Goal: Task Accomplishment & Management: Manage account settings

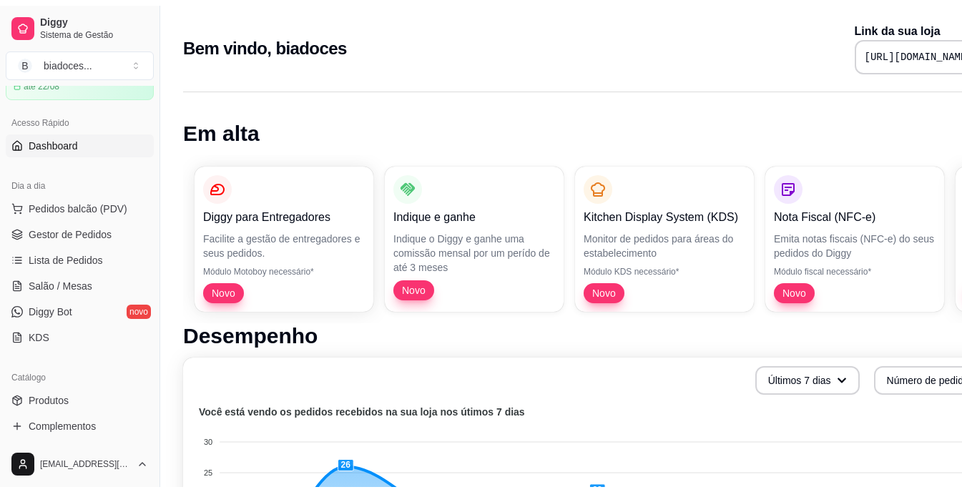
scroll to position [86, 0]
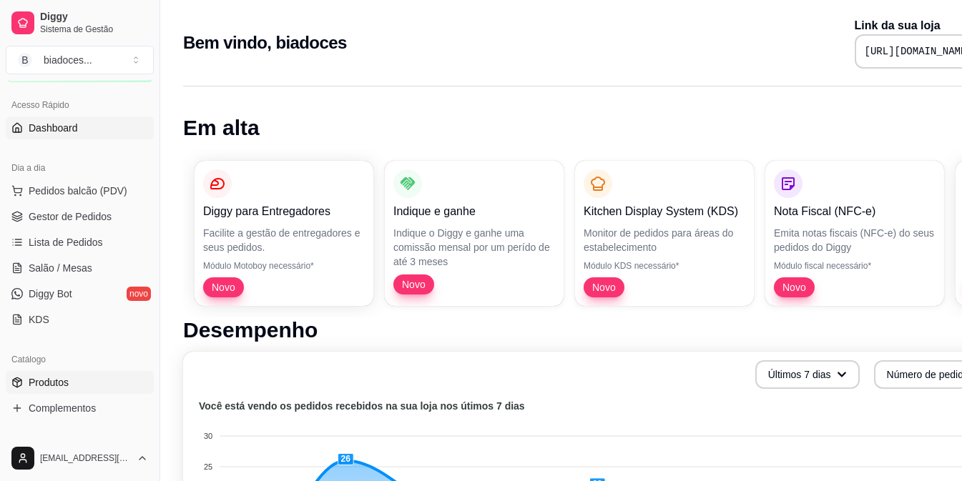
click at [57, 376] on span "Produtos" at bounding box center [49, 383] width 40 height 14
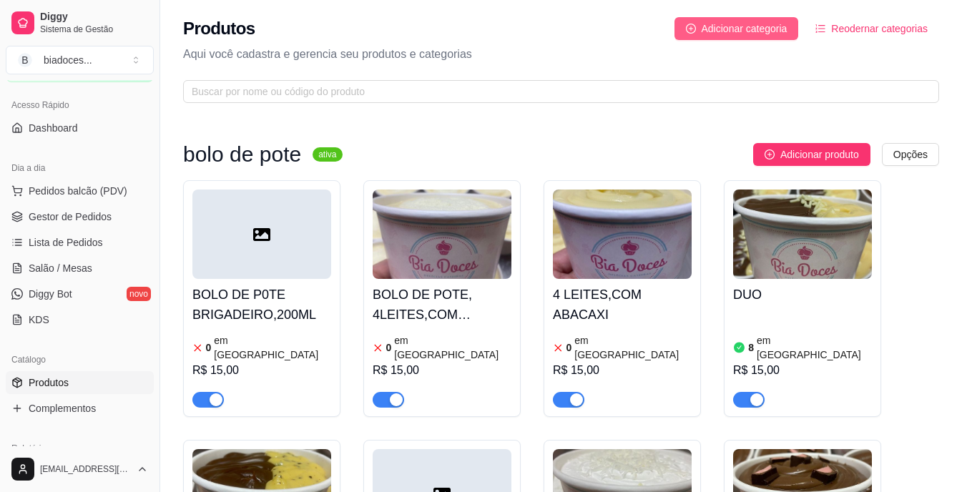
click at [735, 32] on span "Adicionar categoria" at bounding box center [745, 29] width 86 height 16
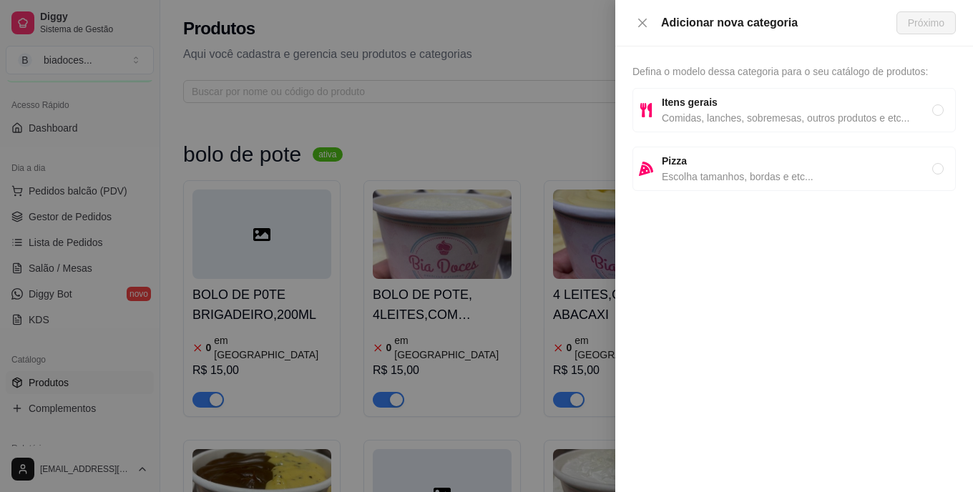
click at [712, 109] on span "Itens gerais" at bounding box center [797, 102] width 270 height 16
radio input "true"
click at [928, 18] on span "Próximo" at bounding box center [926, 23] width 36 height 16
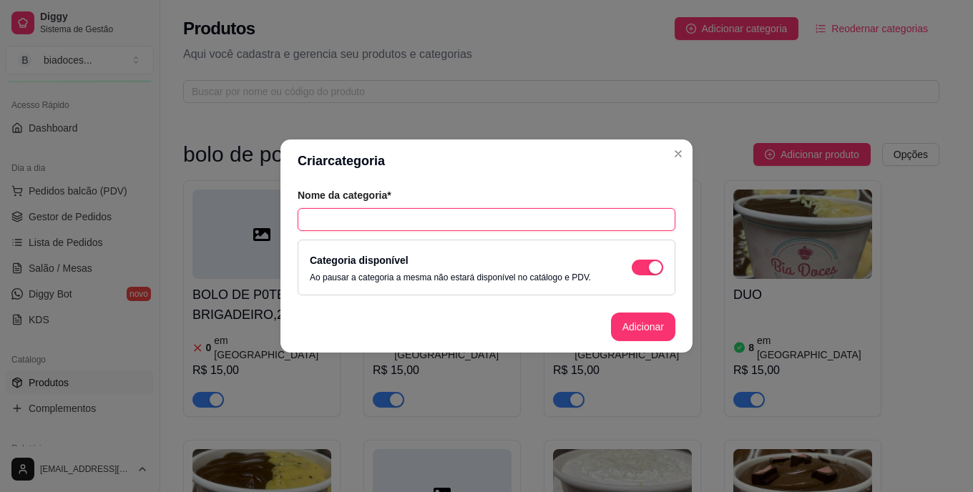
click at [388, 218] on input "text" at bounding box center [487, 219] width 378 height 23
type input "FOLHATA"
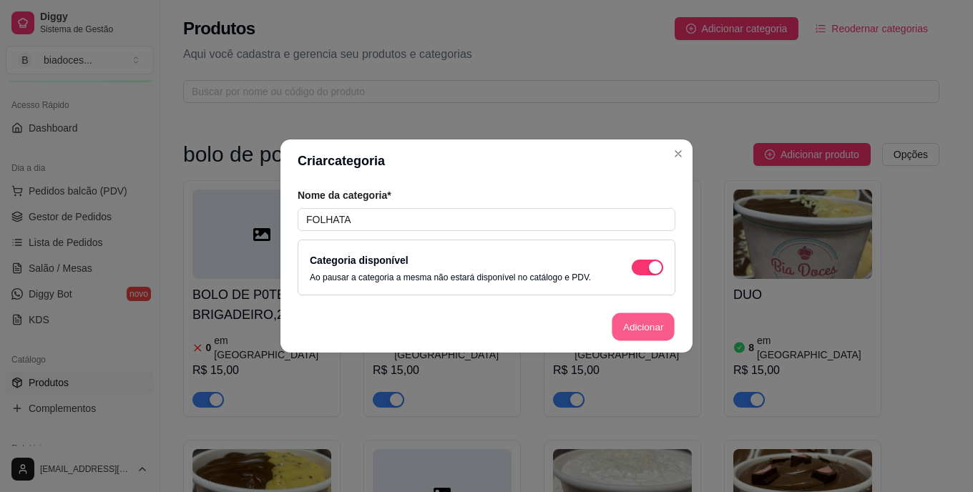
click at [654, 336] on button "Adicionar" at bounding box center [643, 327] width 63 height 28
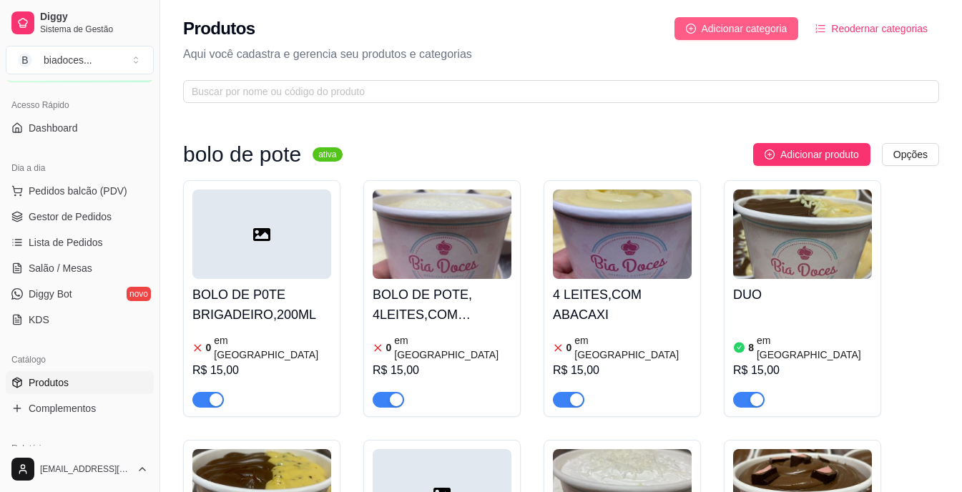
click at [724, 25] on span "Adicionar categoria" at bounding box center [745, 29] width 86 height 16
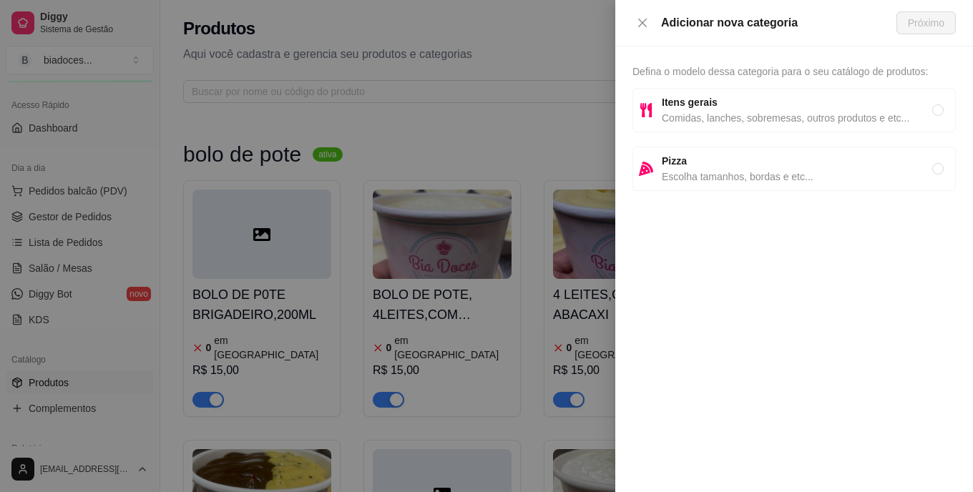
click at [834, 105] on span "Itens gerais" at bounding box center [797, 102] width 270 height 16
radio input "true"
click at [931, 19] on span "Próximo" at bounding box center [926, 23] width 36 height 16
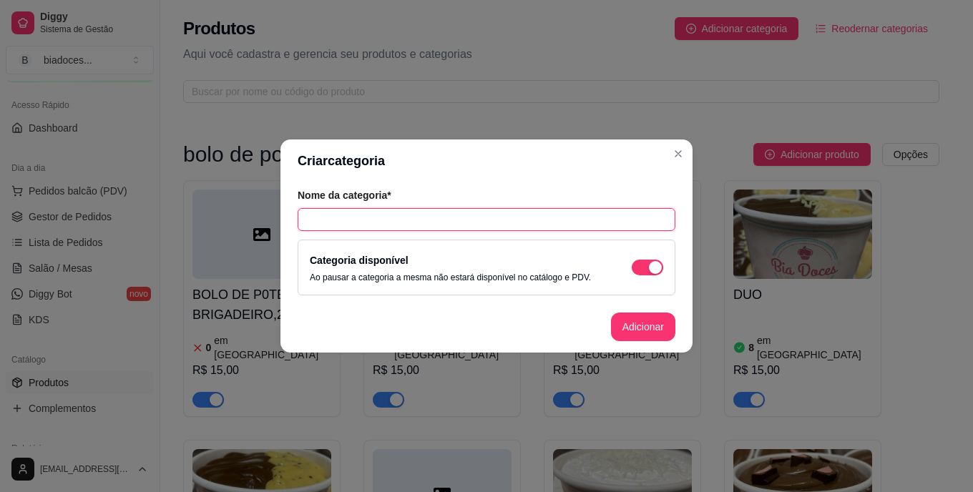
click at [492, 214] on input "text" at bounding box center [487, 219] width 378 height 23
type input "TORTA DE"
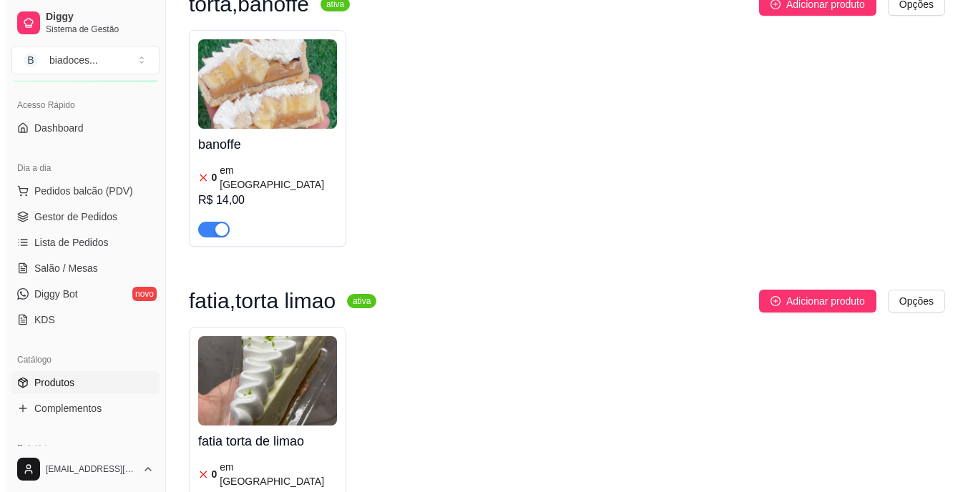
scroll to position [1926, 0]
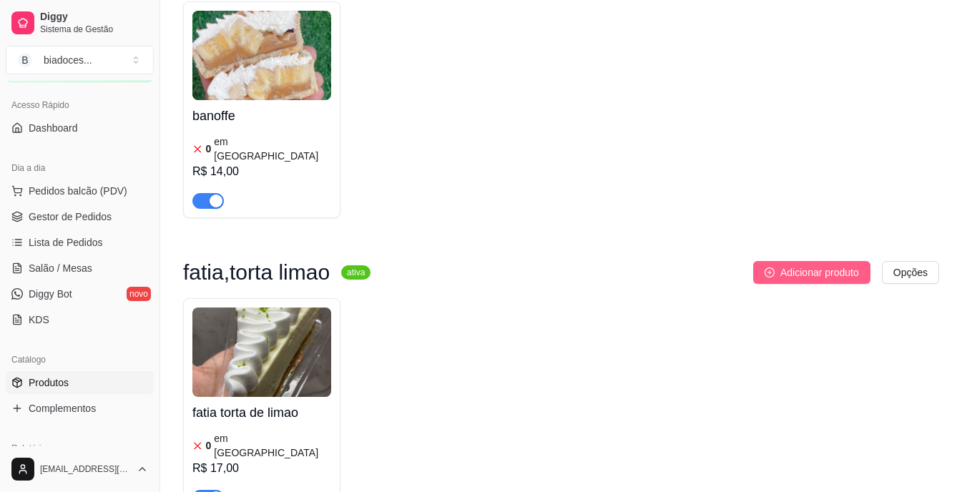
click at [820, 261] on button "Adicionar produto" at bounding box center [811, 272] width 117 height 23
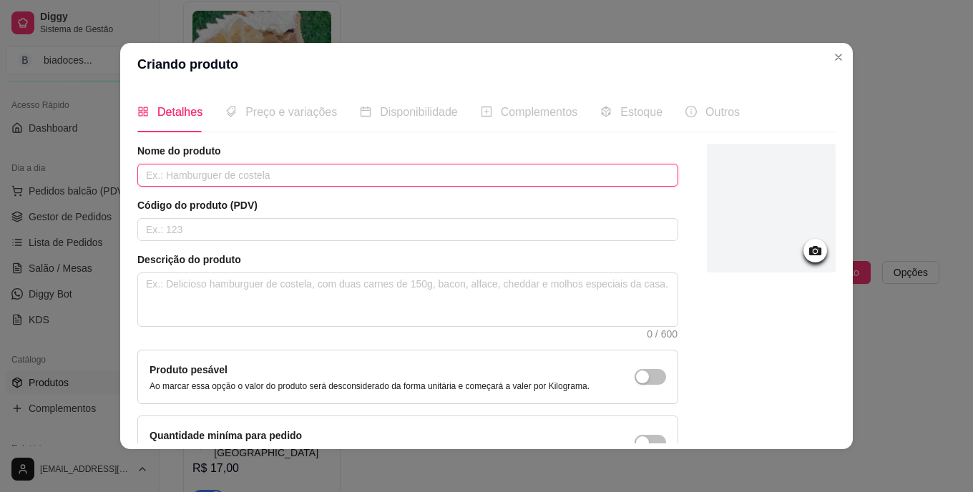
click at [304, 175] on input "text" at bounding box center [407, 175] width 541 height 23
type input "TORTA DE PISTACHE"
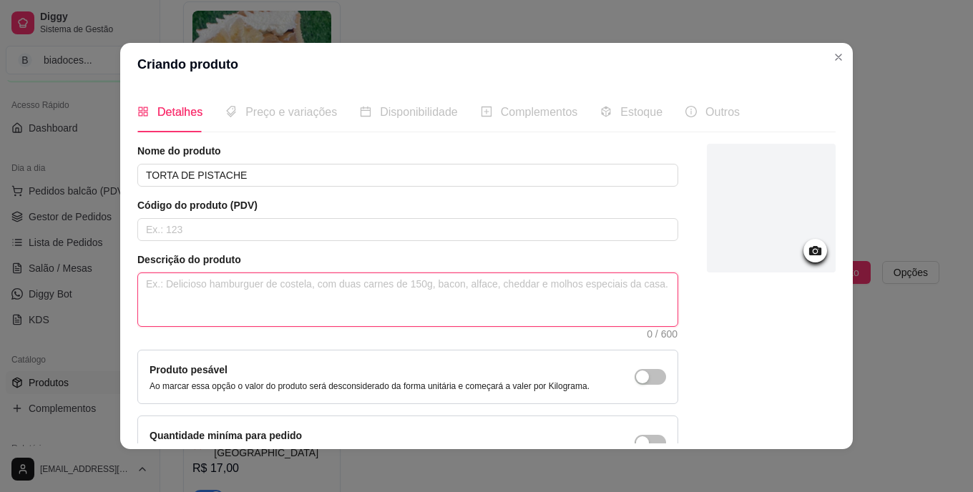
click at [306, 286] on textarea at bounding box center [407, 299] width 539 height 53
type textarea "B"
type textarea "BA"
type textarea "BAS"
type textarea "BASE"
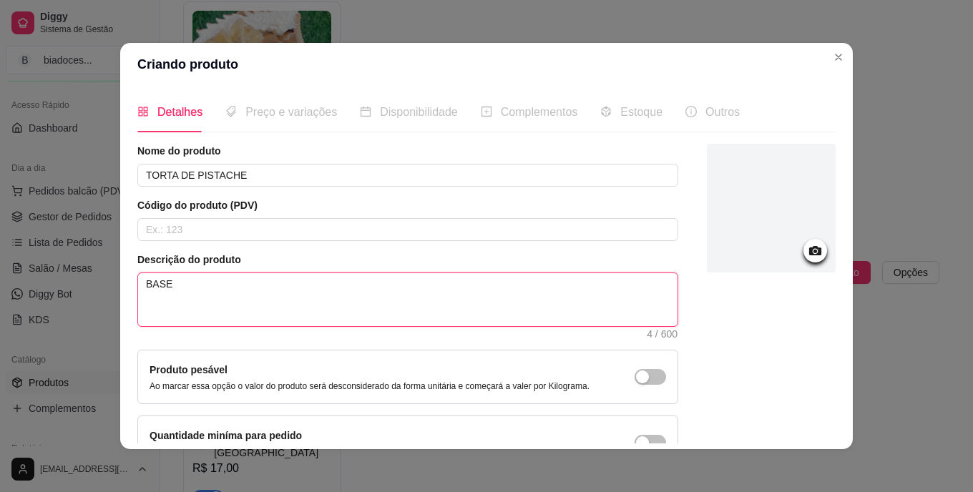
type textarea "BASE"
type textarea "BASE D"
type textarea "BASE DE"
type textarea "BASE DE B"
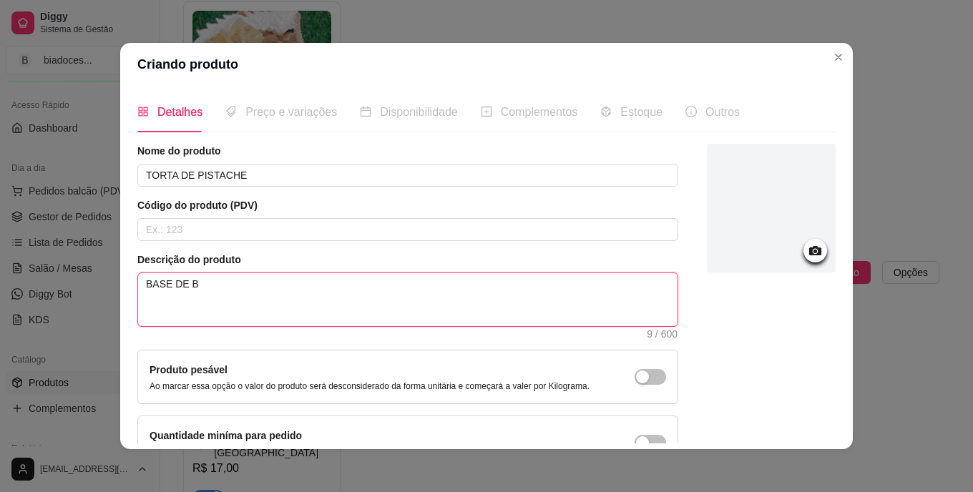
type textarea "BASE DE BI"
type textarea "BASE DE BIS"
type textarea "BASE DE BISC"
type textarea "BASE DE BISCI"
type textarea "BASE DE BISC"
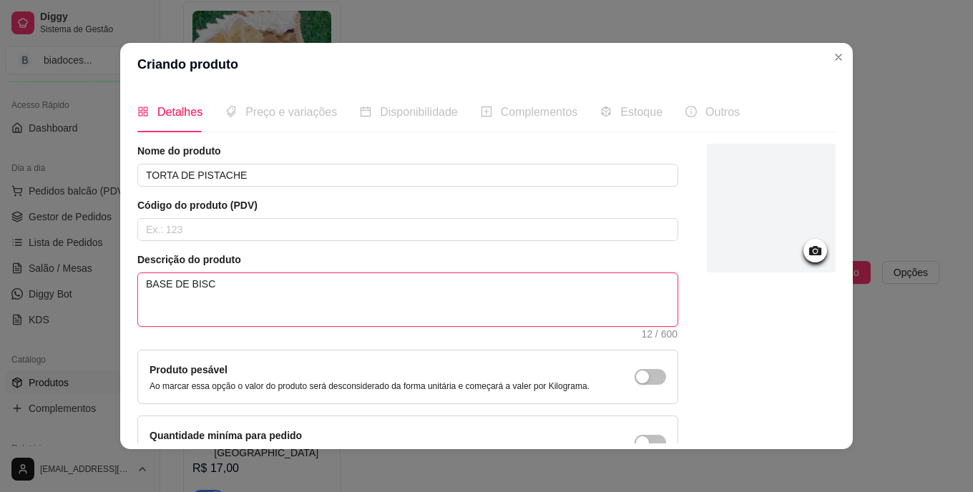
type textarea "BASE DE BISCO"
type textarea "BASE DE BISCOI"
type textarea "BASE DE BISCOIT"
type textarea "BASE DE BISCOITO"
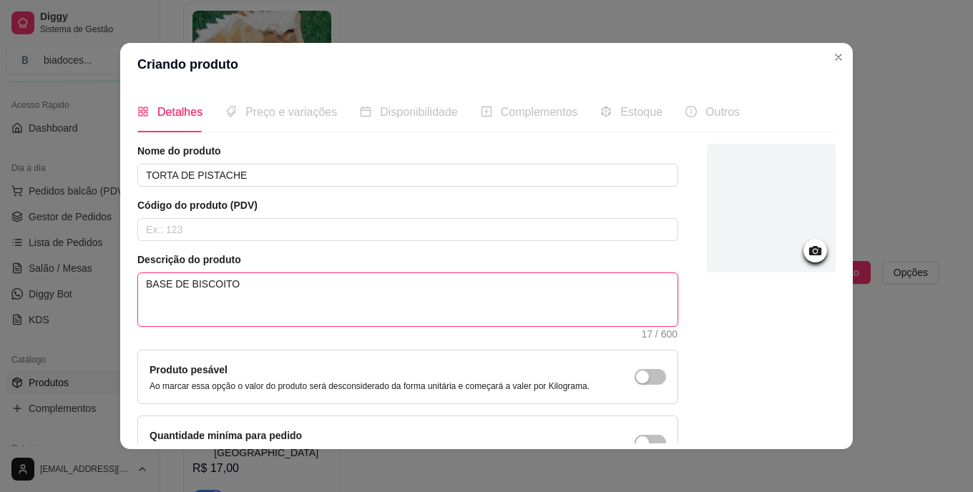
type textarea "BASE DE BISCOITO M"
type textarea "BASE DE BISCOITO MU"
type textarea "BASE DE BISCOITO MUS"
type textarea "BASE DE BISCOITO MUSS"
type textarea "BASE DE BISCOITO MUSSE"
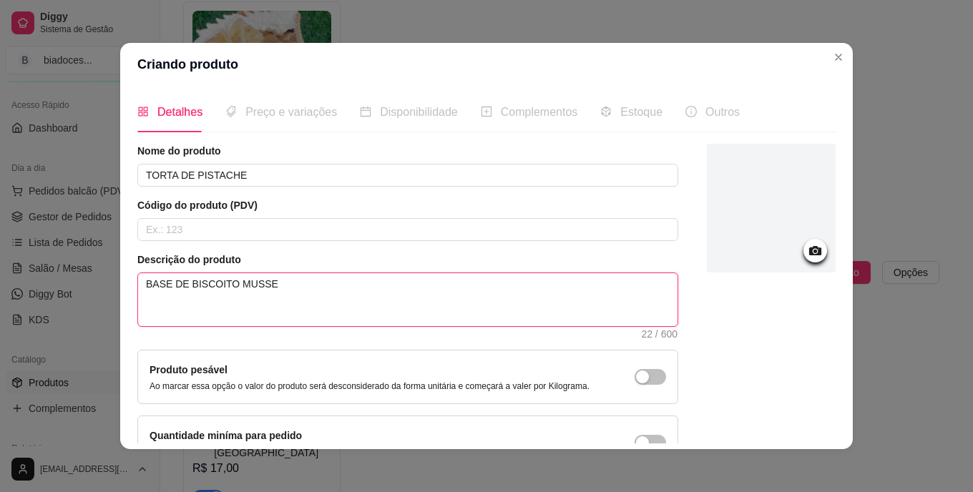
type textarea "BASE DE BISCOITO MUSSE"
type textarea "BASE DE BISCOITO MUSS"
type textarea "BASE DE BISCOITO MUS"
type textarea "BASE DE BISCOITO MU"
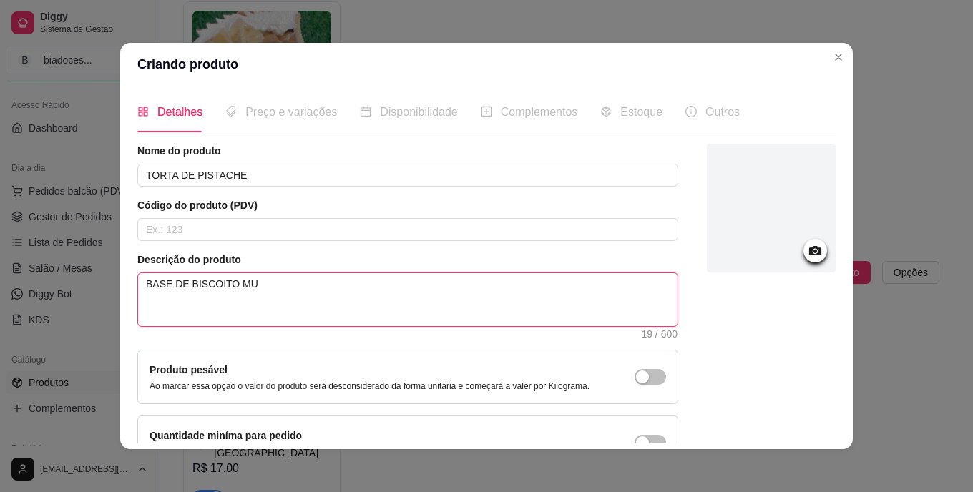
type textarea "BASE DE BISCOITO M"
type textarea "BASE DE BISCOITO MO"
type textarea "BASE DE BISCOITO MOU"
type textarea "BASE DE BISCOITO MOUS"
type textarea "BASE DE BISCOITO MOUSS"
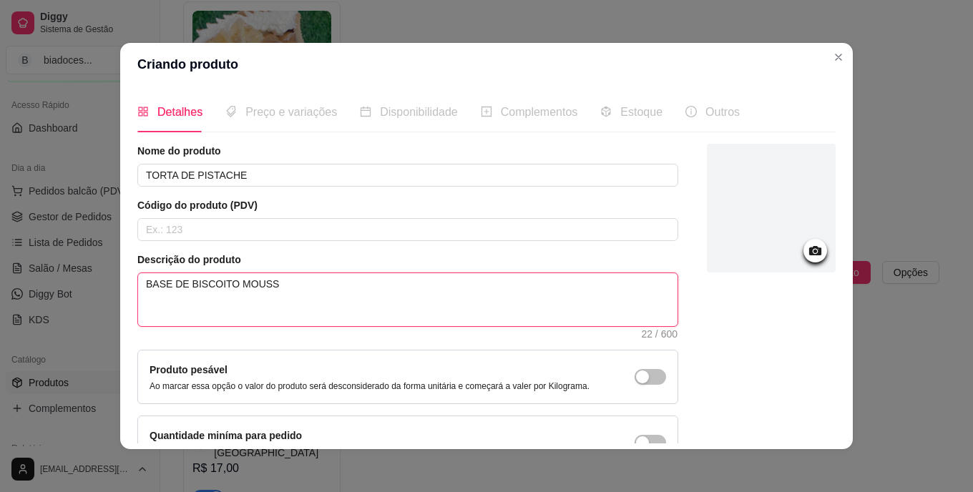
type textarea "BASE DE BISCOITO MOUSSE"
type textarea "BASE DE BISCOITO MOUSSE D"
type textarea "BASE DE BISCOITO MOUSSE DE"
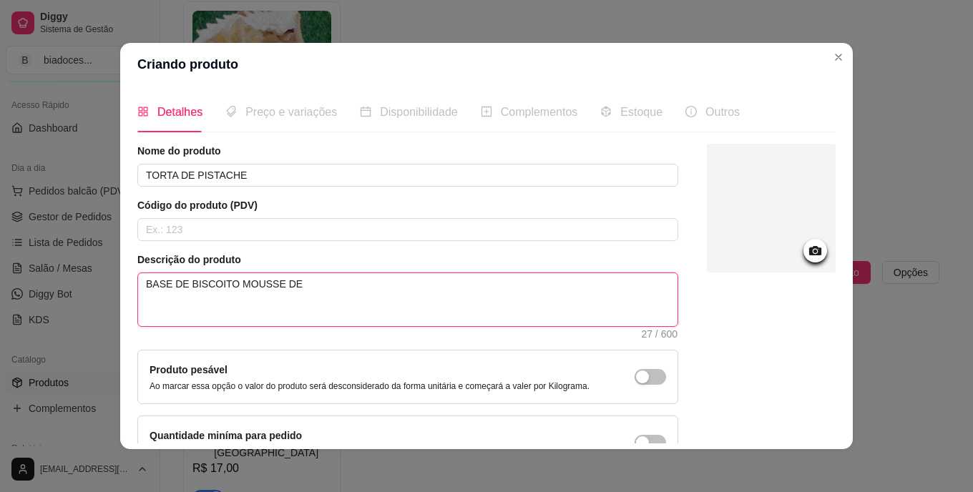
type textarea "BASE DE BISCOITO MOUSSE DE P"
type textarea "BASE DE BISCOITO MOUSSE DE PI"
type textarea "BASE DE BISCOITO MOUSSE DE PIT"
type textarea "BASE DE BISCOITO MOUSSE DE PITA"
type textarea "BASE DE BISCOITO MOUSSE DE PITAC"
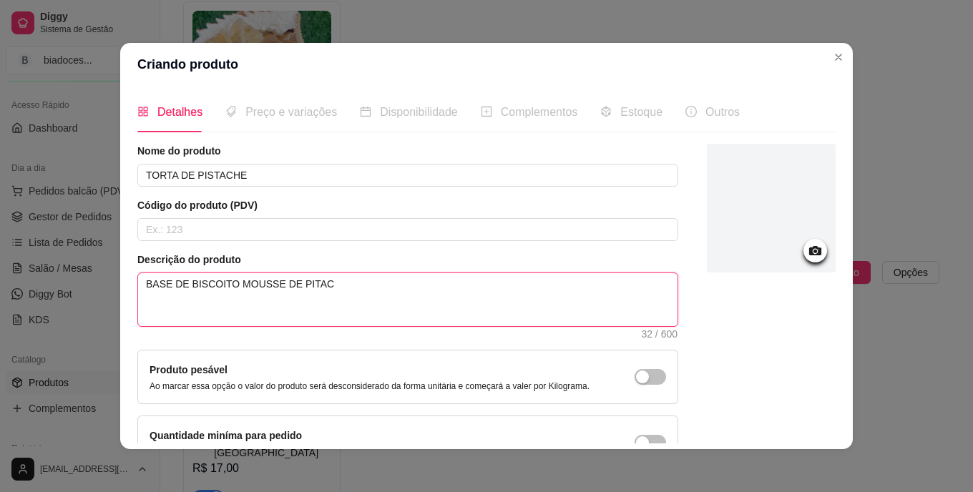
type textarea "BASE DE BISCOITO MOUSSE DE PITACH"
type textarea "BASE DE BISCOITO MOUSSE DE PITACHE"
type textarea "BASE DE BISCOITO MOUSSE DE PITACHE G"
type textarea "BASE DE BISCOITO MOUSSE DE PITACHE GE"
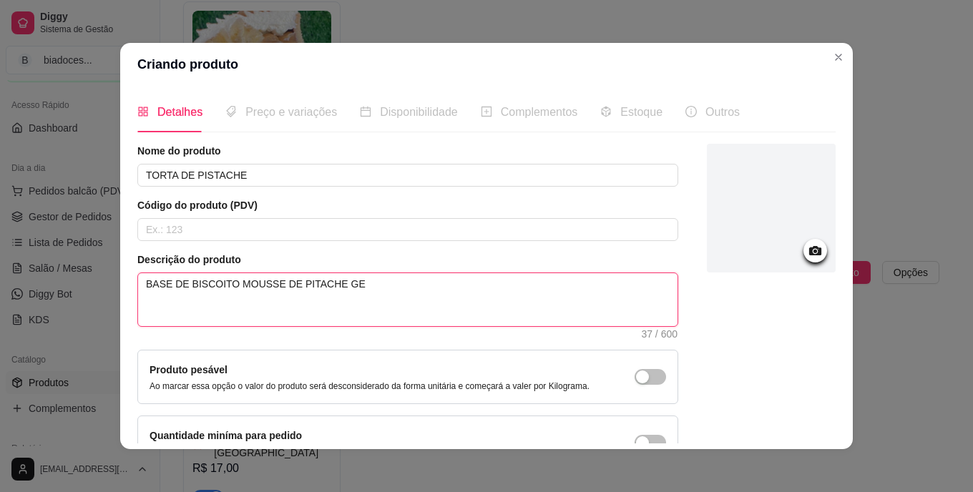
type textarea "BASE DE BISCOITO MOUSSE DE PITACHE GEL"
type textarea "BASE DE BISCOITO MOUSSE DE PITACHE GELE"
type textarea "BASE DE BISCOITO MOUSSE DE PITACHE GELEI"
type textarea "BASE DE BISCOITO MOUSSE DE PITACHE GELEIA"
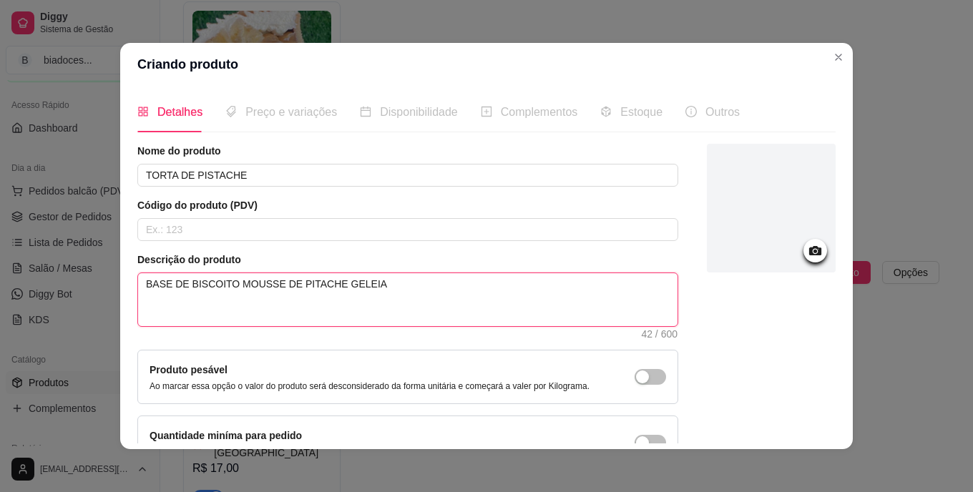
type textarea "BASE DE BISCOITO MOUSSE DE PITACHE GELEIA D"
type textarea "BASE DE BISCOITO MOUSSE DE PITACHE GELEIA DE"
type textarea "BASE DE BISCOITO MOUSSE DE PITACHE GELEIA DE F"
type textarea "BASE DE BISCOITO MOUSSE DE PITACHE GELEIA DE FR"
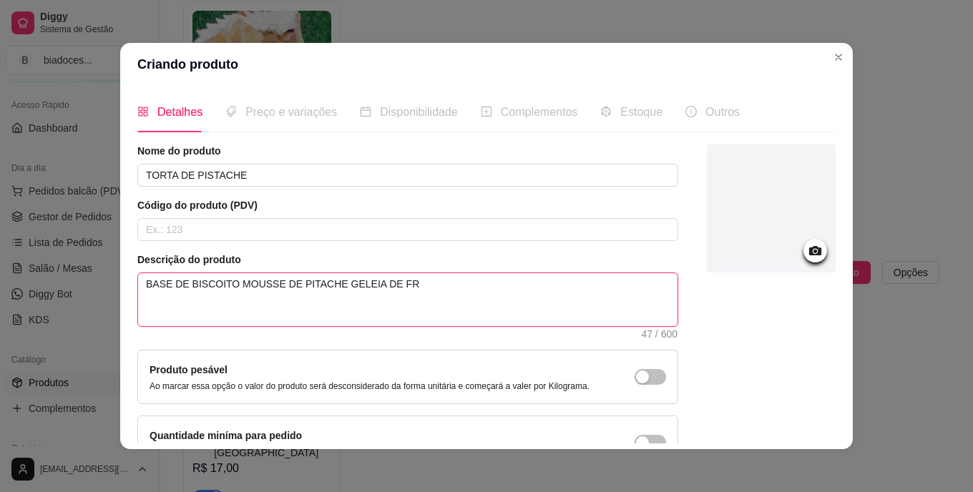
type textarea "BASE DE BISCOITO MOUSSE DE PITACHE GELEIA DE FRU"
type textarea "BASE DE BISCOITO MOUSSE DE PITACHE GELEIA DE FRUT"
type textarea "BASE DE BISCOITO MOUSSE DE PITACHE GELEIA DE FRUTA"
type textarea "BASE DE BISCOITO MOUSSE DE PITACHE GELEIA DE FRUTAS"
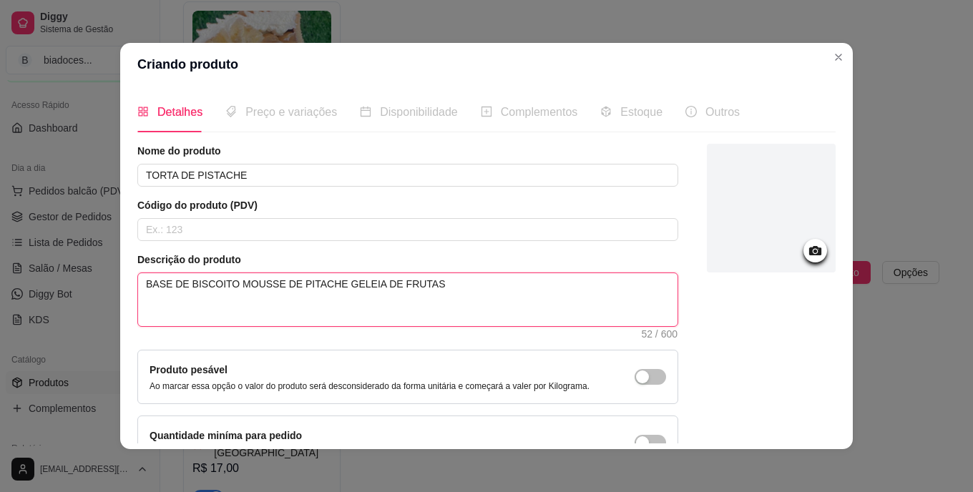
type textarea "BASE DE BISCOITO MOUSSE DE PITACHE GELEIA DE FRUTAS V"
type textarea "BASE DE BISCOITO MOUSSE DE PITACHE GELEIA DE FRUTAS VE"
type textarea "BASE DE BISCOITO MOUSSE DE PITACHE GELEIA DE FRUTAS VER"
type textarea "BASE DE BISCOITO MOUSSE DE PITACHE GELEIA DE FRUTAS VERM"
type textarea "BASE DE BISCOITO MOUSSE DE PITACHE GELEIA DE FRUTAS VERME"
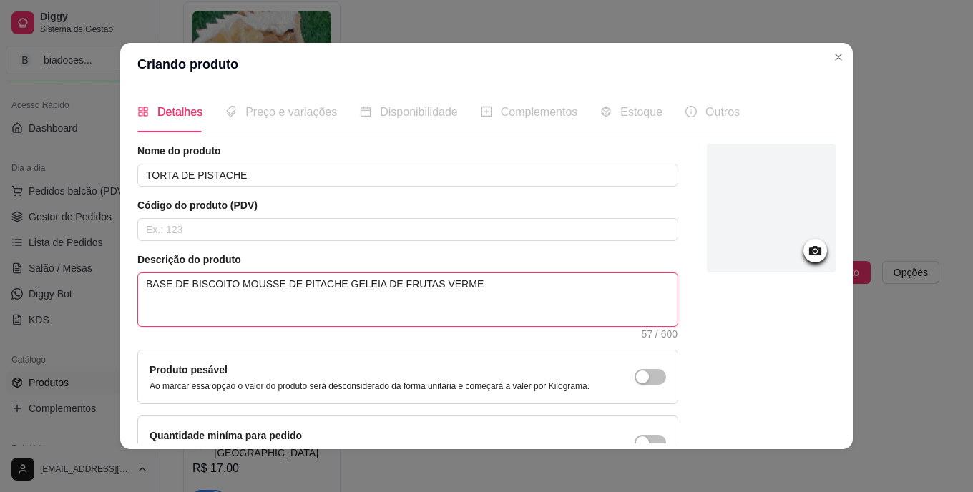
type textarea "BASE DE BISCOITO MOUSSE DE PITACHE GELEIA DE FRUTAS VERMEL"
type textarea "BASE DE BISCOITO MOUSSE DE PITACHE GELEIA DE FRUTAS VERMELH"
type textarea "BASE DE BISCOITO MOUSSE DE PITACHE GELEIA DE FRUTAS VERMELHA"
type textarea "BASE DE BISCOITO MOUSSE DE PITACHE GELEIA DE FRUTAS VERMELHAS"
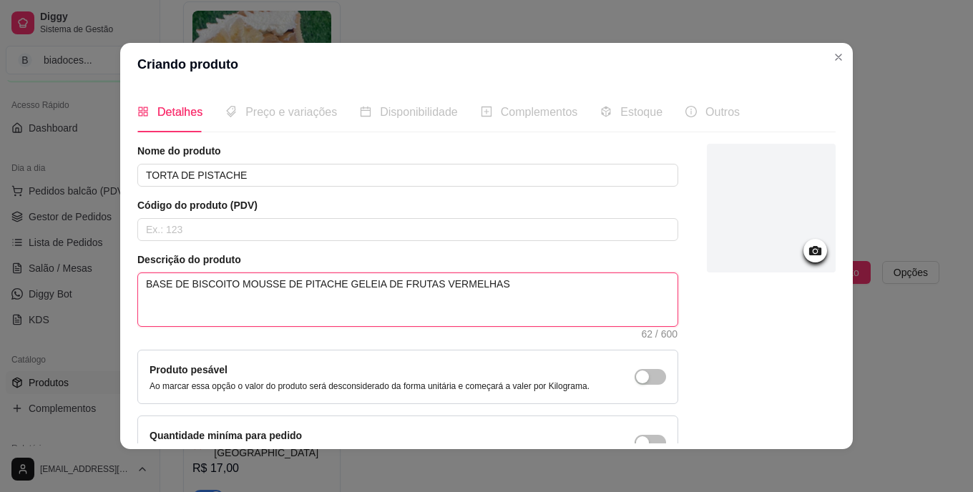
type textarea "BASE DE BISCOITO MOUSSE DE PITACHE GELEIA DE FRUTAS VERMELHAS"
type textarea "BASE DE BISCOITO MOUSSE DE PITACHE GELEIA DE FRUTAS VERMELHAS,"
type textarea "BASE DE BISCOITO MOUSSE DE PITACHE GELEIA DE FRUTAS VERMELHAS,G"
type textarea "BASE DE BISCOITO MOUSSE DE PITACHE GELEIA DE FRUTAS VERMELHAS,GA"
type textarea "BASE DE BISCOITO MOUSSE DE PITACHE GELEIA DE FRUTAS VERMELHAS,GAN"
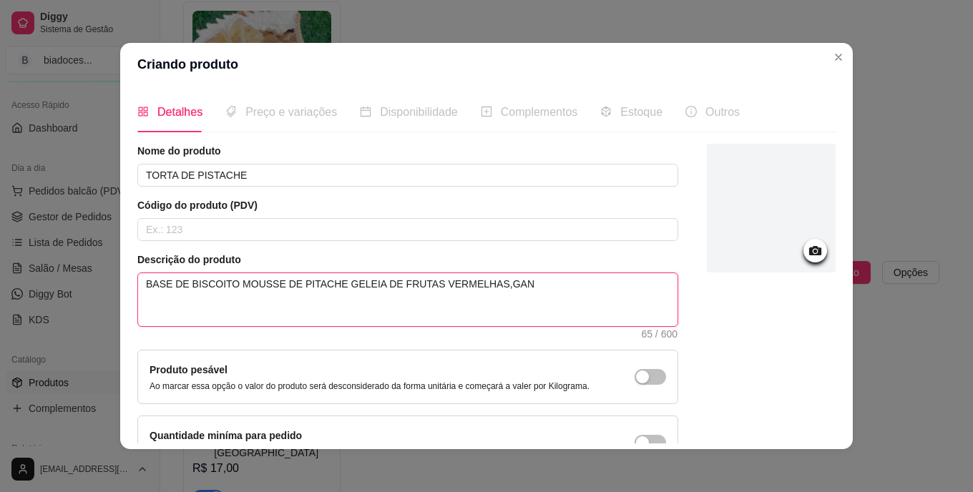
type textarea "BASE DE BISCOITO MOUSSE DE PITACHE GELEIA DE FRUTAS VERMELHAS,GANA"
type textarea "BASE DE BISCOITO MOUSSE DE PITACHE GELEIA DE FRUTAS VERMELHAS,GANAC"
type textarea "BASE DE BISCOITO MOUSSE DE PITACHE GELEIA DE FRUTAS VERMELHAS,GANACH"
type textarea "BASE DE BISCOITO MOUSSE DE PITACHE GELEIA DE FRUTAS VERMELHAS,GANACHE"
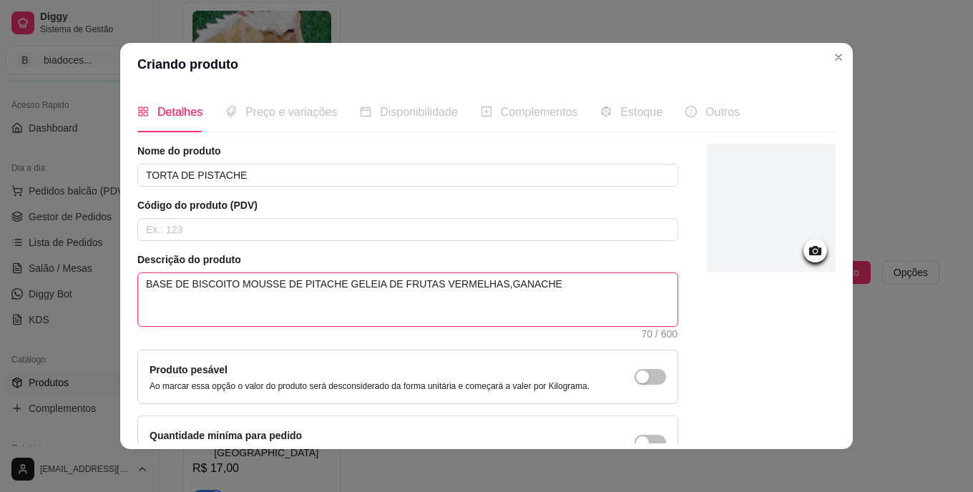
click at [221, 287] on textarea "BASE DE BISCOITO MOUSSE DE PITACHE GELEIA DE FRUTAS VERMELHAS,GANACHE" at bounding box center [407, 299] width 539 height 53
type textarea "BASE DE BISCOITO, MOUSSE DE PITACHE GELEIA DE FRUTAS VERMELHAS,GANACHE"
click at [323, 284] on textarea "BASE DE BISCOITO, MOUSSE DE PITACHE GELEIA DE FRUTAS VERMELHAS,GANACHE" at bounding box center [407, 299] width 539 height 53
type textarea "BASE DE BISCOITO, MOUSSE DE PITACHE, GELEIA DE FRUTAS VERMELHAS,GANACHE"
click at [532, 291] on textarea "BASE DE BISCOITO, MOUSSE DE PITACHE, GELEIA DE FRUTAS VERMELHAS,GANACHE" at bounding box center [407, 299] width 539 height 53
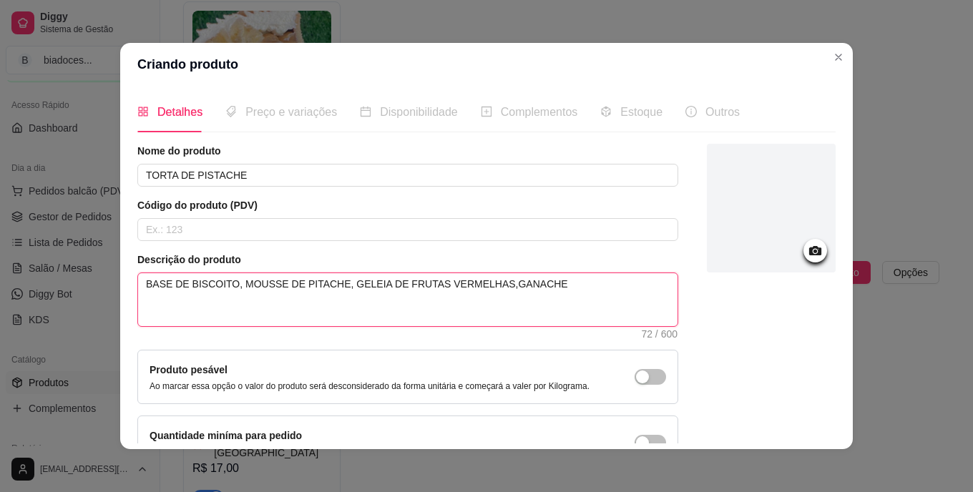
type textarea "BASE DE BISCOITO, MOUSSE DE PITACHE, GELEIA DE FRUTAS VERMELHAS,GANACHE C"
type textarea "BASE DE BISCOITO, MOUSSE DE PITACHE, GELEIA DE FRUTAS VERMELHAS,GANACHE CH"
type textarea "BASE DE BISCOITO, MOUSSE DE PITACHE, GELEIA DE FRUTAS VERMELHAS,GANACHE CHO"
type textarea "BASE DE BISCOITO, MOUSSE DE PITACHE, GELEIA DE FRUTAS VERMELHAS,GANACHE CHOC"
type textarea "BASE DE BISCOITO, MOUSSE DE PITACHE, GELEIA DE FRUTAS VERMELHAS,GANACHE CHOCO"
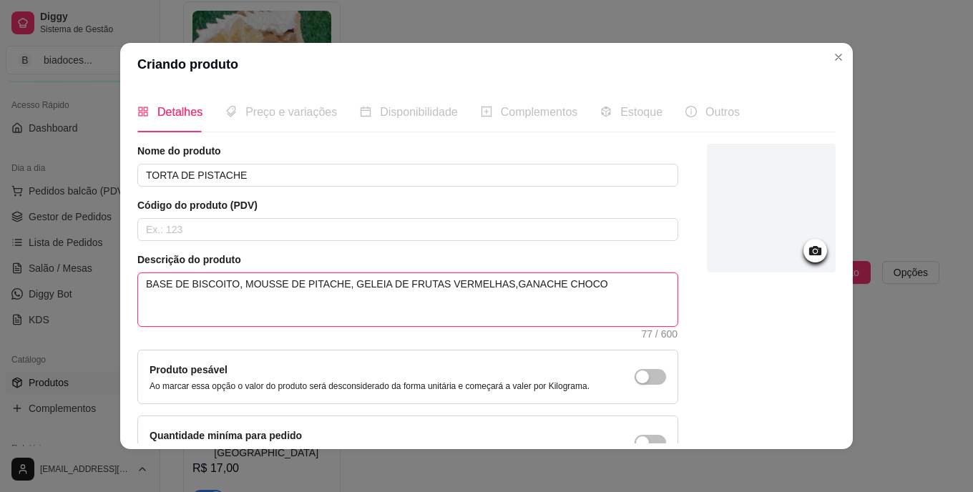
type textarea "BASE DE BISCOITO, MOUSSE DE PITACHE, GELEIA DE FRUTAS VERMELHAS,GANACHE CHOCOLA…"
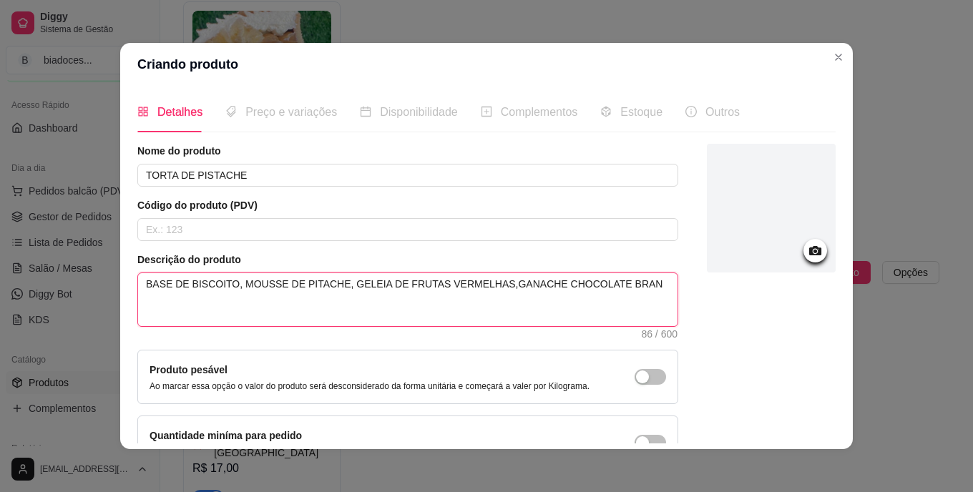
type textarea "BASE DE BISCOITO, MOUSSE DE PITACHE, GELEIA DE FRUTAS VERMELHAS,GANACHE CHOCOLA…"
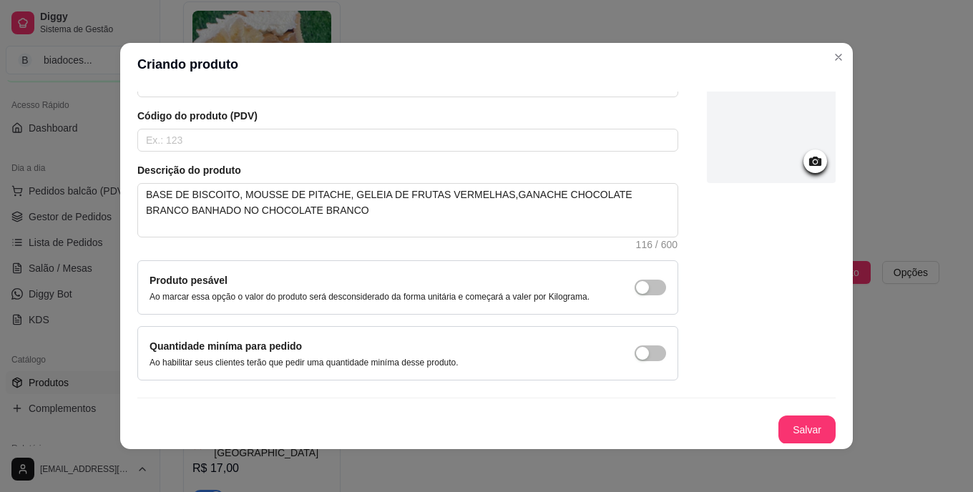
scroll to position [90, 0]
click at [788, 433] on button "Salvar" at bounding box center [807, 430] width 56 height 28
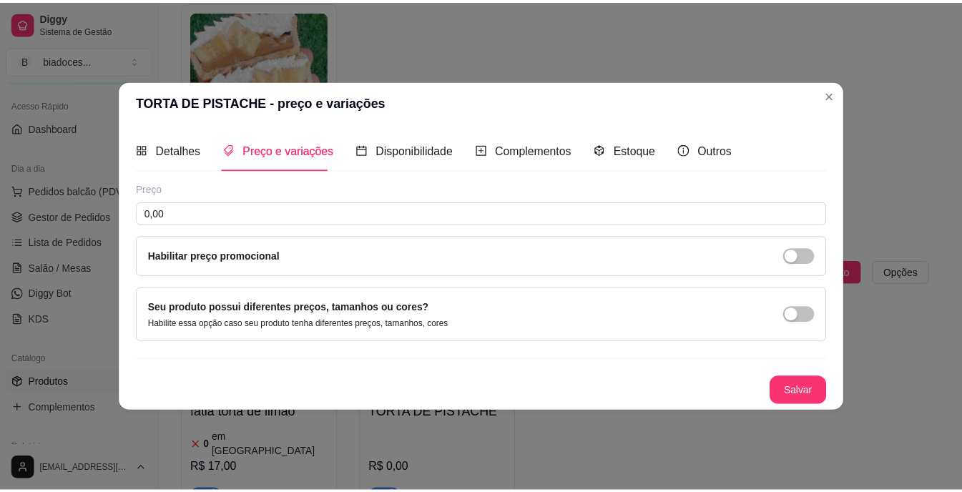
scroll to position [0, 0]
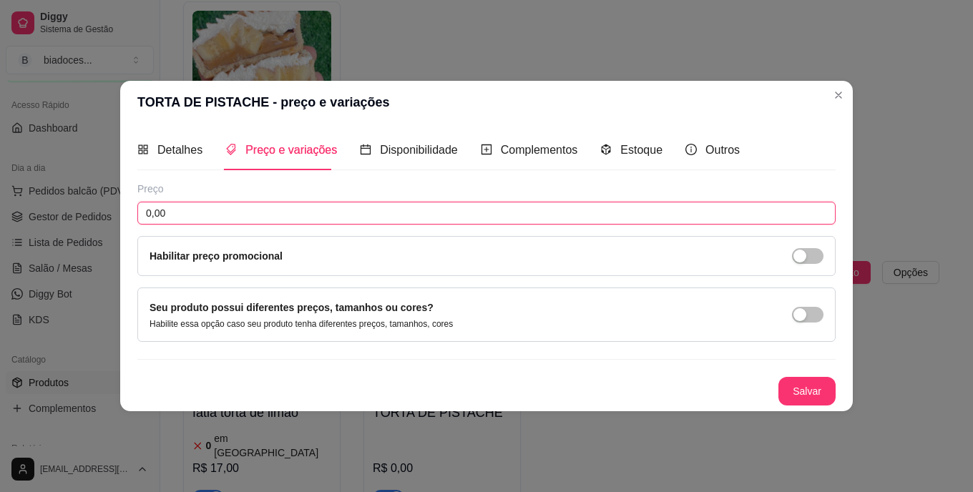
click at [392, 212] on input "0,00" at bounding box center [486, 213] width 698 height 23
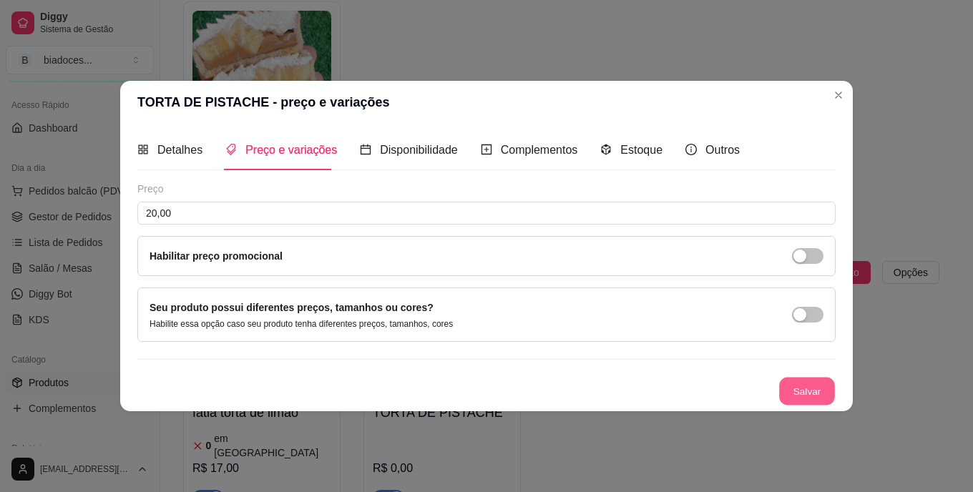
click at [805, 398] on button "Salvar" at bounding box center [807, 392] width 56 height 28
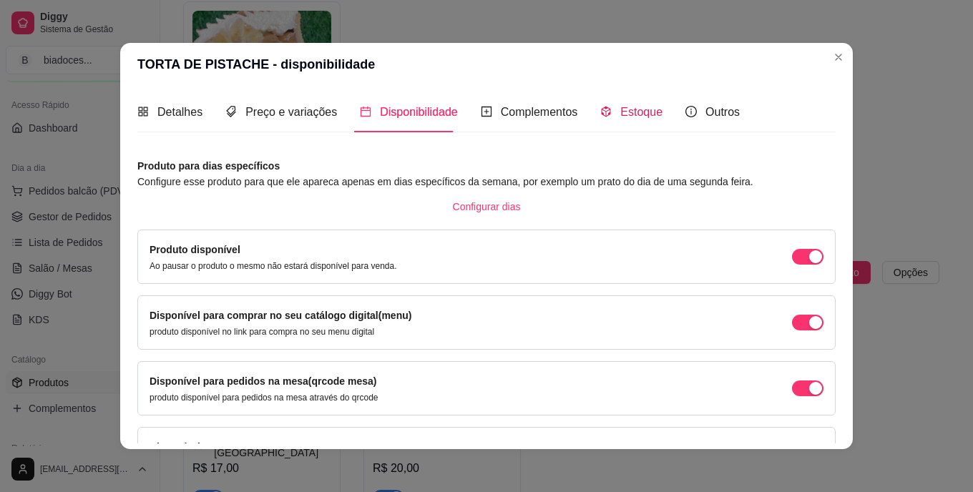
click at [632, 118] on span "Estoque" at bounding box center [641, 112] width 42 height 12
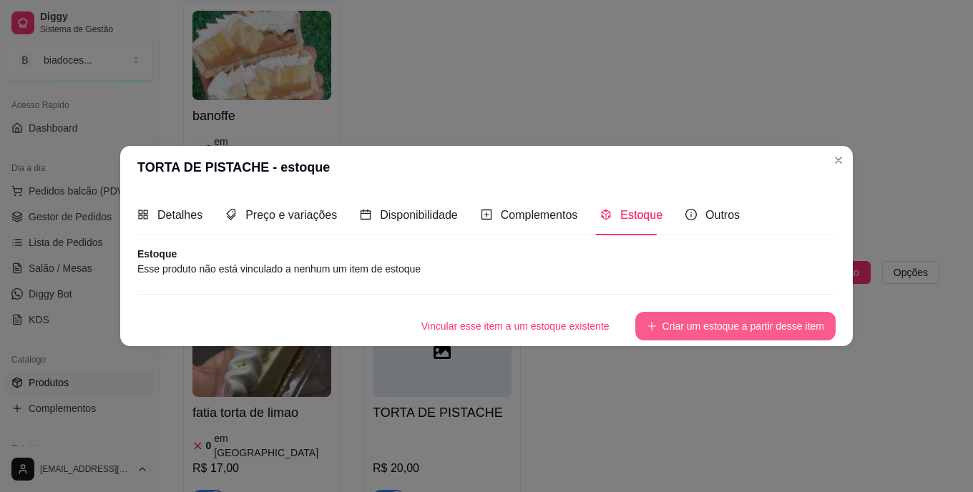
click at [700, 329] on button "Criar um estoque a partir desse item" at bounding box center [735, 326] width 200 height 29
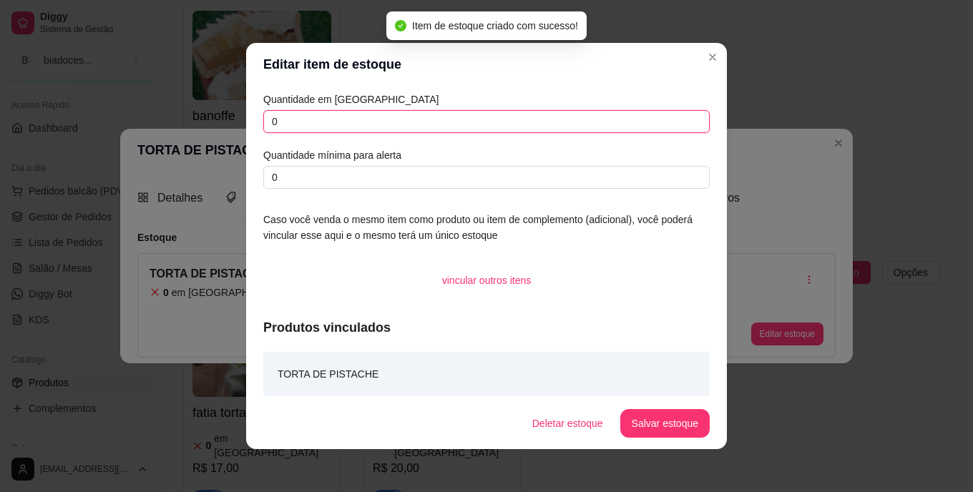
click at [406, 127] on input "0" at bounding box center [486, 121] width 446 height 23
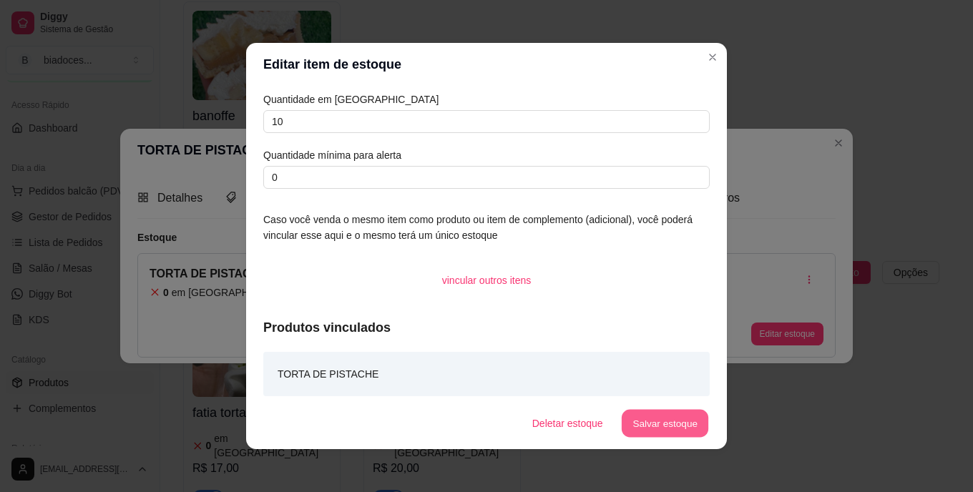
click at [640, 421] on button "Salvar estoque" at bounding box center [664, 424] width 87 height 28
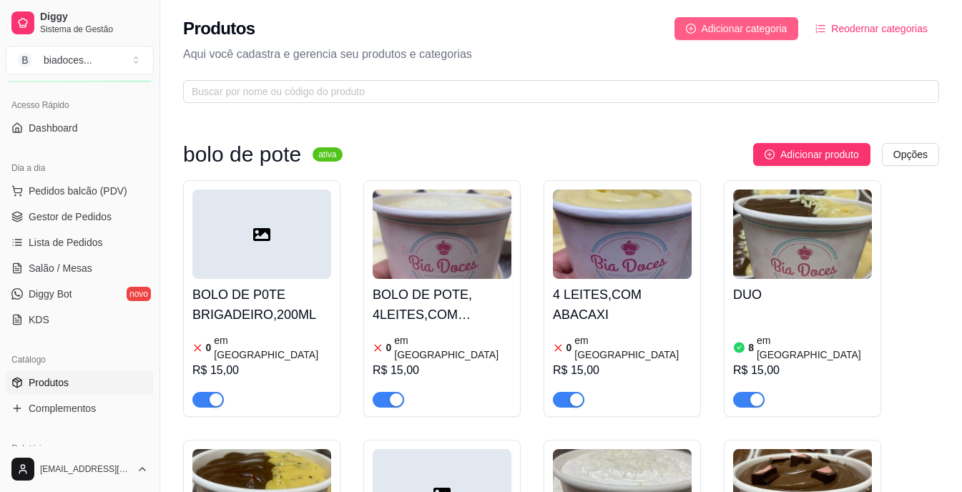
click at [743, 35] on span "Adicionar categoria" at bounding box center [745, 29] width 86 height 16
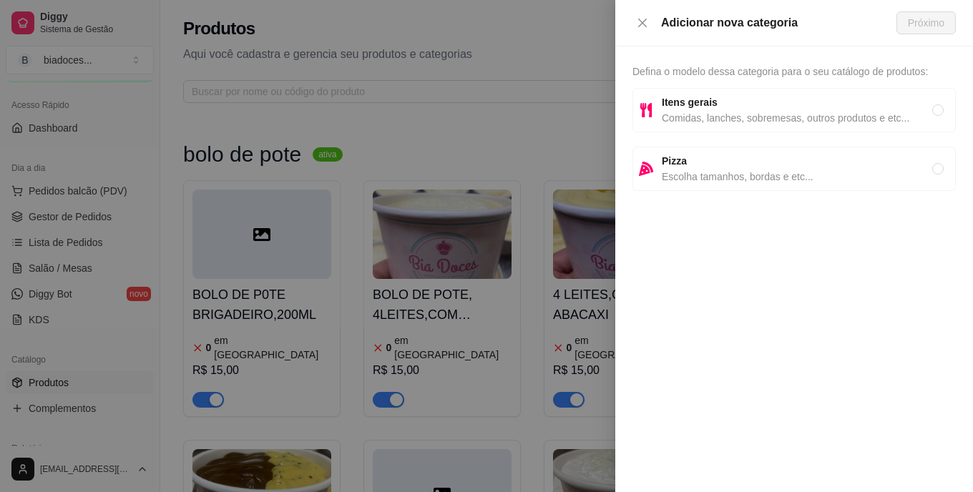
click at [783, 102] on span "Itens gerais" at bounding box center [797, 102] width 270 height 16
click at [924, 23] on span "Próximo" at bounding box center [926, 23] width 36 height 16
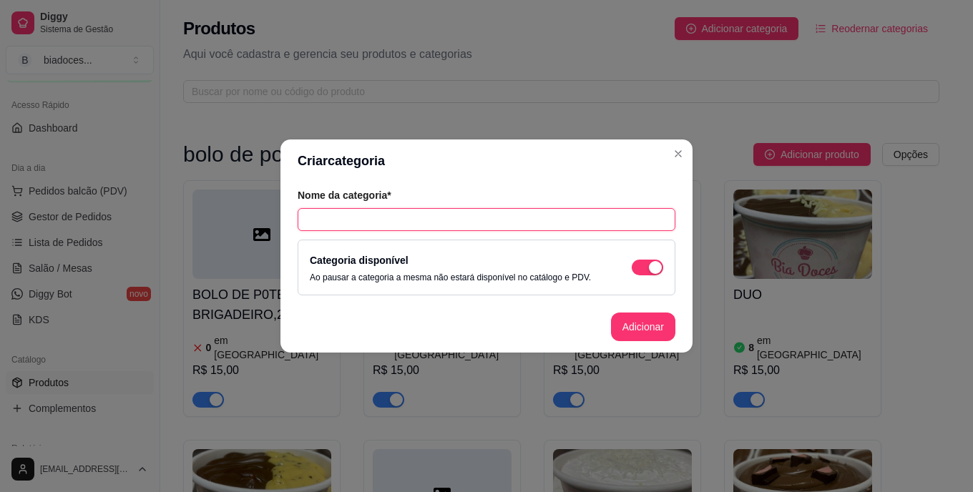
click at [396, 218] on input "text" at bounding box center [487, 219] width 378 height 23
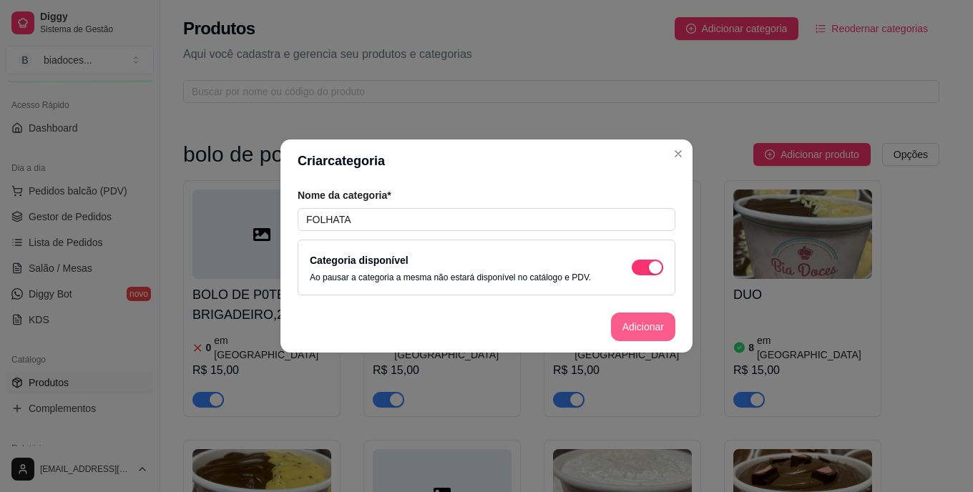
click at [627, 329] on button "Adicionar" at bounding box center [643, 327] width 64 height 29
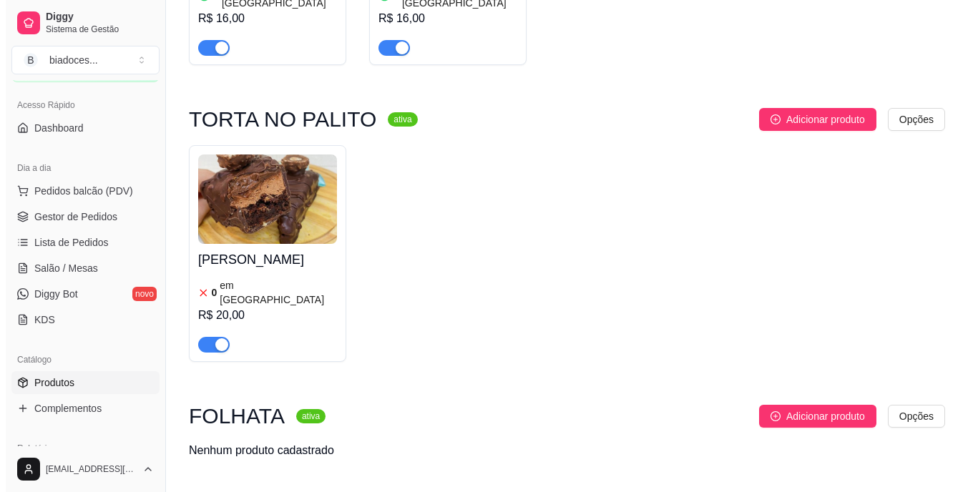
scroll to position [2673, 0]
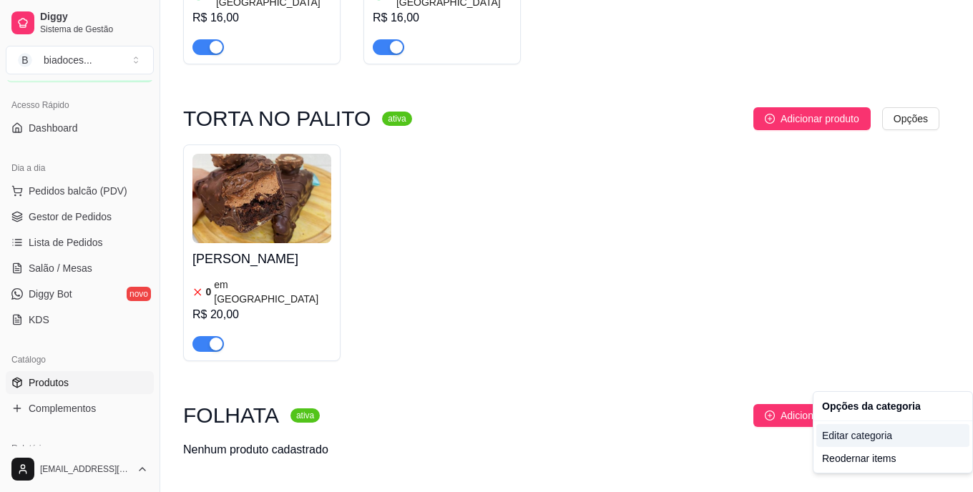
click at [862, 437] on div "Editar categoria" at bounding box center [892, 435] width 153 height 23
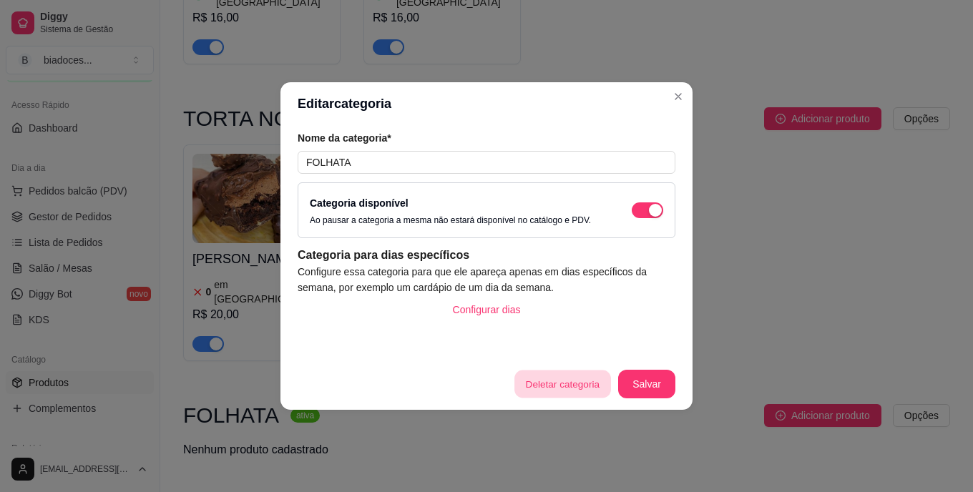
click at [567, 382] on button "Deletar categoria" at bounding box center [562, 385] width 96 height 28
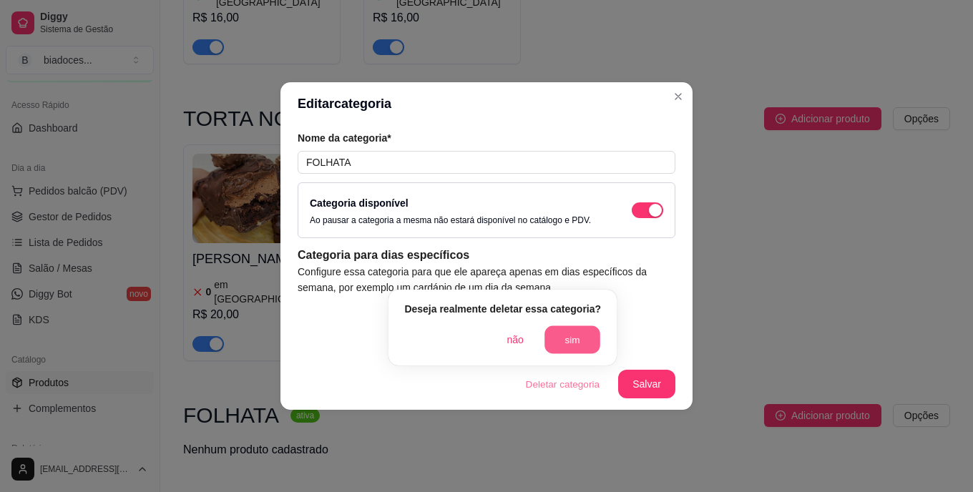
click at [571, 340] on button "sim" at bounding box center [572, 340] width 56 height 28
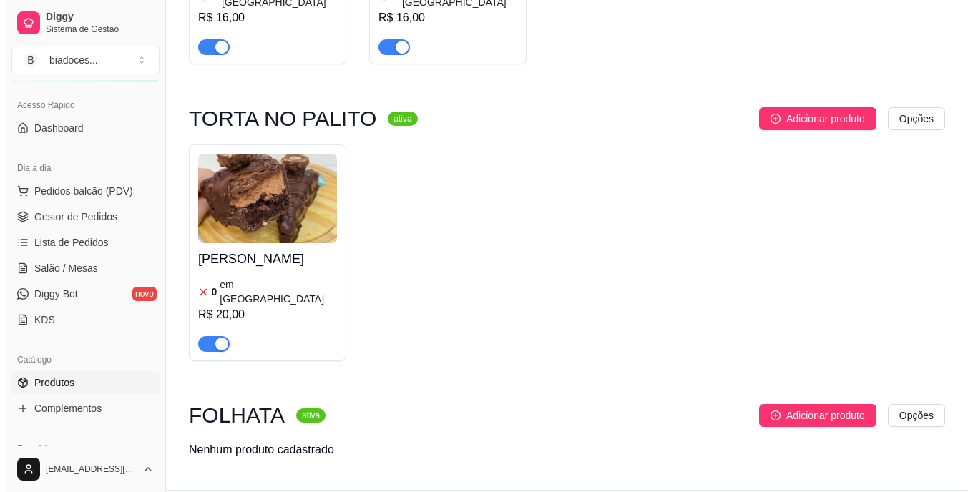
scroll to position [2576, 0]
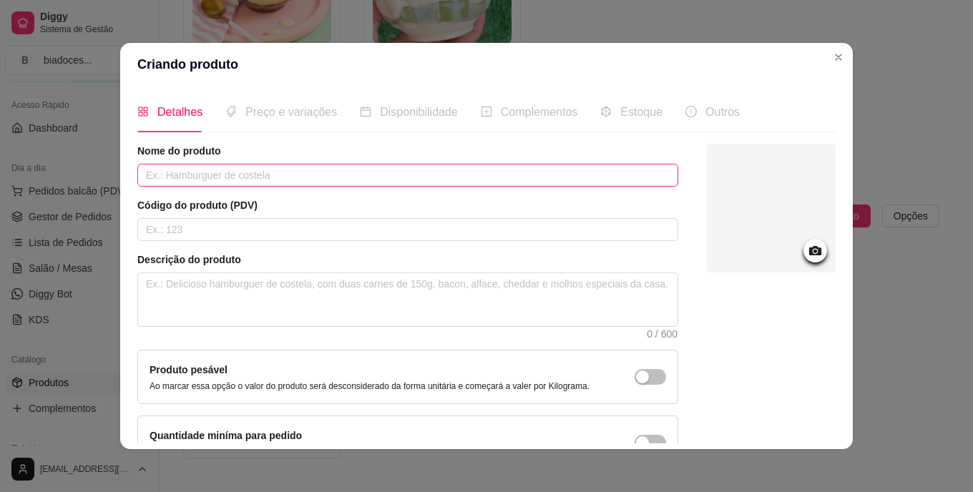
click at [390, 170] on input "text" at bounding box center [407, 175] width 541 height 23
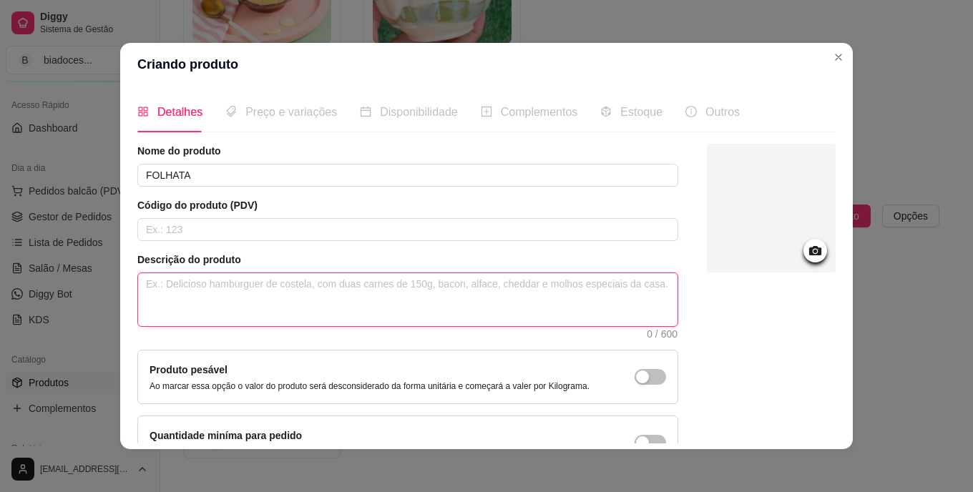
click at [333, 296] on textarea at bounding box center [407, 299] width 539 height 53
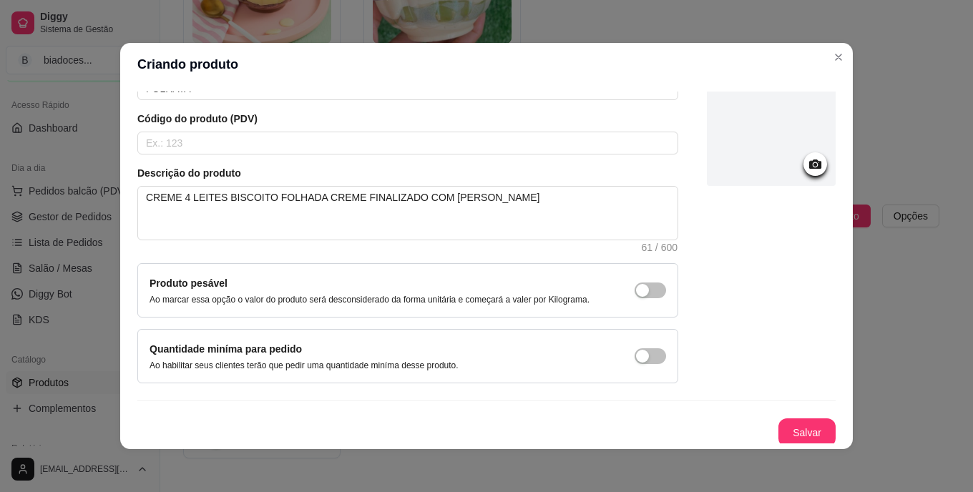
scroll to position [90, 0]
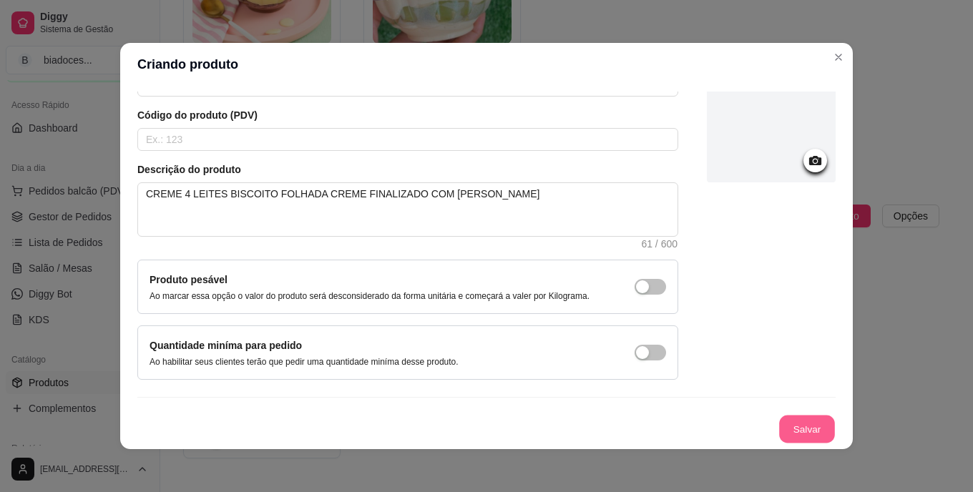
click at [792, 429] on button "Salvar" at bounding box center [807, 430] width 56 height 28
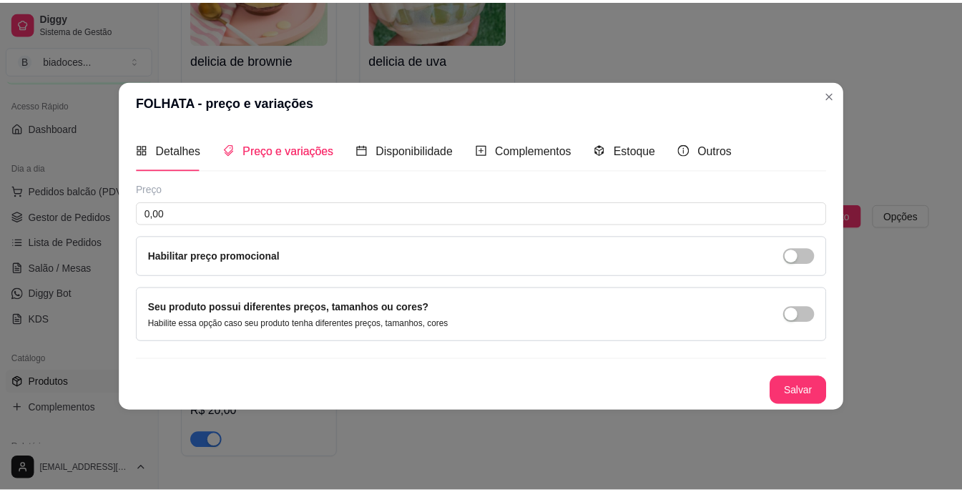
scroll to position [0, 0]
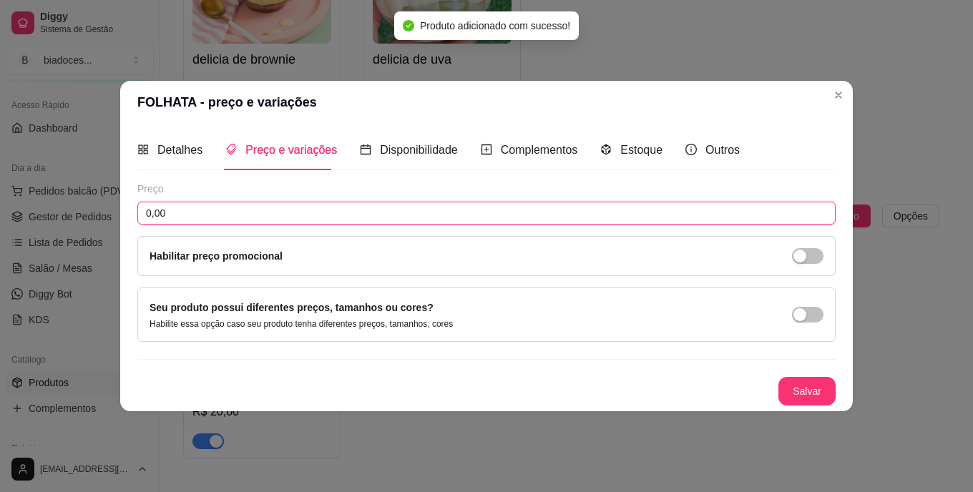
click at [297, 210] on input "0,00" at bounding box center [486, 213] width 698 height 23
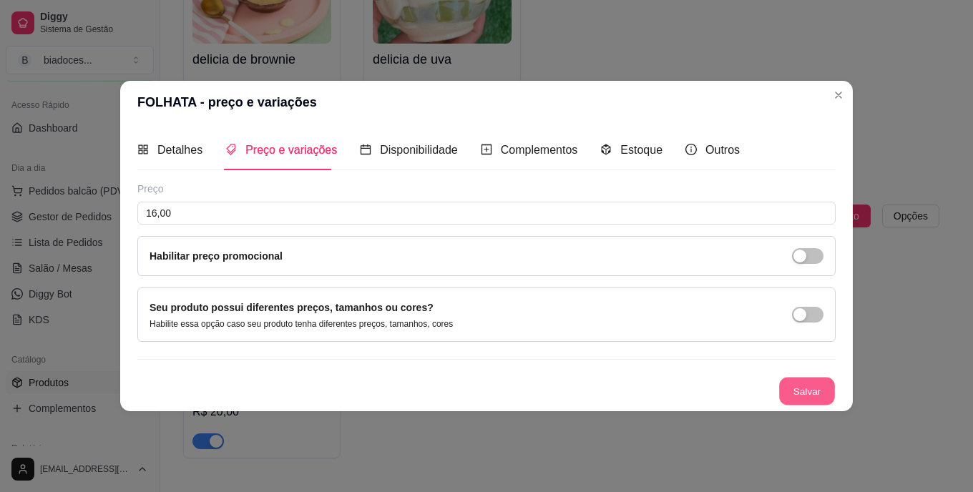
click at [803, 386] on button "Salvar" at bounding box center [807, 392] width 56 height 28
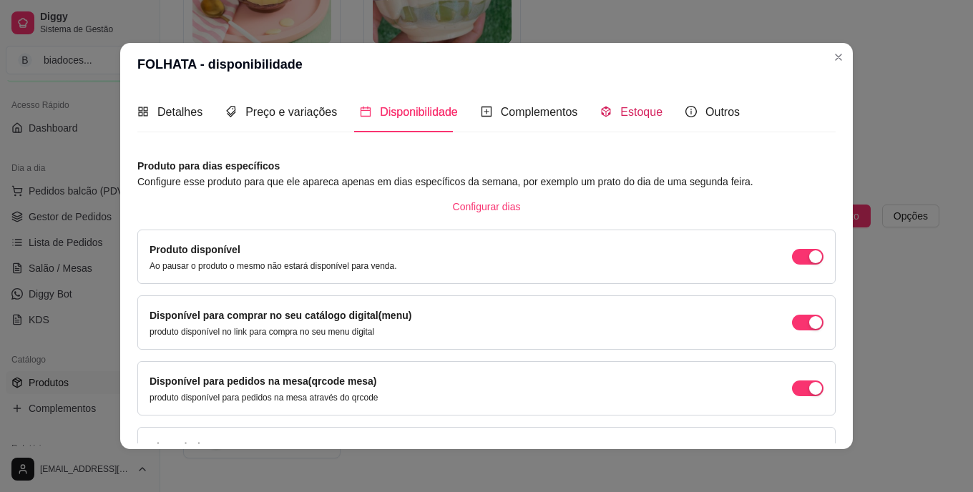
click at [624, 106] on span "Estoque" at bounding box center [641, 112] width 42 height 12
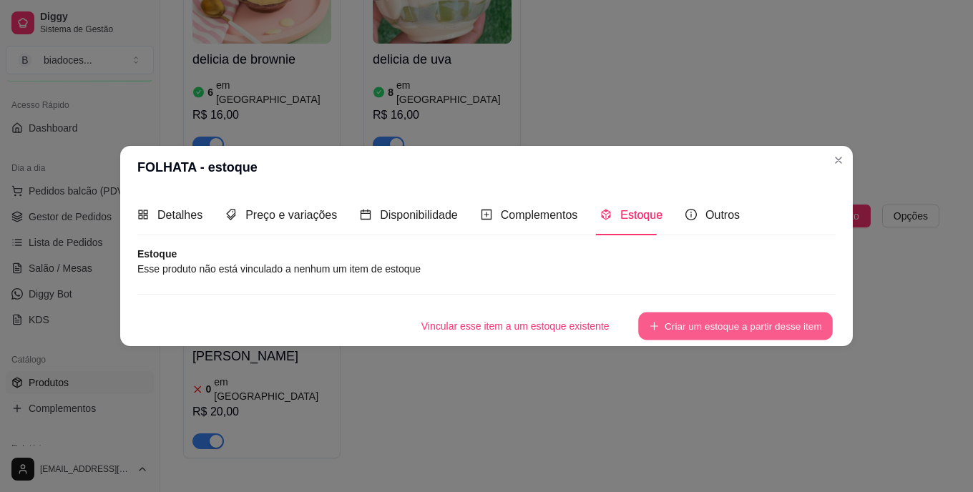
click at [737, 326] on button "Criar um estoque a partir desse item" at bounding box center [735, 327] width 195 height 28
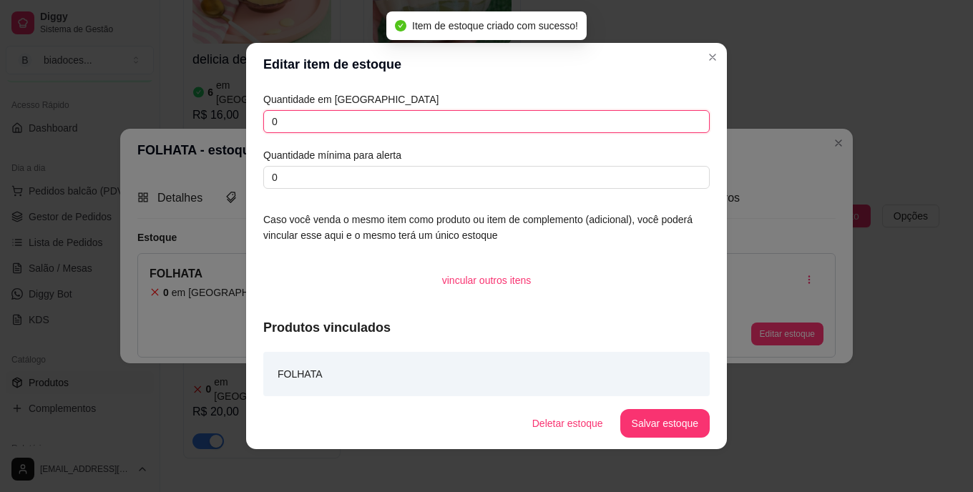
click at [396, 123] on input "0" at bounding box center [486, 121] width 446 height 23
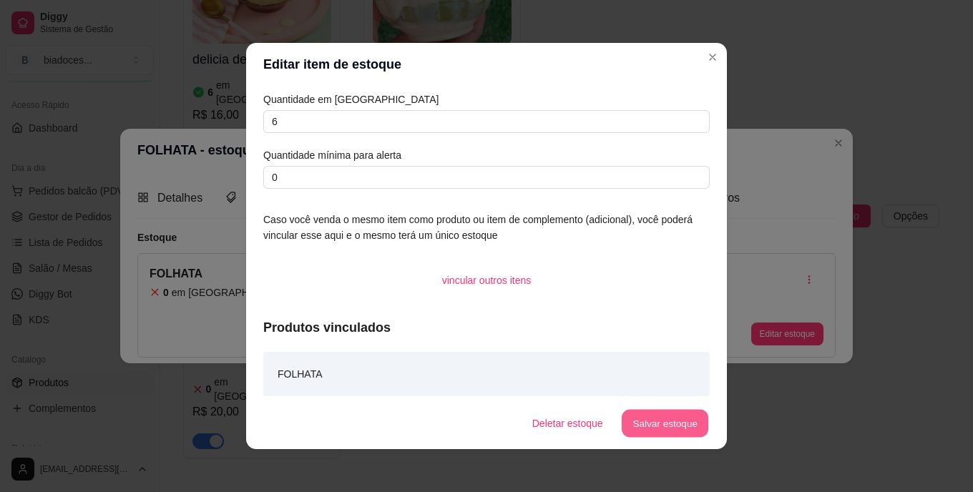
click at [647, 424] on button "Salvar estoque" at bounding box center [664, 424] width 87 height 28
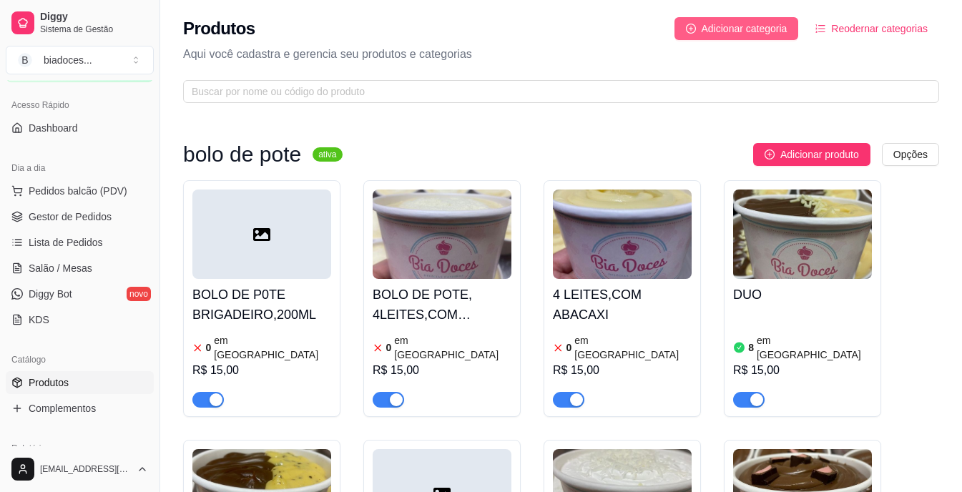
click at [766, 30] on span "Adicionar categoria" at bounding box center [745, 29] width 86 height 16
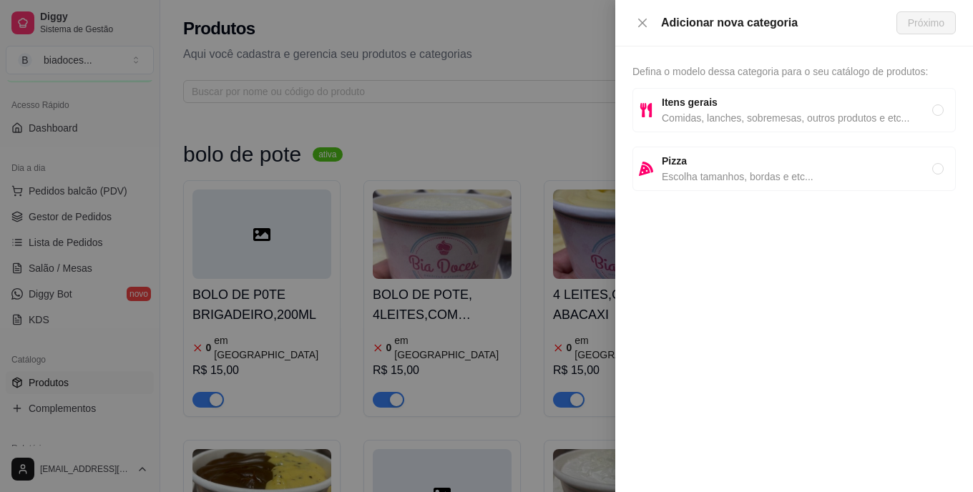
click at [806, 112] on span "Comidas, lanches, sobremesas, outros produtos e etc..." at bounding box center [797, 118] width 270 height 16
click at [923, 27] on span "Próximo" at bounding box center [926, 23] width 36 height 16
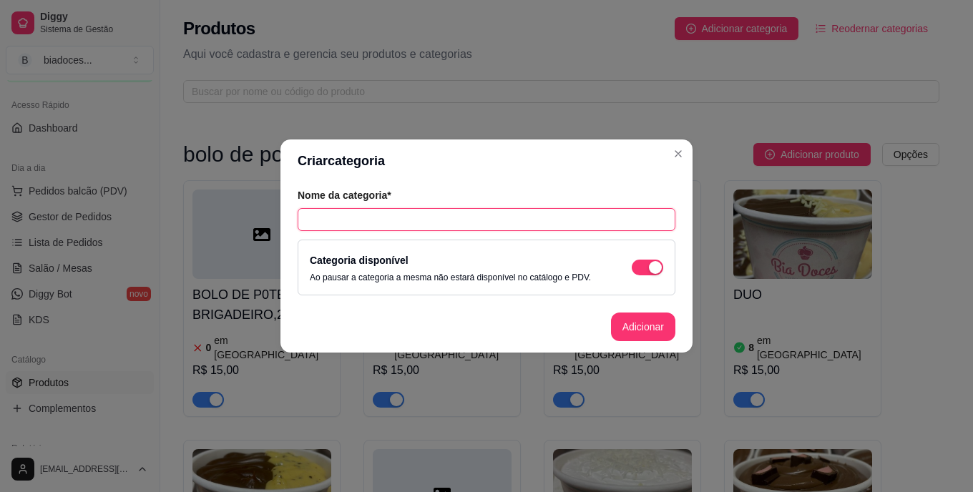
click at [456, 217] on input "text" at bounding box center [487, 219] width 378 height 23
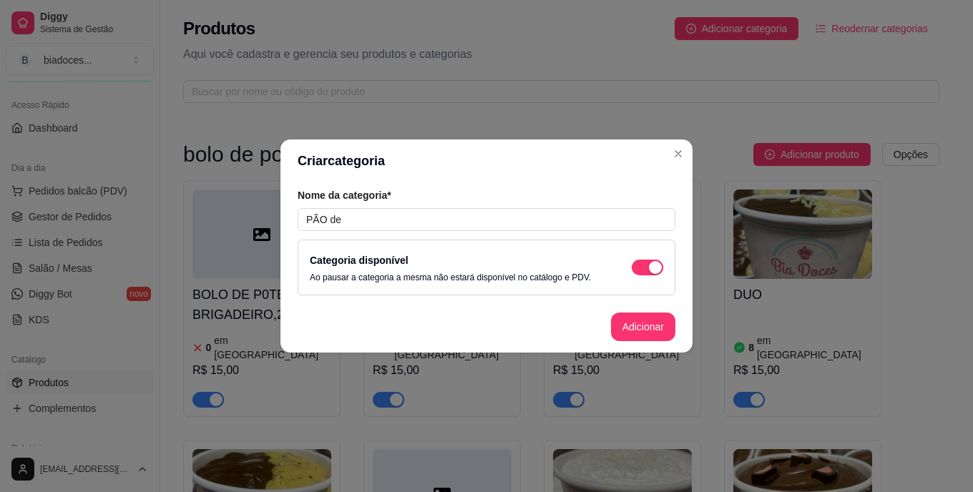
click at [350, 202] on article "Nome da categoria*" at bounding box center [487, 195] width 378 height 14
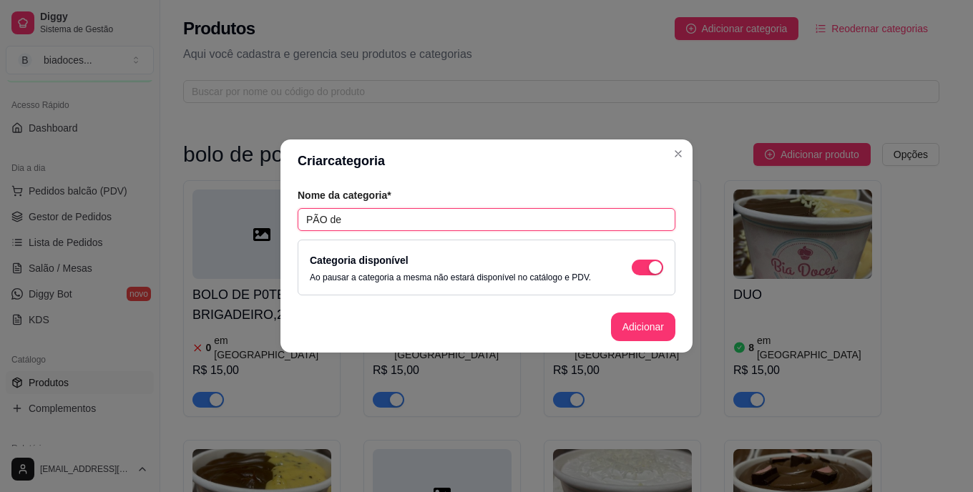
click at [348, 225] on input "PÃO de" at bounding box center [487, 219] width 378 height 23
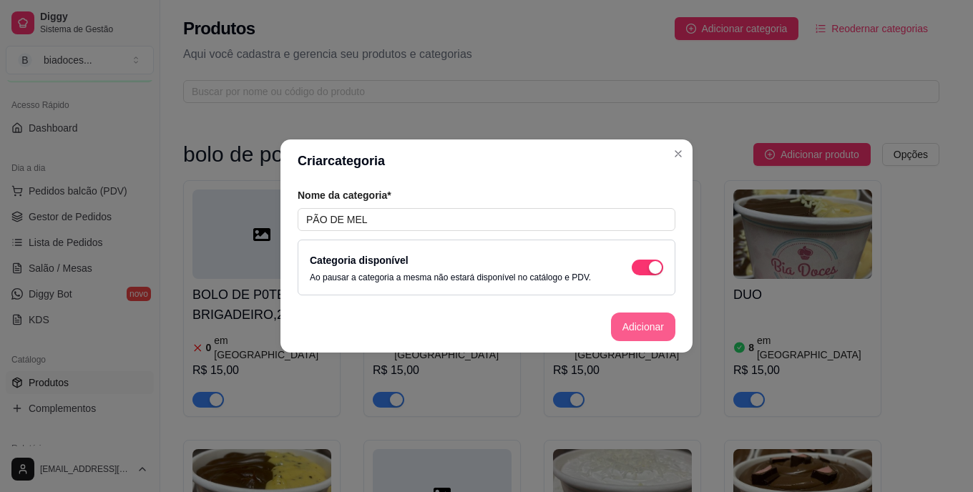
click at [628, 323] on button "Adicionar" at bounding box center [643, 327] width 64 height 29
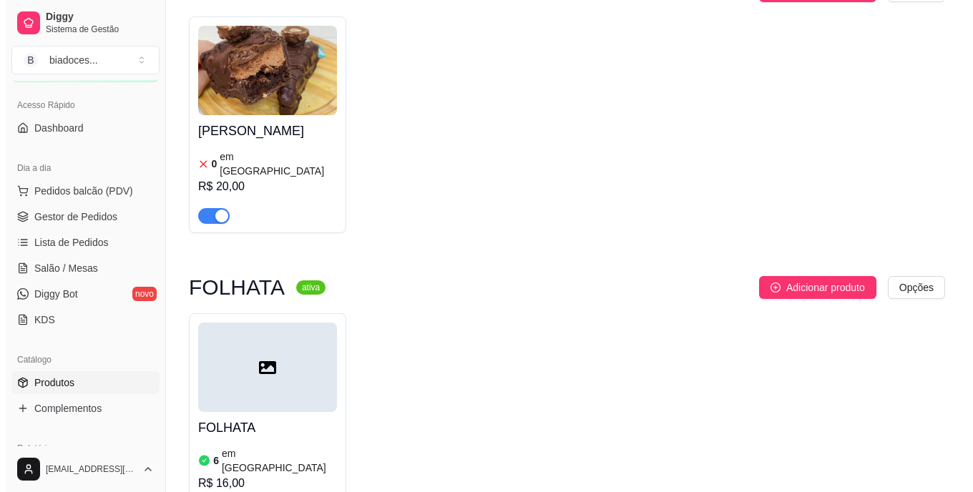
scroll to position [2859, 0]
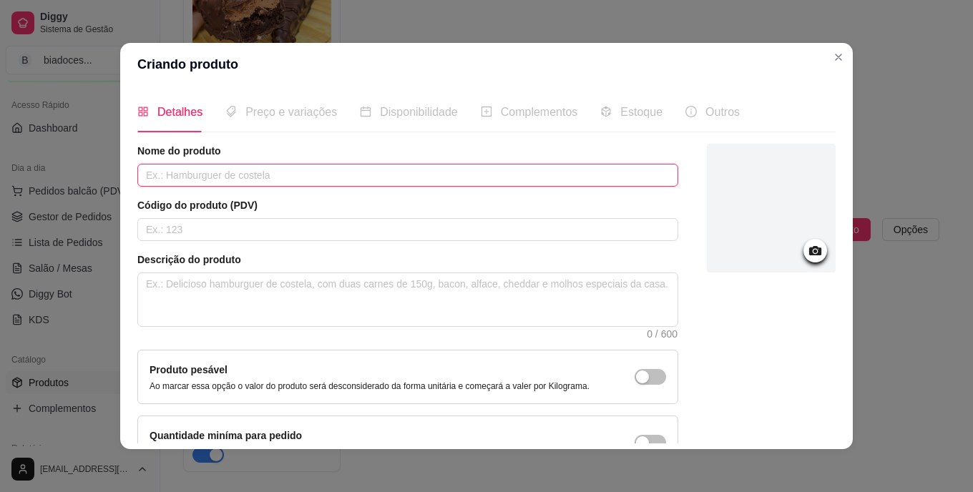
click at [303, 170] on input "text" at bounding box center [407, 175] width 541 height 23
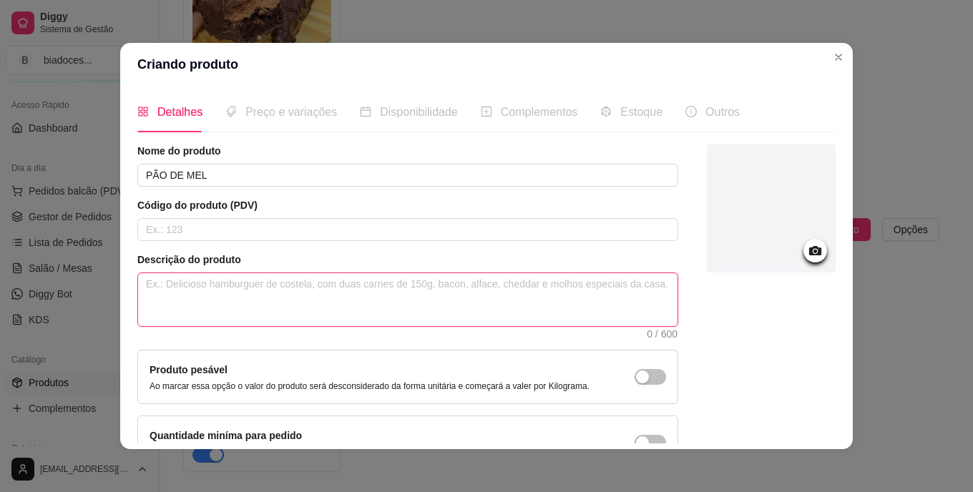
click at [204, 278] on textarea at bounding box center [407, 299] width 539 height 53
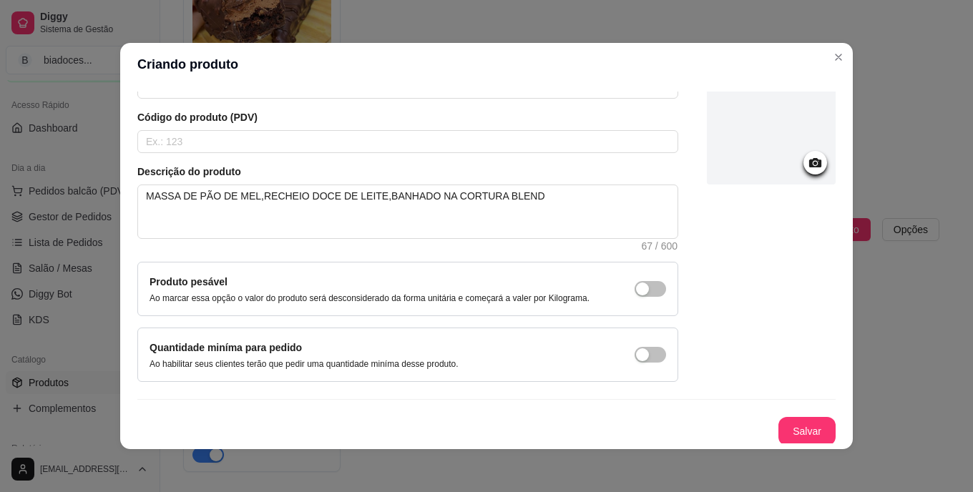
scroll to position [90, 0]
click at [799, 424] on button "Salvar" at bounding box center [807, 430] width 56 height 28
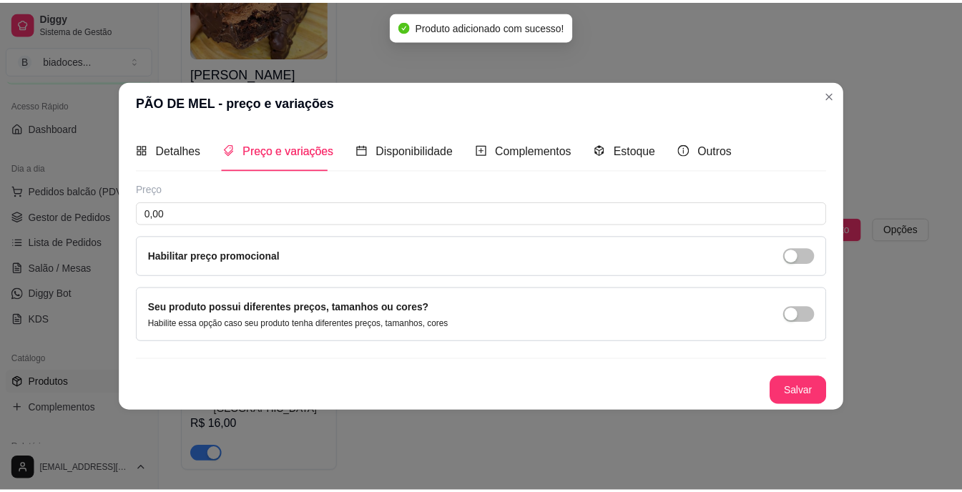
scroll to position [0, 0]
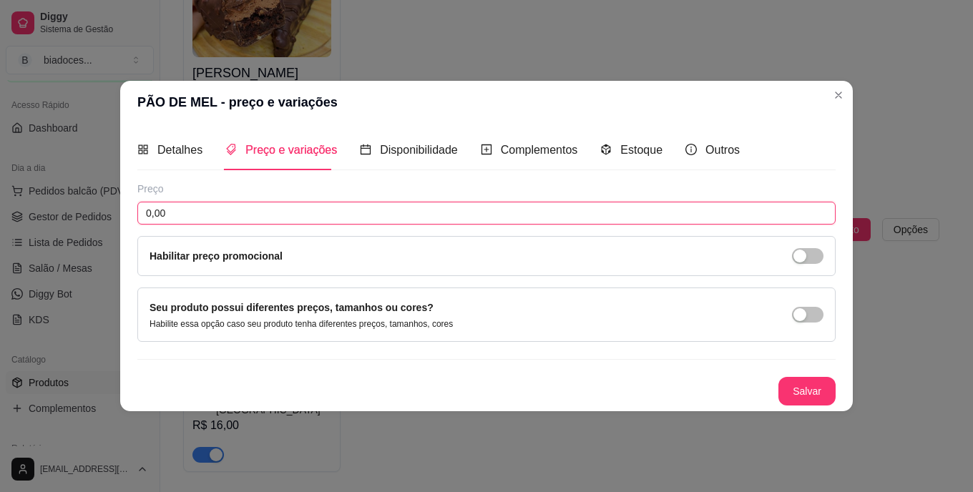
click at [424, 219] on input "0,00" at bounding box center [486, 213] width 698 height 23
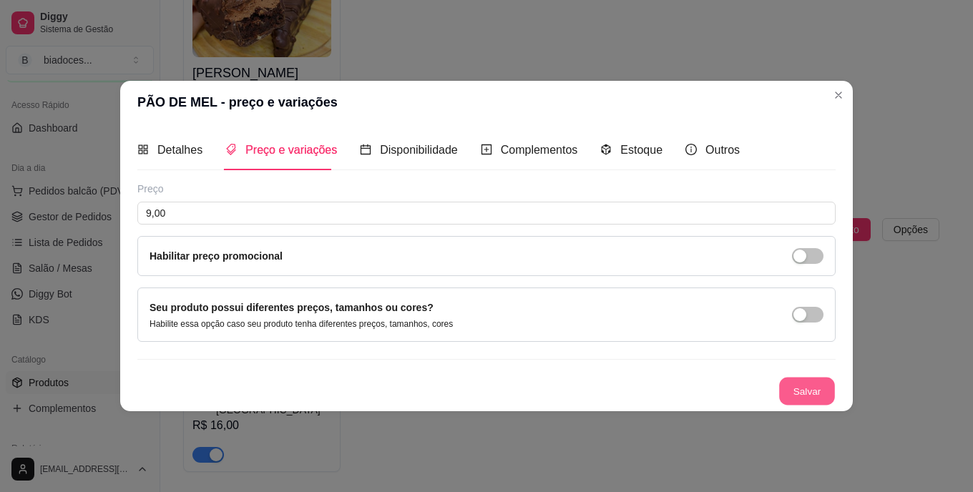
click at [807, 401] on button "Salvar" at bounding box center [807, 392] width 56 height 28
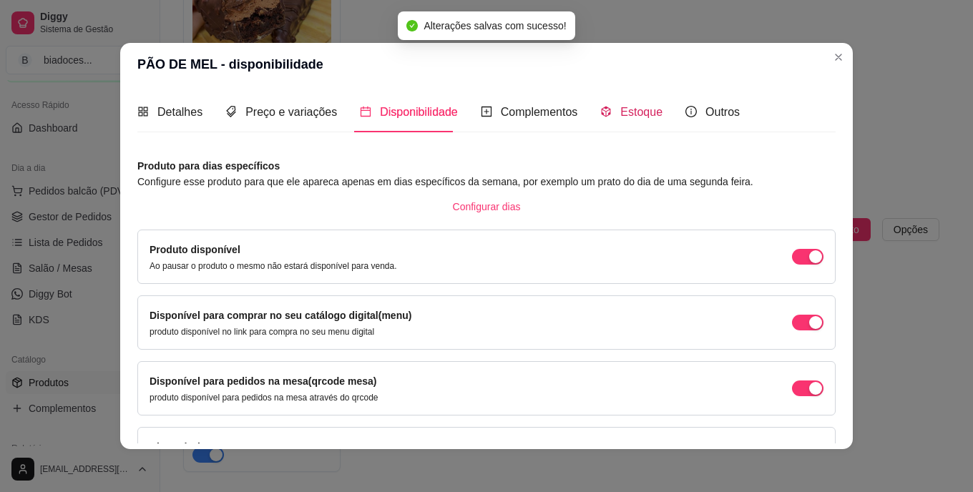
click at [621, 112] on span "Estoque" at bounding box center [641, 112] width 42 height 12
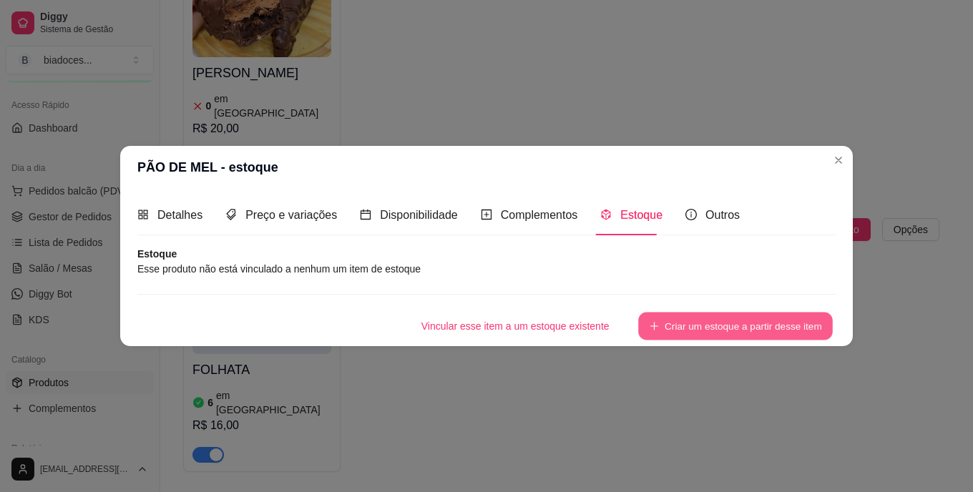
click at [730, 326] on button "Criar um estoque a partir desse item" at bounding box center [735, 327] width 195 height 28
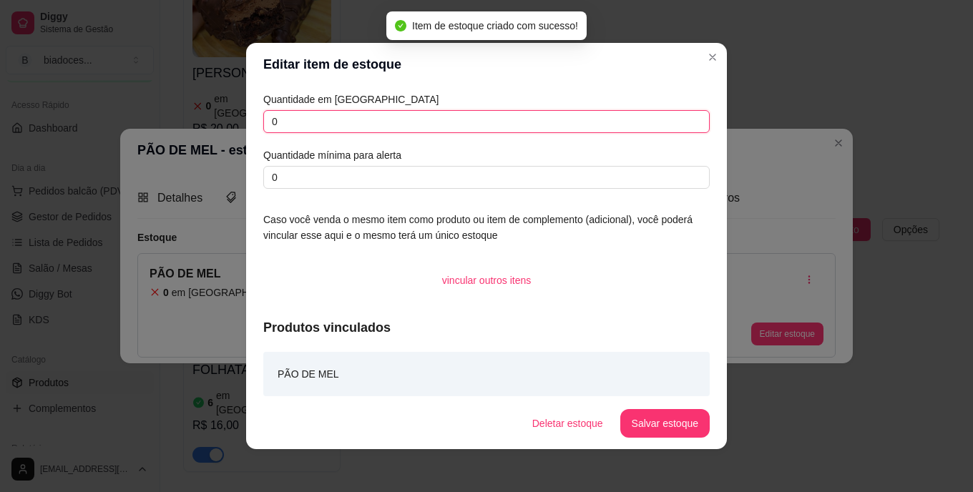
click at [478, 122] on input "0" at bounding box center [486, 121] width 446 height 23
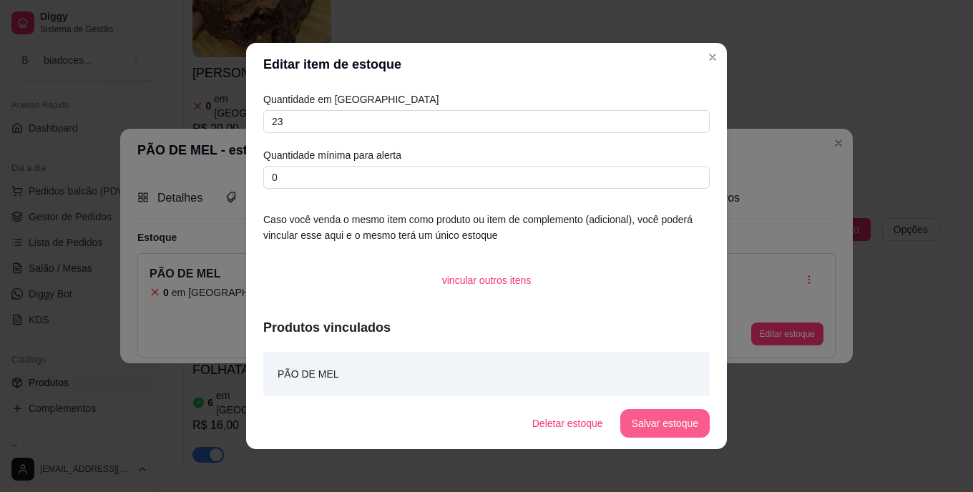
click at [643, 423] on button "Salvar estoque" at bounding box center [664, 423] width 89 height 29
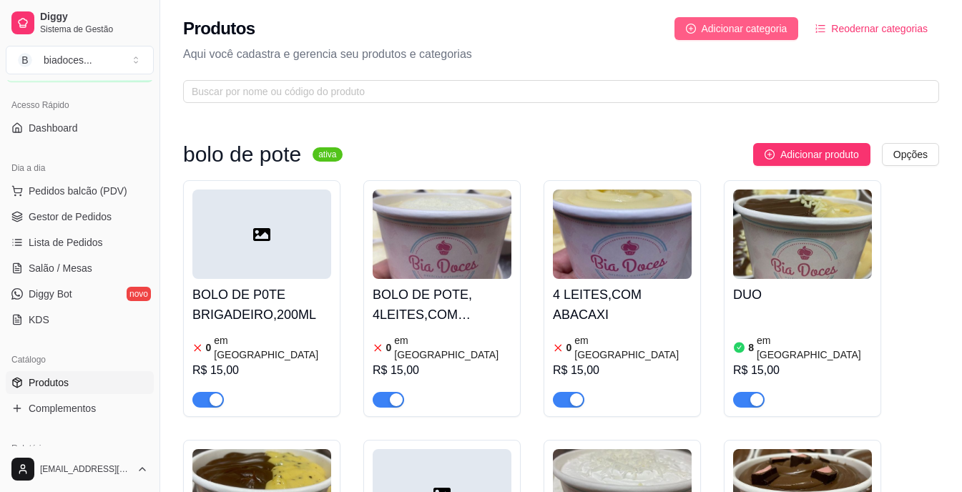
click at [780, 19] on button "Adicionar categoria" at bounding box center [737, 28] width 124 height 23
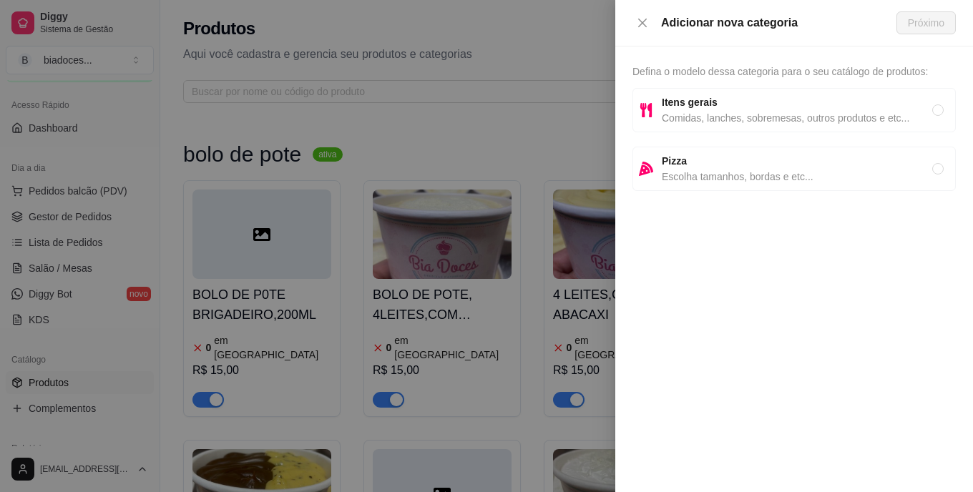
click at [849, 124] on span "Comidas, lanches, sobremesas, outros produtos e etc..." at bounding box center [797, 118] width 270 height 16
click at [923, 15] on span "Próximo" at bounding box center [926, 23] width 36 height 16
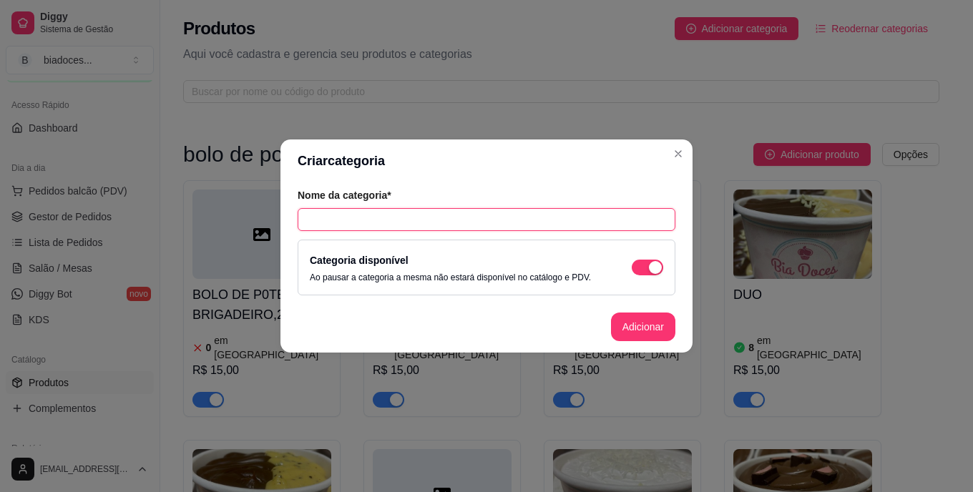
click at [569, 216] on input "text" at bounding box center [487, 219] width 378 height 23
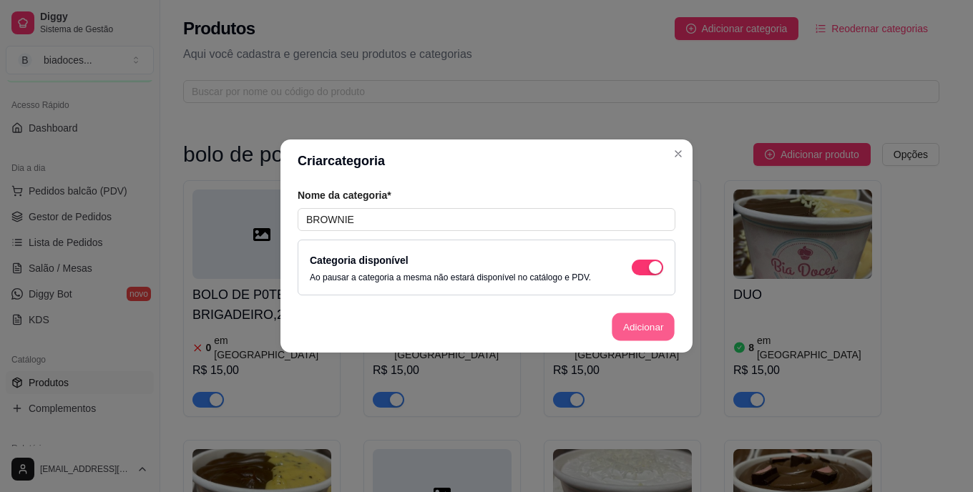
click at [633, 326] on button "Adicionar" at bounding box center [643, 327] width 63 height 28
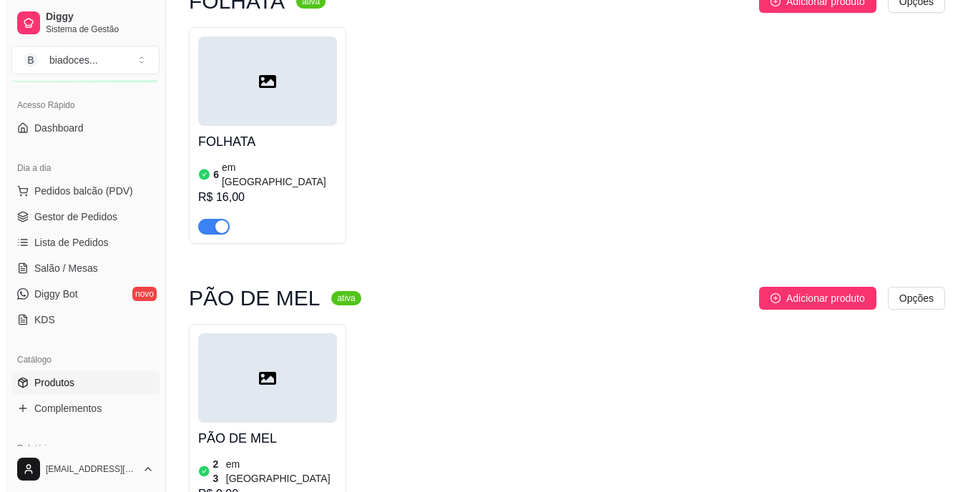
scroll to position [3142, 0]
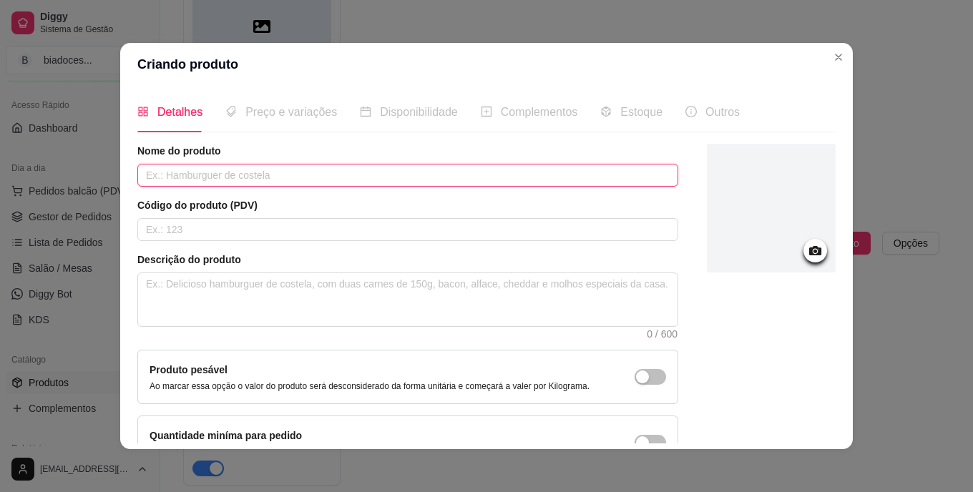
click at [175, 176] on input "text" at bounding box center [407, 175] width 541 height 23
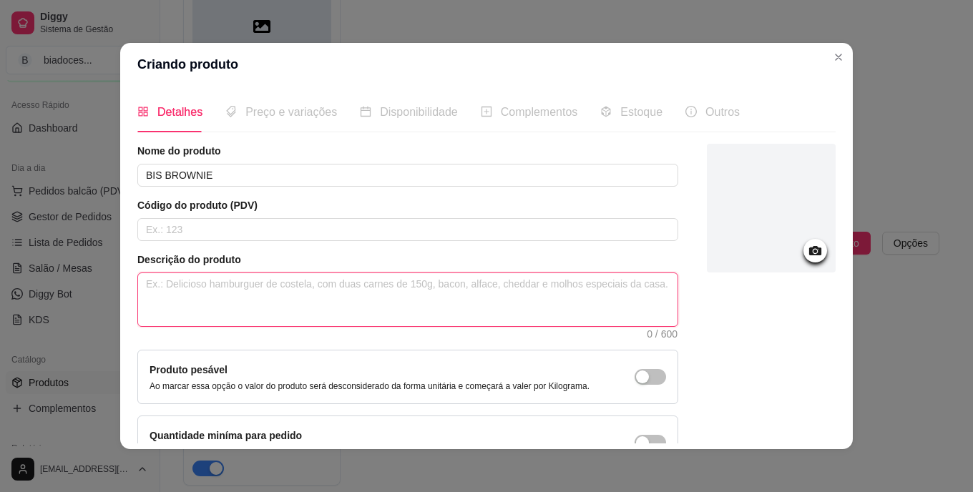
click at [329, 282] on textarea at bounding box center [407, 299] width 539 height 53
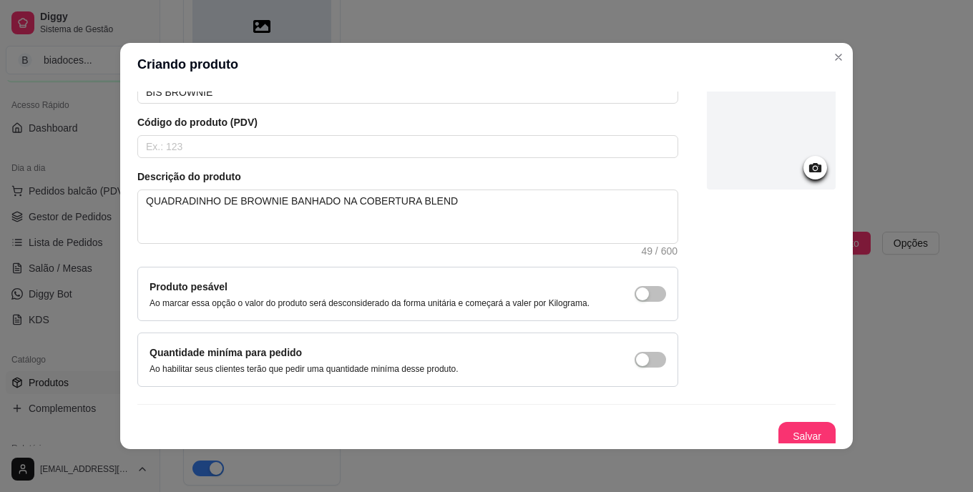
scroll to position [90, 0]
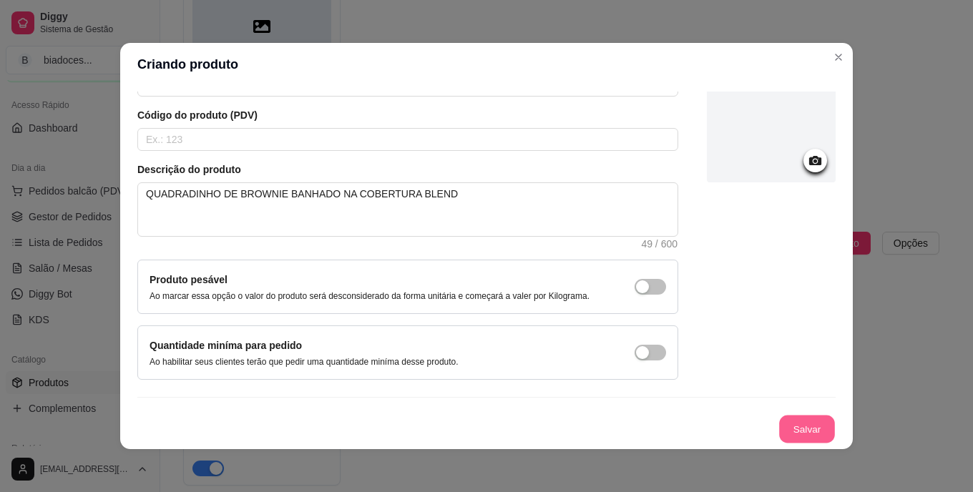
click at [797, 424] on button "Salvar" at bounding box center [807, 430] width 56 height 28
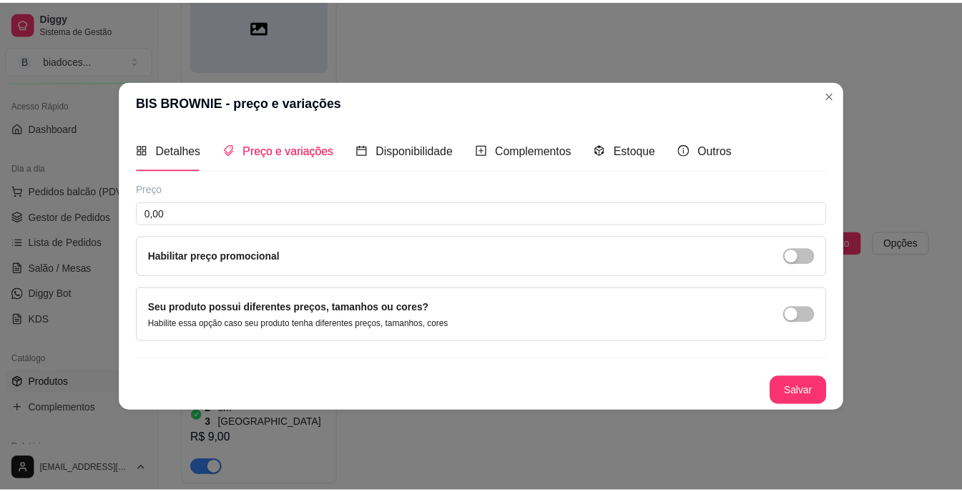
scroll to position [0, 0]
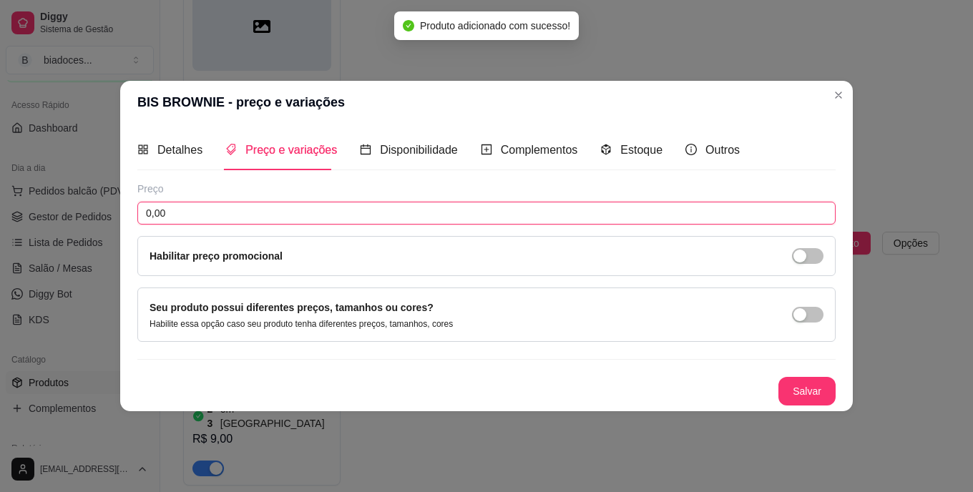
click at [418, 220] on input "0,00" at bounding box center [486, 213] width 698 height 23
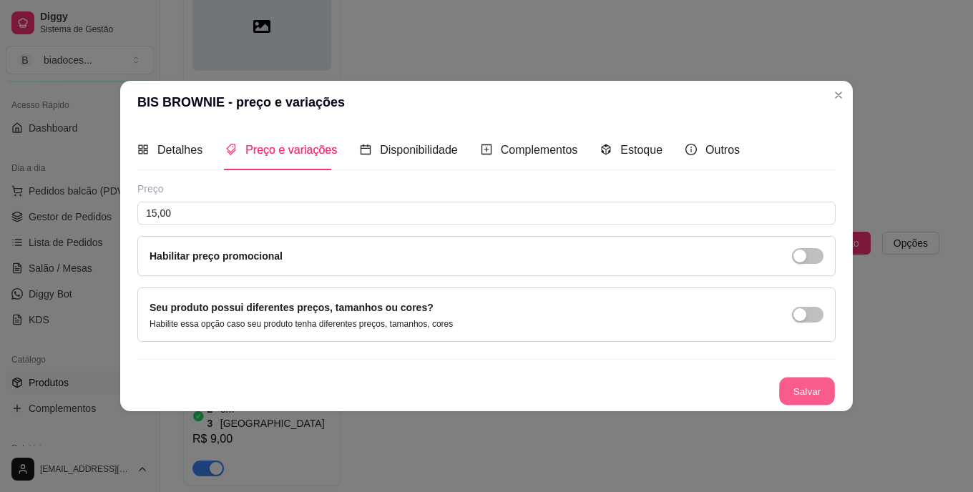
click at [807, 391] on button "Salvar" at bounding box center [807, 392] width 56 height 28
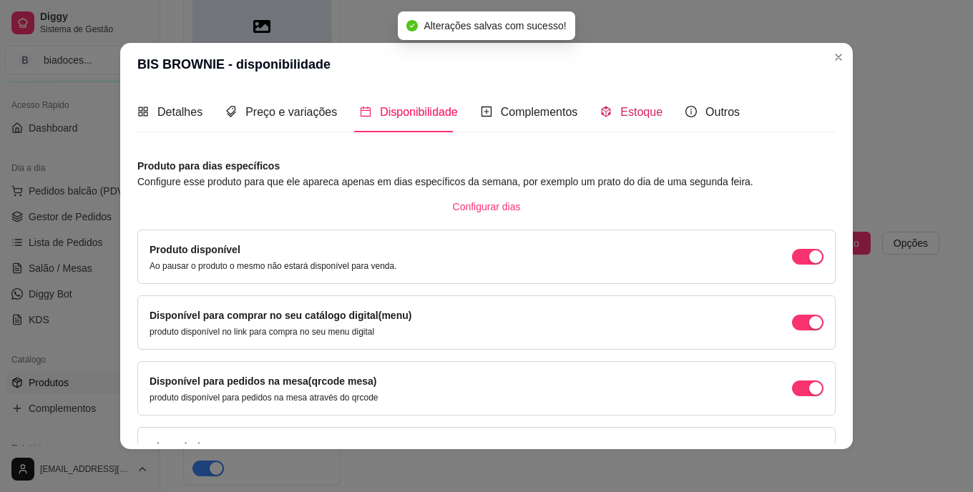
click at [636, 112] on span "Estoque" at bounding box center [641, 112] width 42 height 12
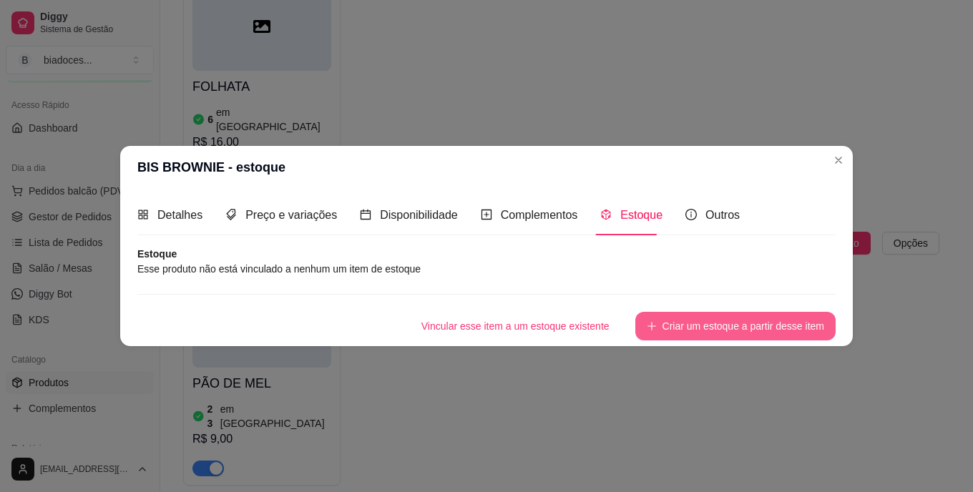
click at [702, 319] on button "Criar um estoque a partir desse item" at bounding box center [735, 326] width 200 height 29
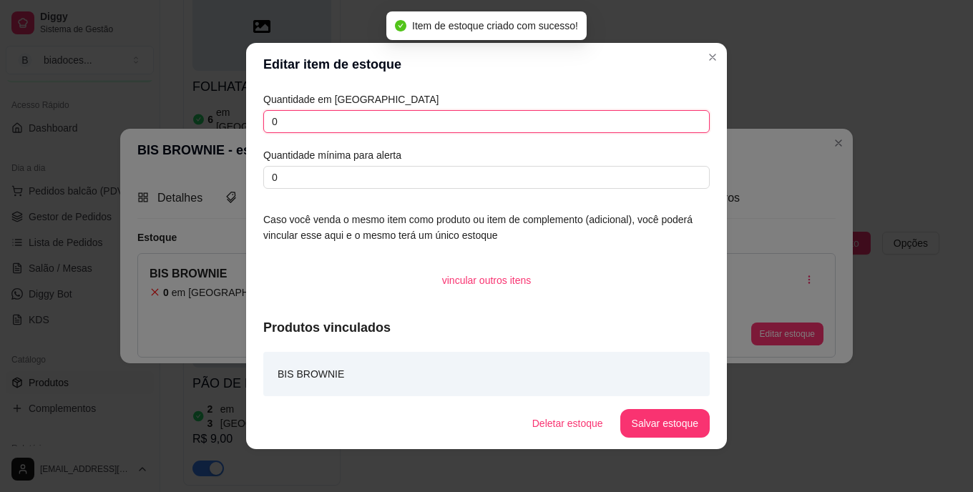
click at [441, 115] on input "0" at bounding box center [486, 121] width 446 height 23
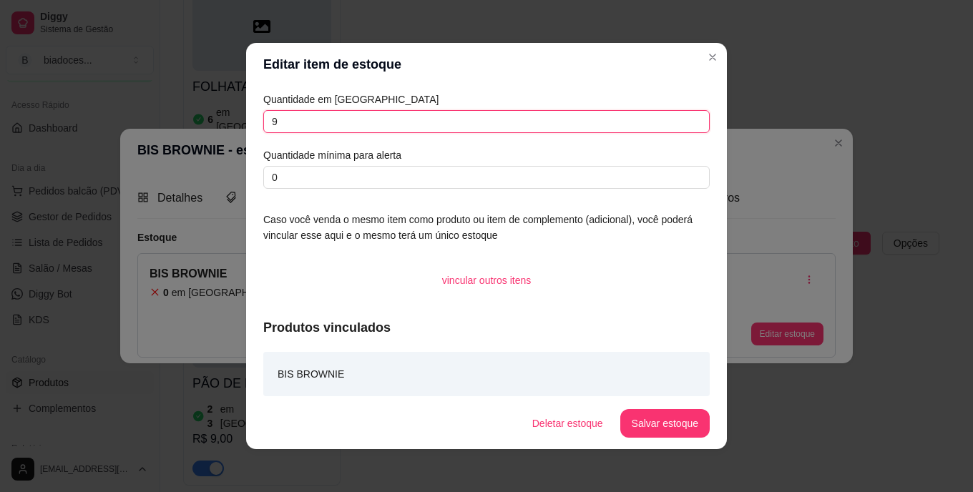
click at [496, 114] on input "9" at bounding box center [486, 121] width 446 height 23
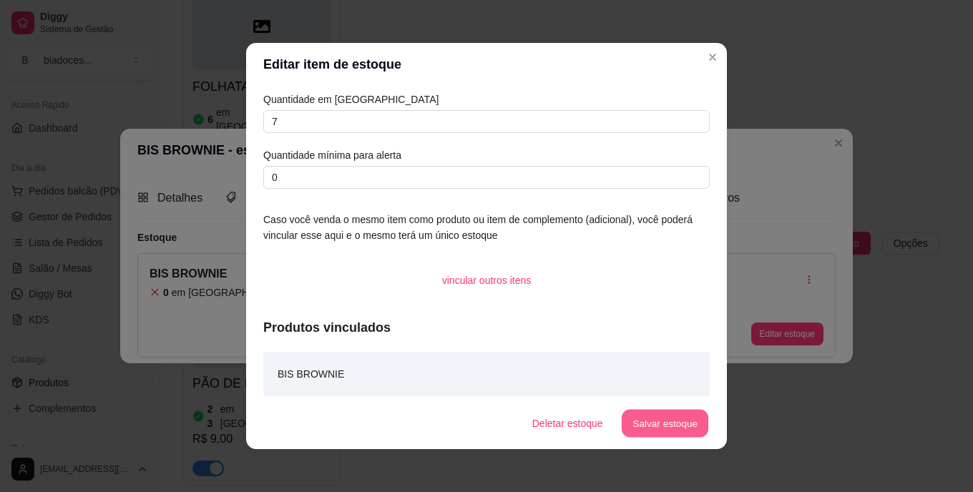
click at [646, 423] on button "Salvar estoque" at bounding box center [664, 424] width 87 height 28
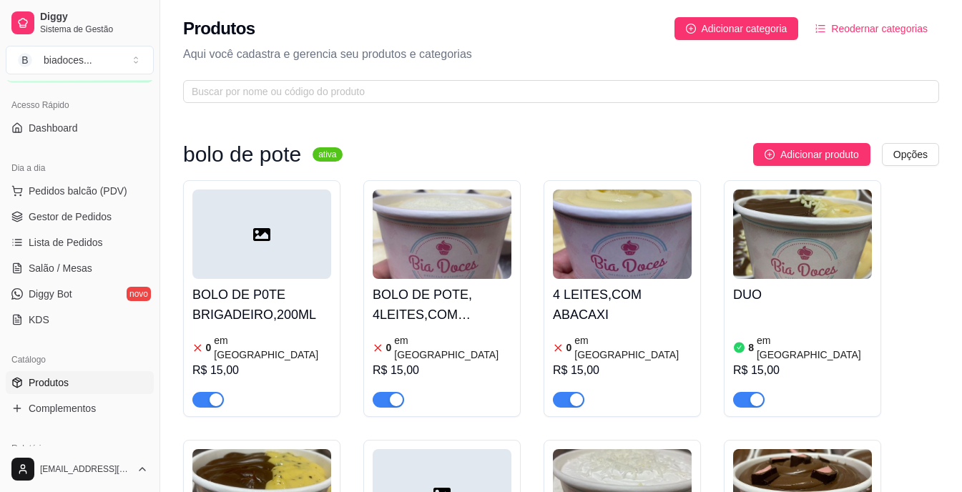
click at [418, 312] on h4 "BOLO DE POTE, 4LEITES,COM MORANGObolo" at bounding box center [442, 305] width 139 height 40
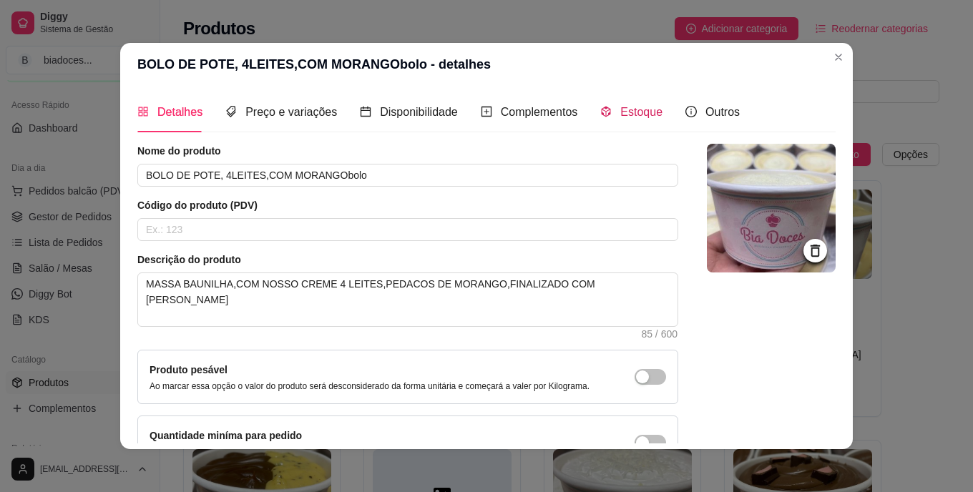
click at [620, 116] on span "Estoque" at bounding box center [641, 112] width 42 height 12
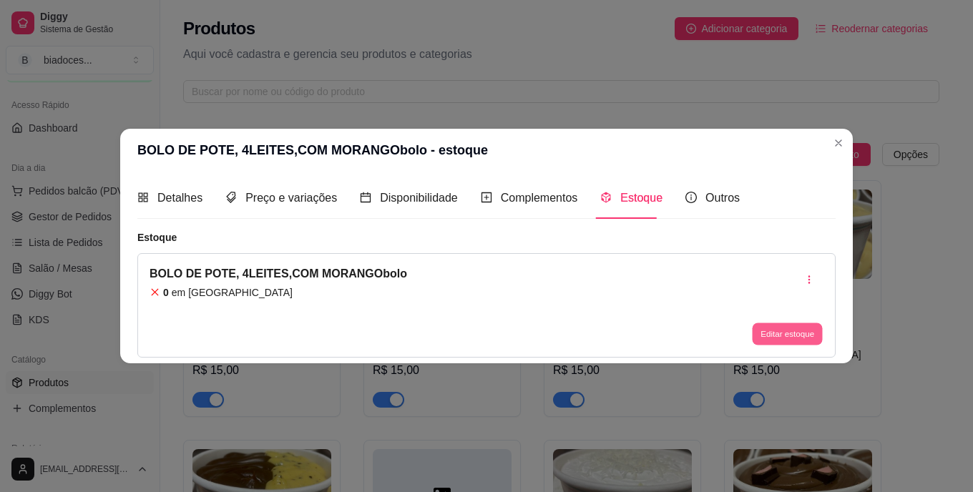
click at [785, 331] on button "Editar estoque" at bounding box center [787, 334] width 70 height 22
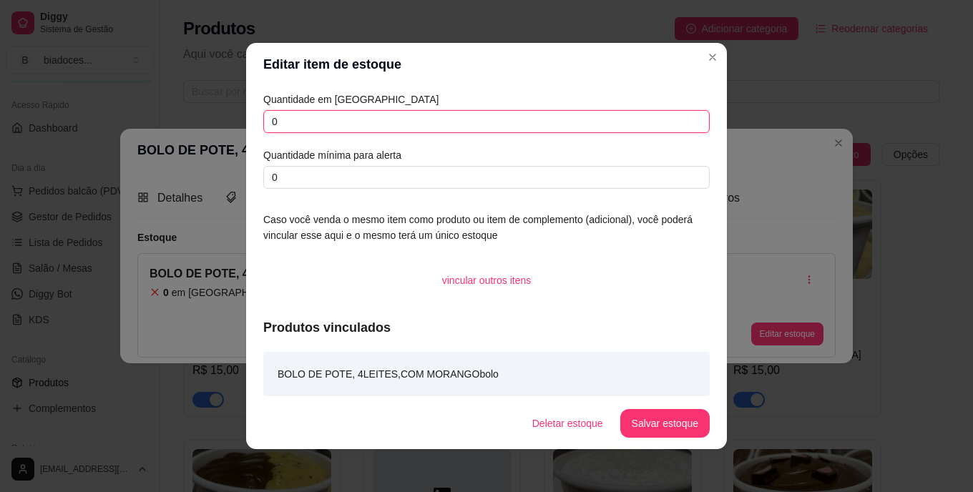
click at [476, 129] on input "0" at bounding box center [486, 121] width 446 height 23
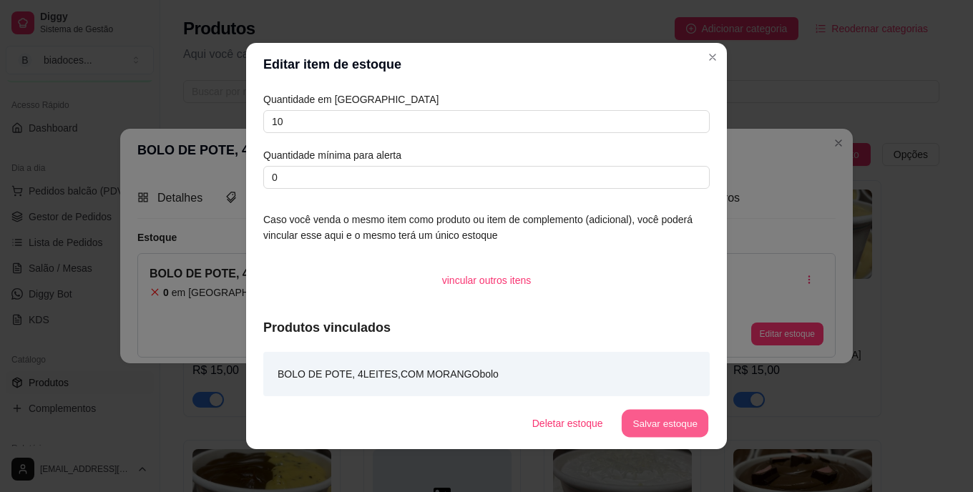
click at [667, 425] on button "Salvar estoque" at bounding box center [664, 424] width 87 height 28
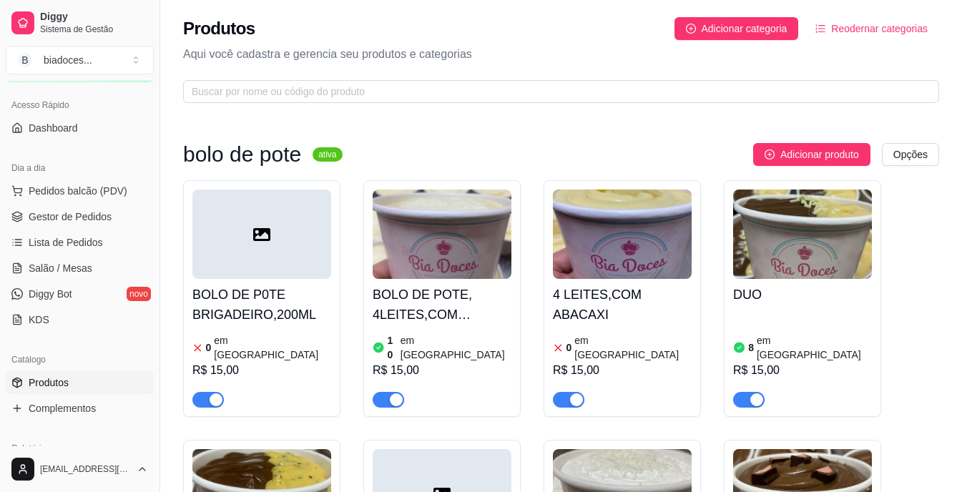
click at [637, 284] on div "4 LEITES,COM ABACAXI 0 em estoque R$ 15,00" at bounding box center [622, 343] width 139 height 129
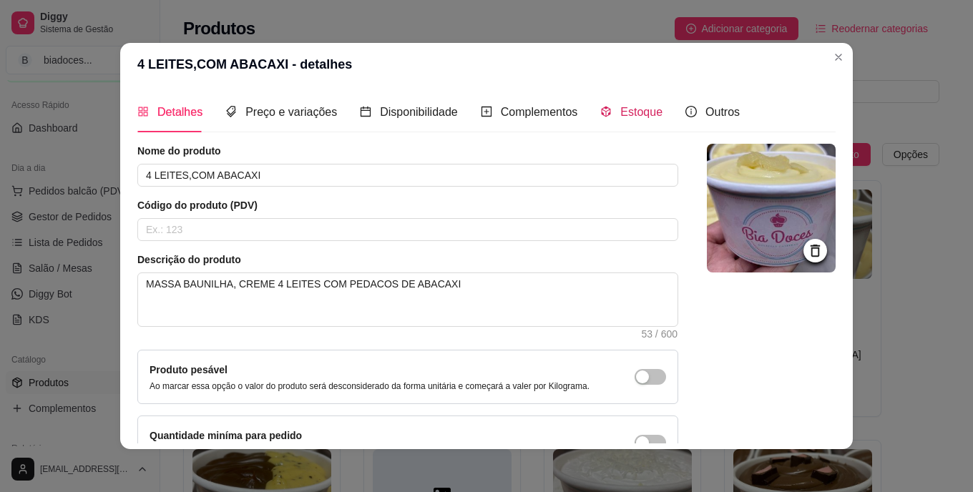
click at [632, 106] on span "Estoque" at bounding box center [641, 112] width 42 height 12
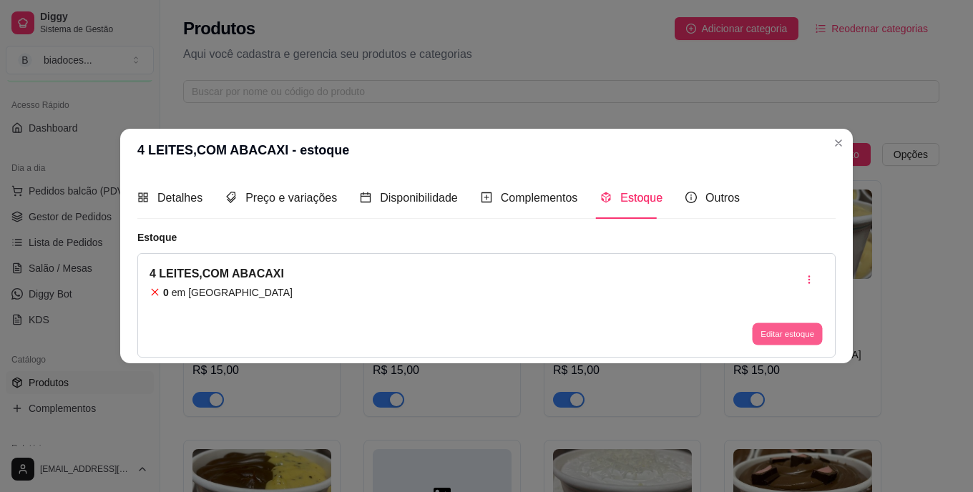
click at [778, 333] on button "Editar estoque" at bounding box center [787, 334] width 70 height 22
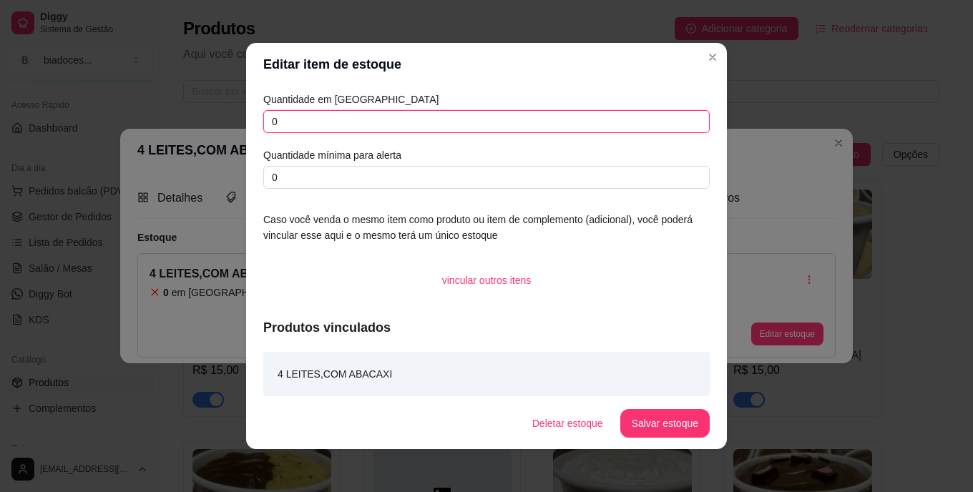
click at [542, 114] on input "0" at bounding box center [486, 121] width 446 height 23
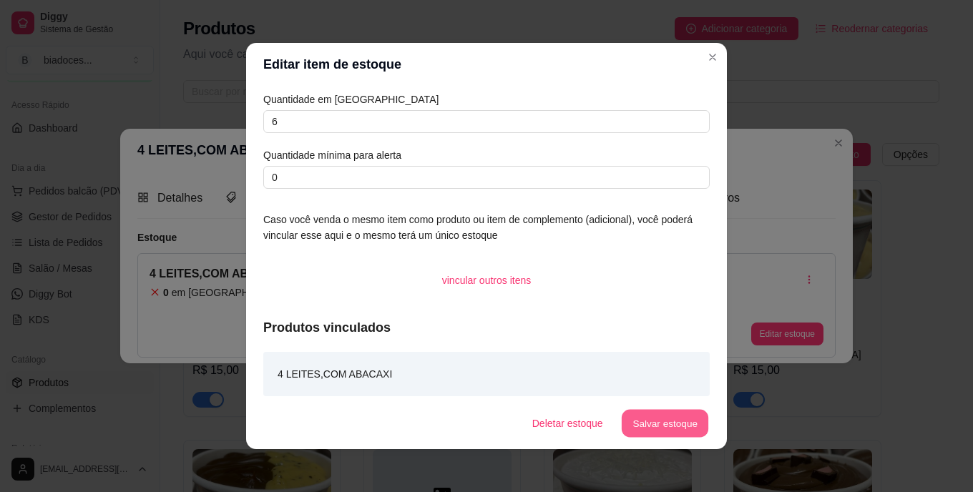
click at [667, 421] on button "Salvar estoque" at bounding box center [664, 424] width 87 height 28
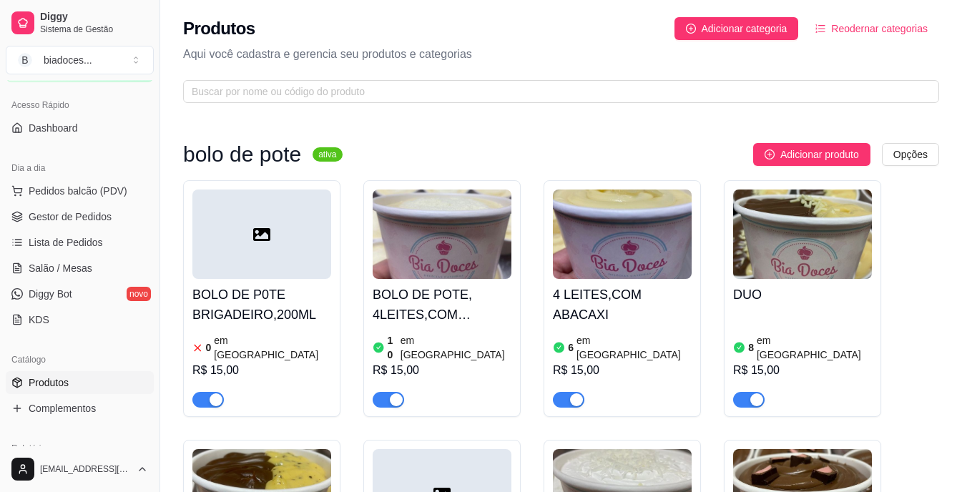
click at [801, 256] on img at bounding box center [802, 234] width 139 height 89
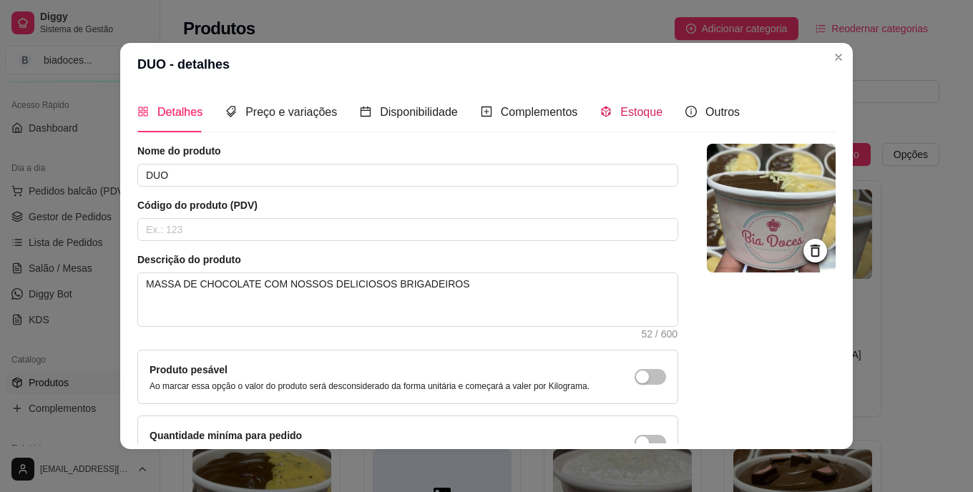
click at [602, 110] on div "Estoque" at bounding box center [631, 112] width 62 height 18
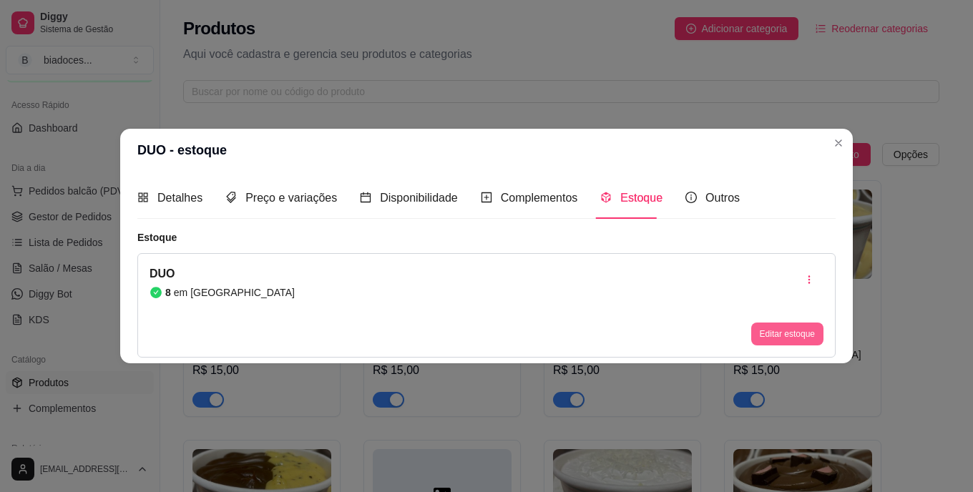
click at [773, 333] on button "Editar estoque" at bounding box center [787, 334] width 72 height 23
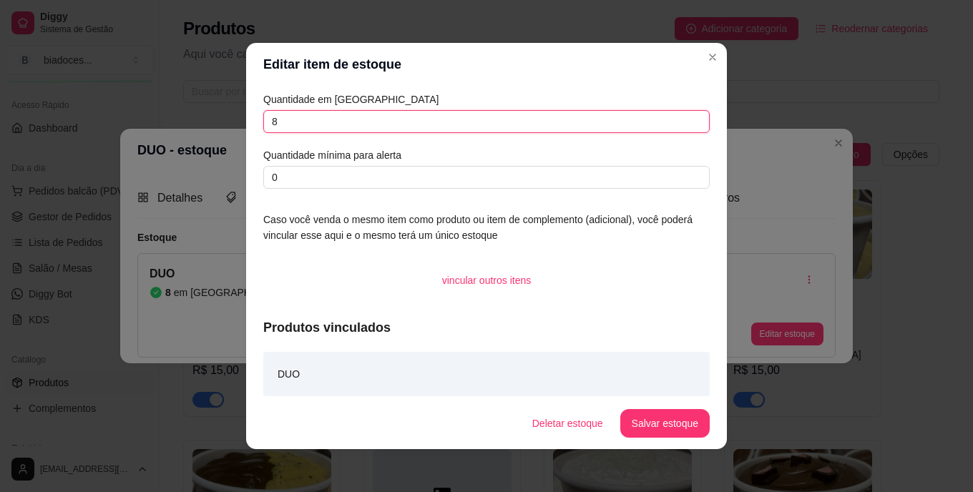
click at [386, 124] on input "8" at bounding box center [486, 121] width 446 height 23
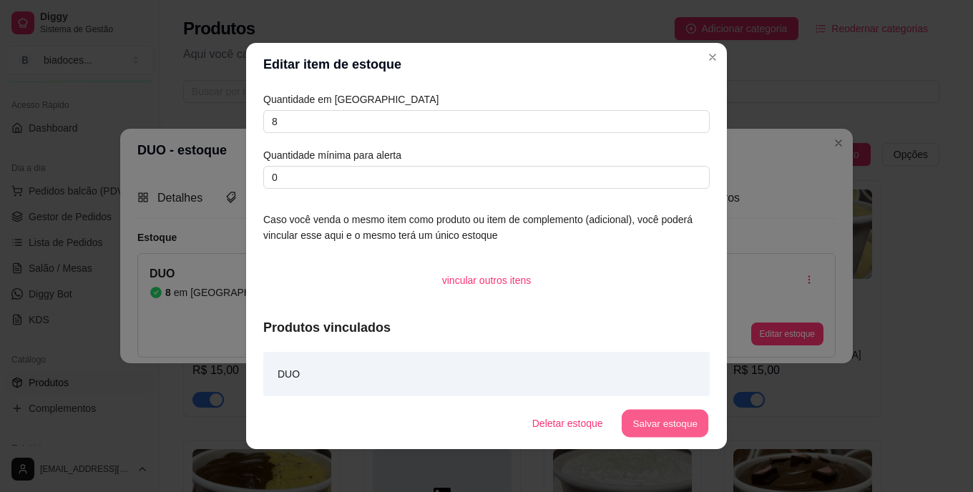
click at [657, 431] on button "Salvar estoque" at bounding box center [664, 424] width 87 height 28
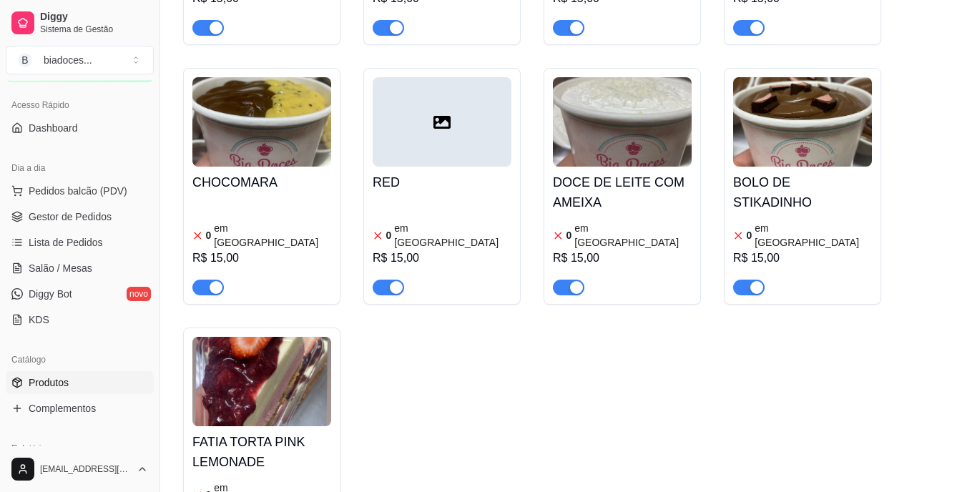
scroll to position [401, 0]
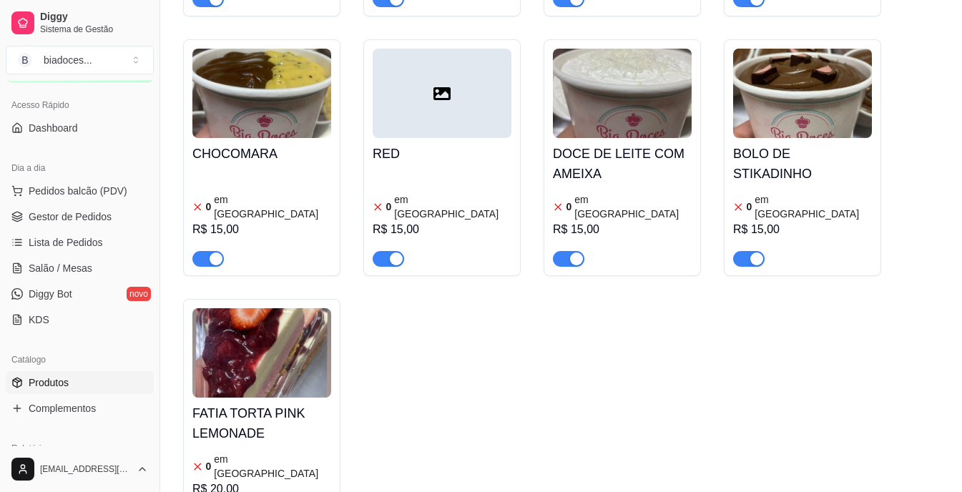
click at [798, 190] on div "0 em estoque R$ 15,00" at bounding box center [802, 228] width 139 height 77
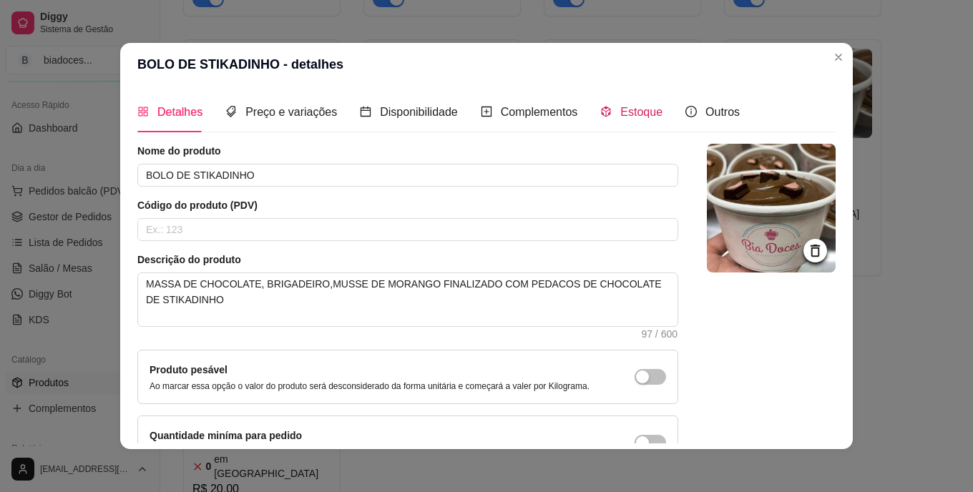
click at [647, 118] on span "Estoque" at bounding box center [641, 112] width 42 height 12
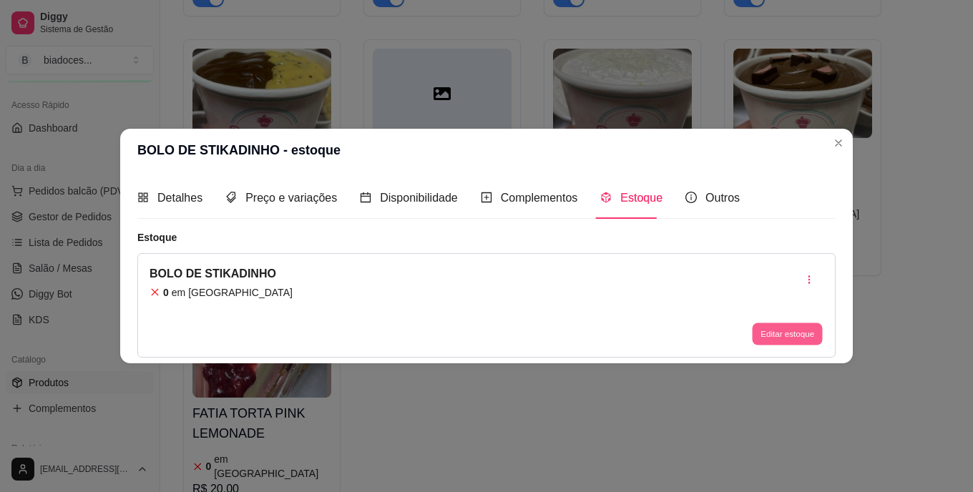
click at [774, 332] on button "Editar estoque" at bounding box center [787, 334] width 70 height 22
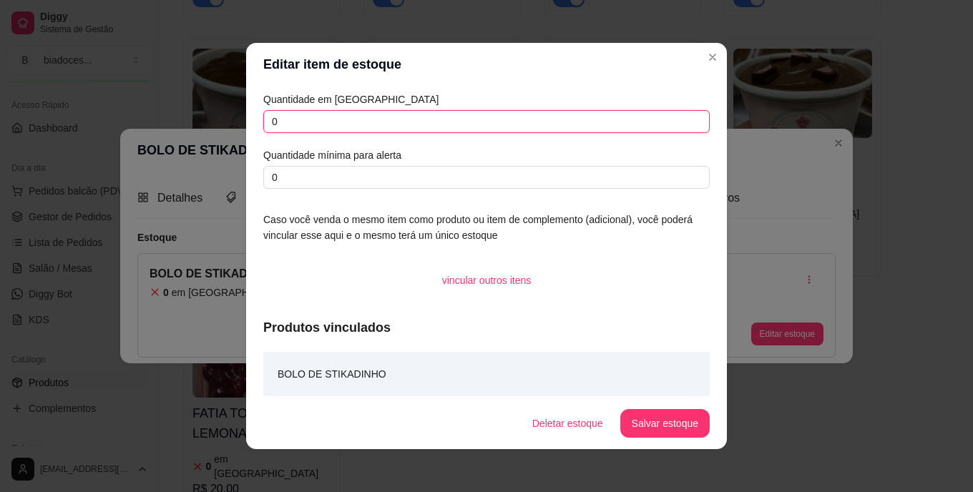
click at [435, 112] on input "0" at bounding box center [486, 121] width 446 height 23
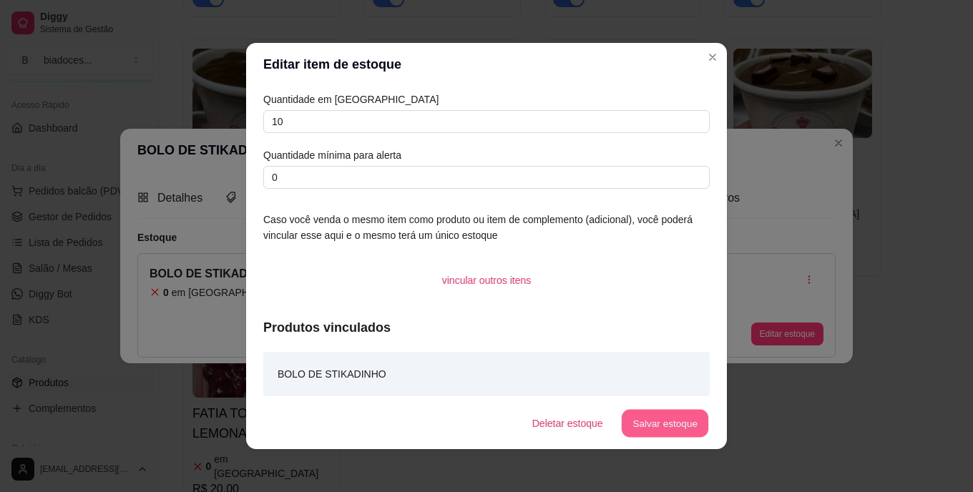
click at [657, 423] on button "Salvar estoque" at bounding box center [664, 424] width 87 height 28
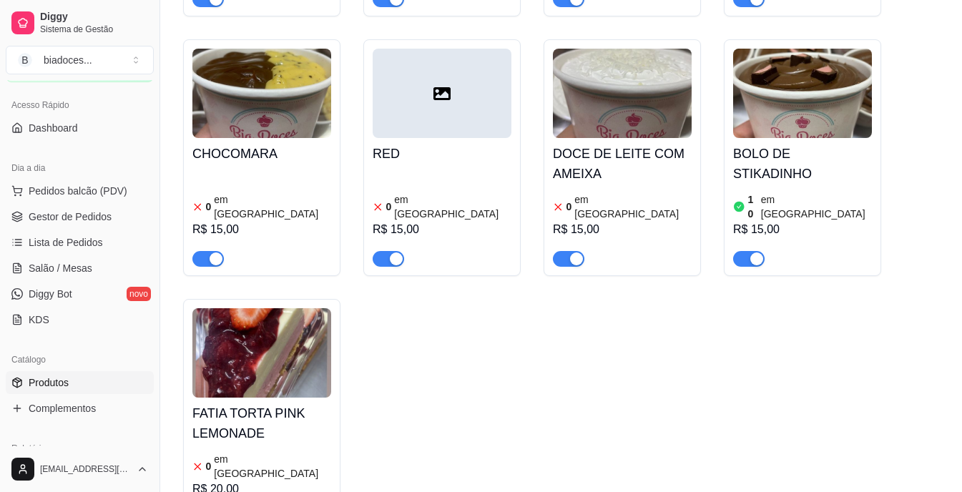
click at [658, 358] on div "BOLO DE P0TE BRIGADEIRO,200ML 0 em estoque R$ 15,00 BOLO DE POTE, 4LEITES,COM M…" at bounding box center [561, 158] width 756 height 756
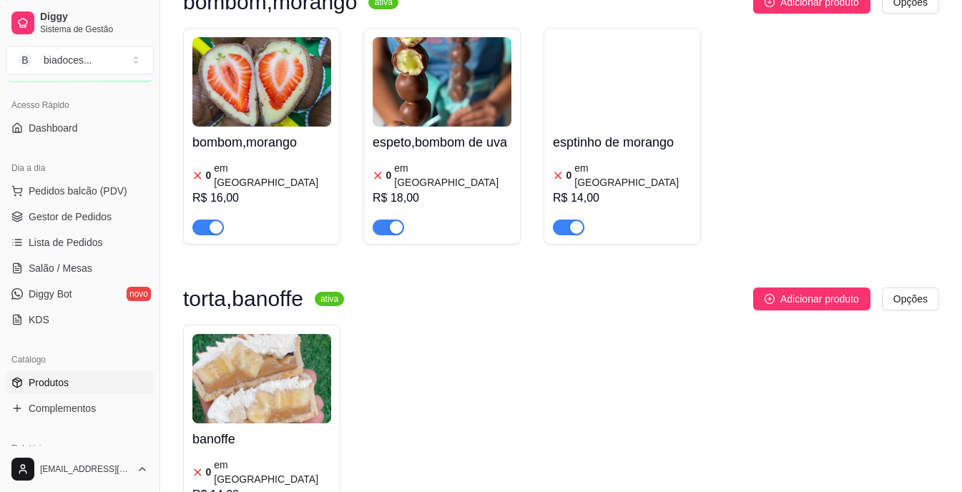
scroll to position [1631, 0]
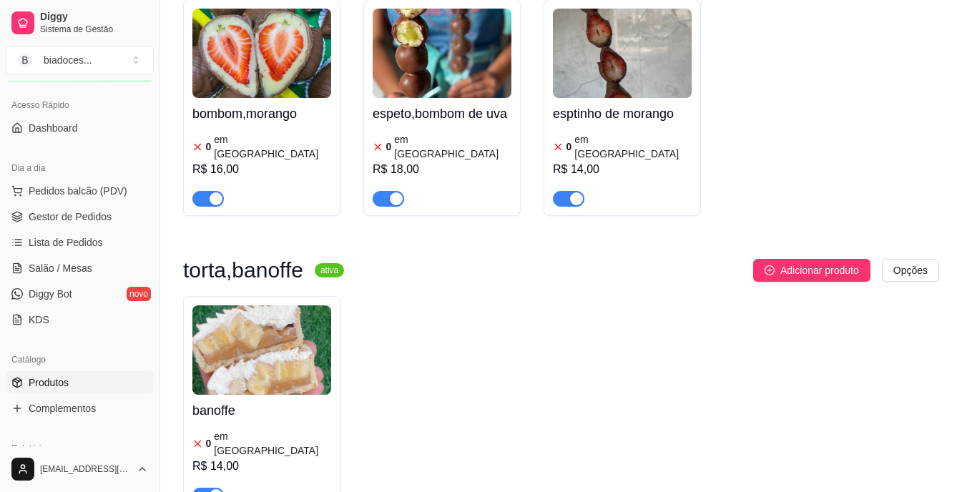
click at [232, 429] on article "em [GEOGRAPHIC_DATA]" at bounding box center [272, 443] width 117 height 29
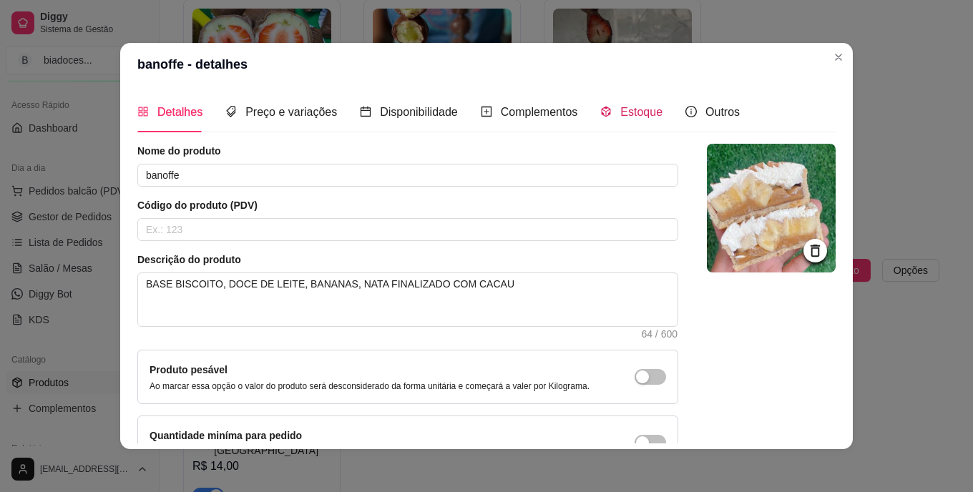
click at [622, 113] on span "Estoque" at bounding box center [641, 112] width 42 height 12
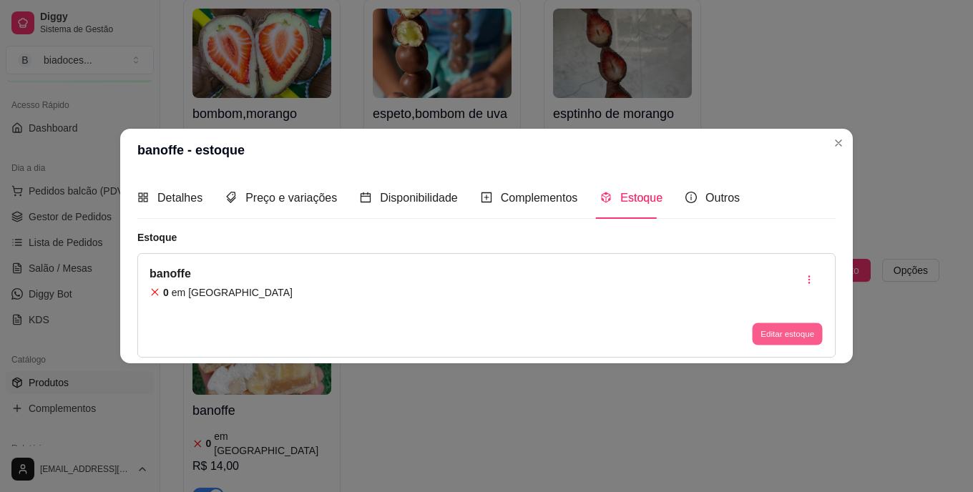
click at [782, 330] on button "Editar estoque" at bounding box center [787, 334] width 70 height 22
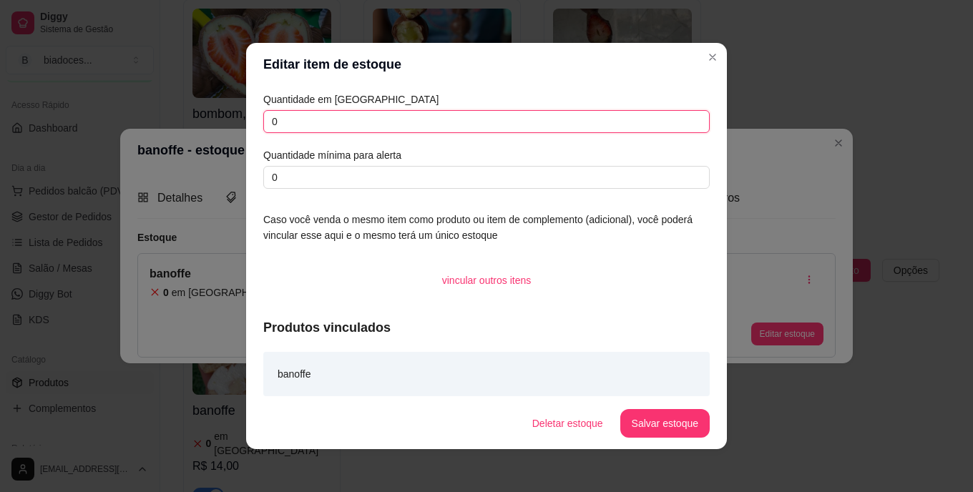
click at [612, 125] on input "0" at bounding box center [486, 121] width 446 height 23
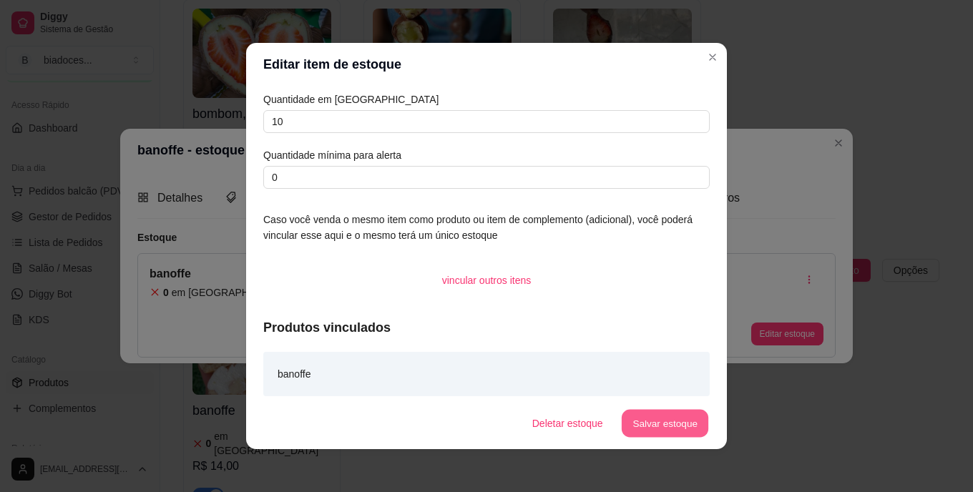
click at [677, 425] on button "Salvar estoque" at bounding box center [664, 424] width 87 height 28
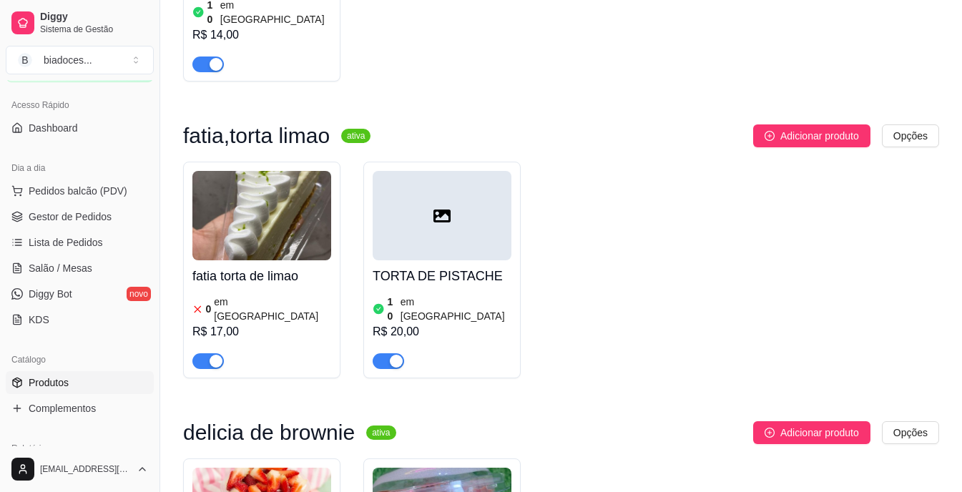
scroll to position [2089, 0]
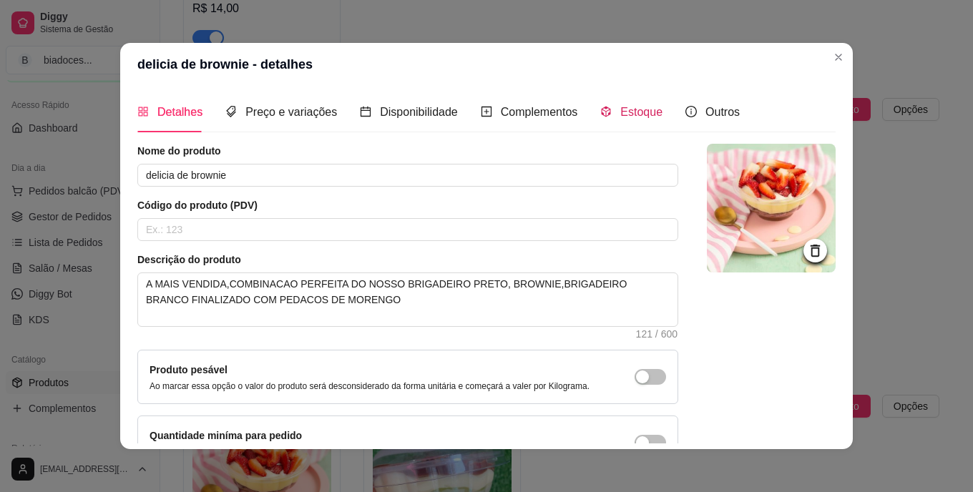
click at [635, 112] on span "Estoque" at bounding box center [641, 112] width 42 height 12
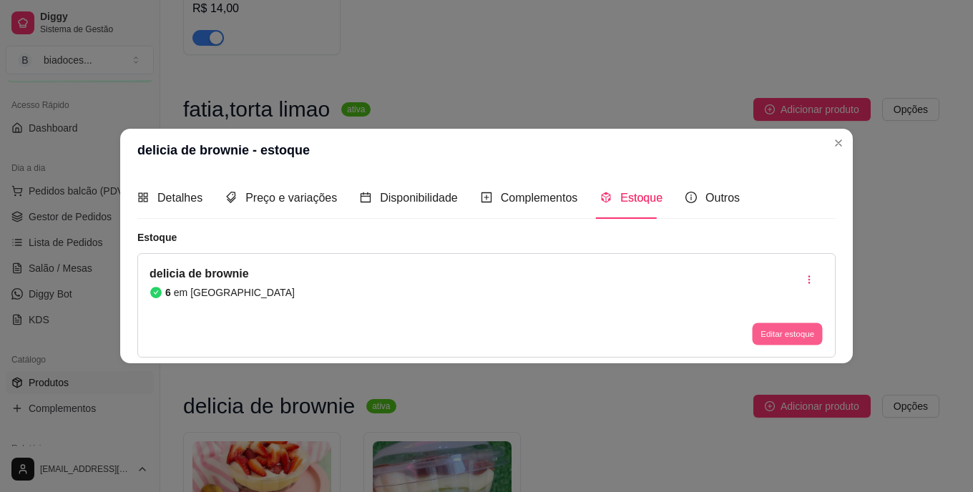
click at [760, 339] on button "Editar estoque" at bounding box center [787, 334] width 70 height 22
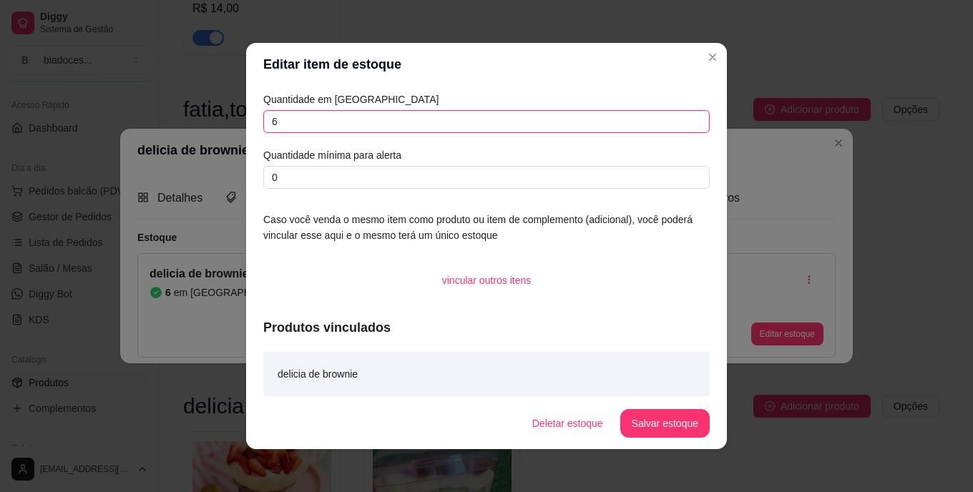
click at [447, 123] on input "6" at bounding box center [486, 121] width 446 height 23
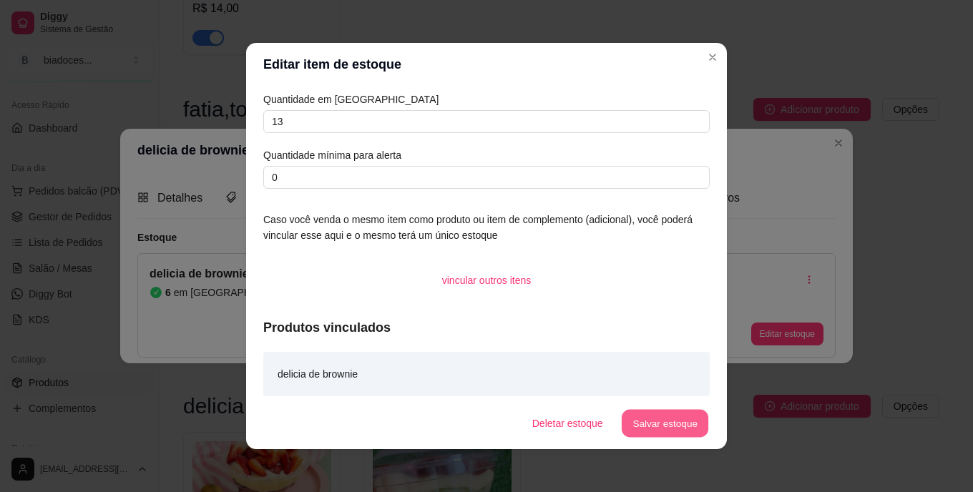
click at [654, 415] on button "Salvar estoque" at bounding box center [664, 424] width 87 height 28
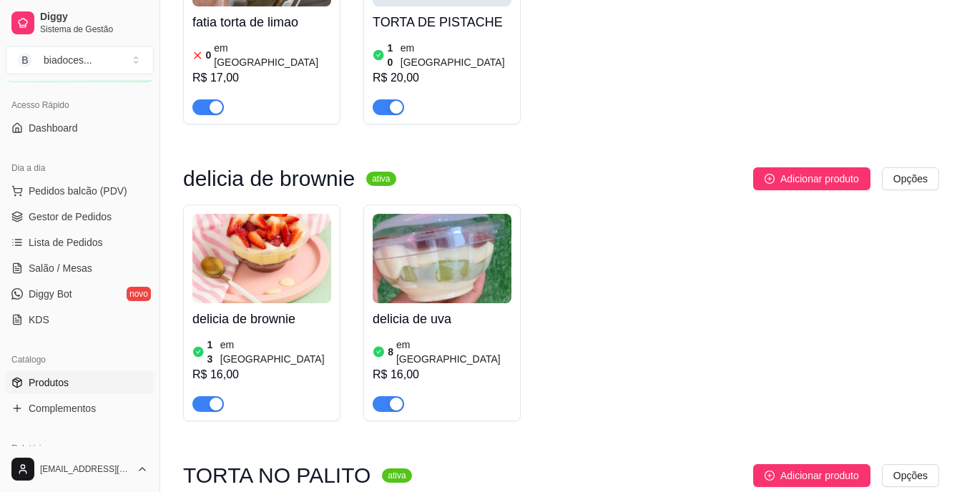
scroll to position [2318, 0]
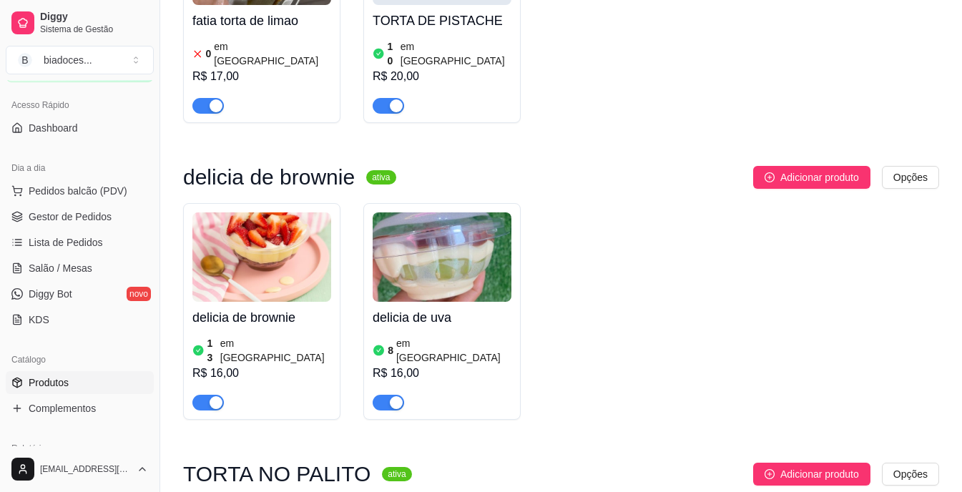
click at [416, 302] on div "delicia de uva 8 em estoque R$ 16,00" at bounding box center [442, 356] width 139 height 109
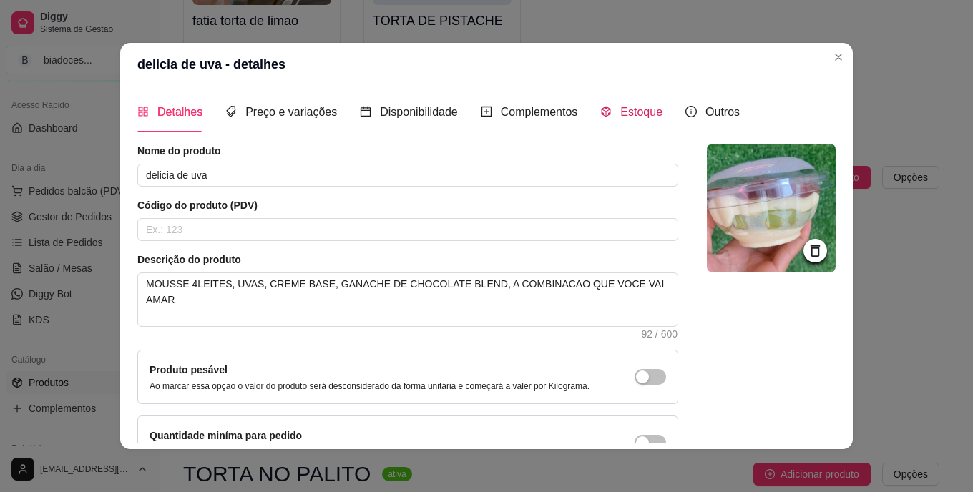
click at [642, 109] on span "Estoque" at bounding box center [641, 112] width 42 height 12
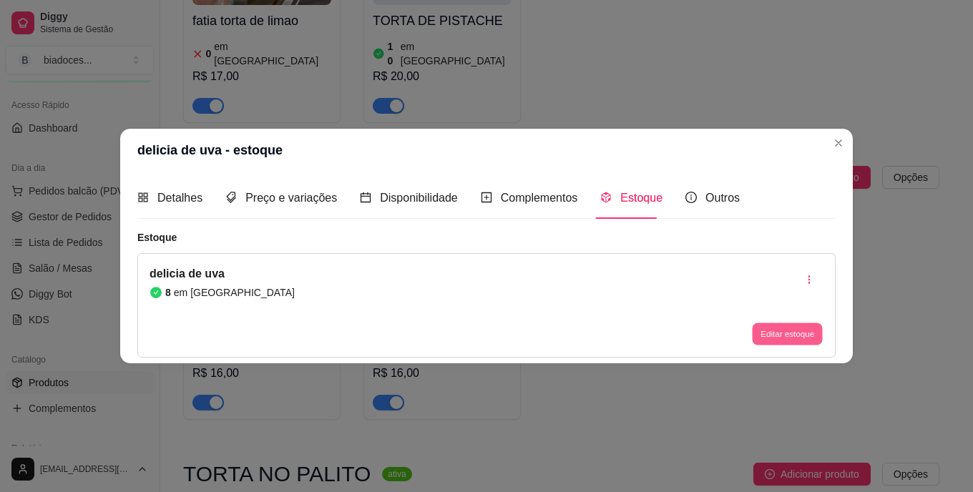
click at [756, 330] on button "Editar estoque" at bounding box center [787, 334] width 70 height 22
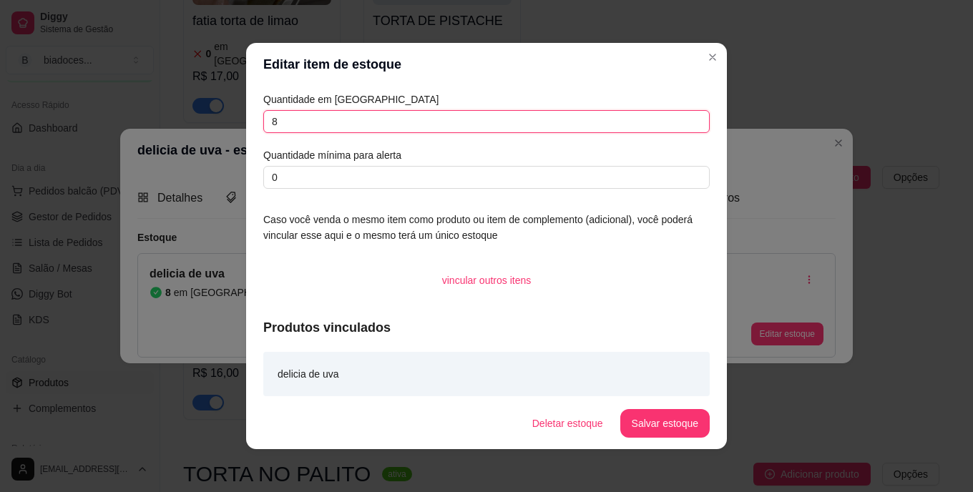
click at [467, 117] on input "8" at bounding box center [486, 121] width 446 height 23
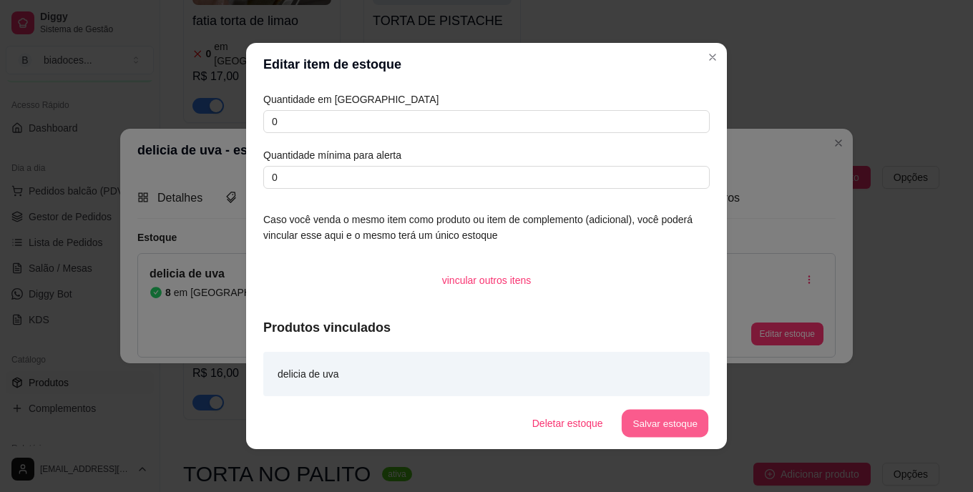
click at [687, 423] on button "Salvar estoque" at bounding box center [664, 424] width 87 height 28
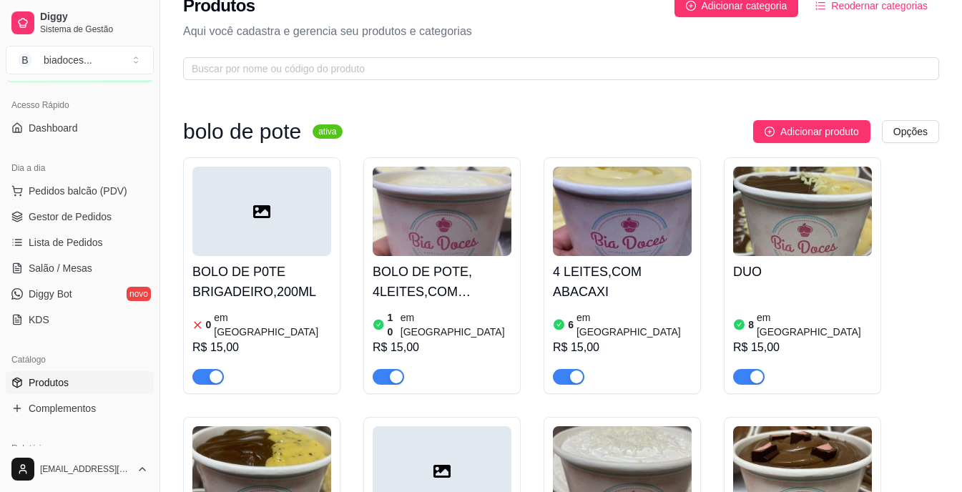
scroll to position [0, 0]
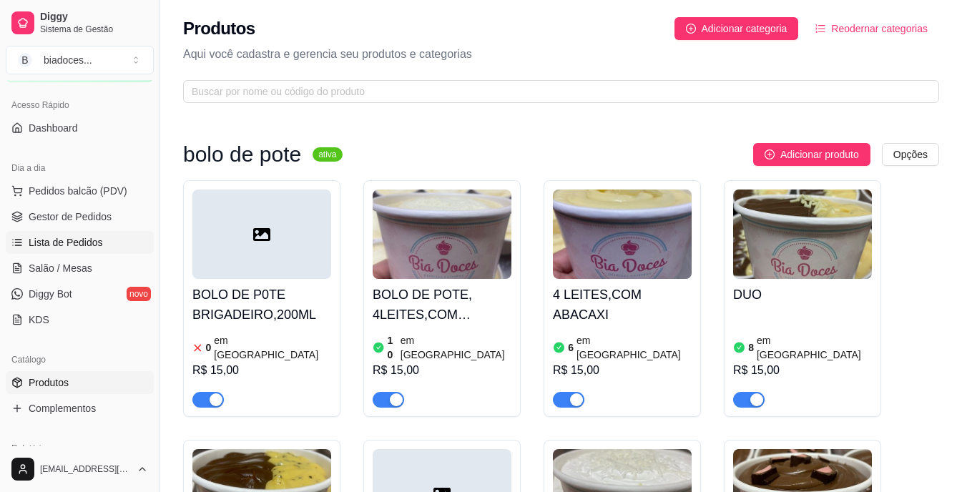
click at [46, 245] on span "Lista de Pedidos" at bounding box center [66, 242] width 74 height 14
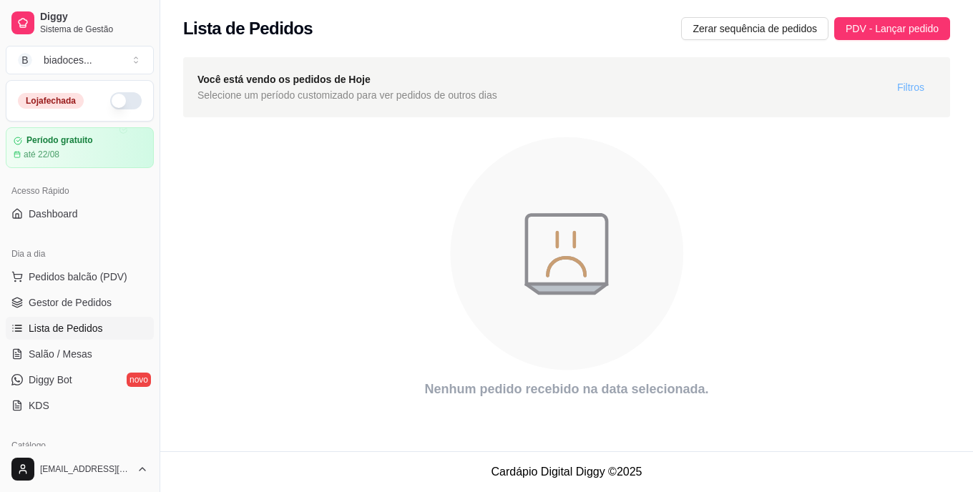
click at [903, 96] on button "Filtros" at bounding box center [911, 87] width 50 height 23
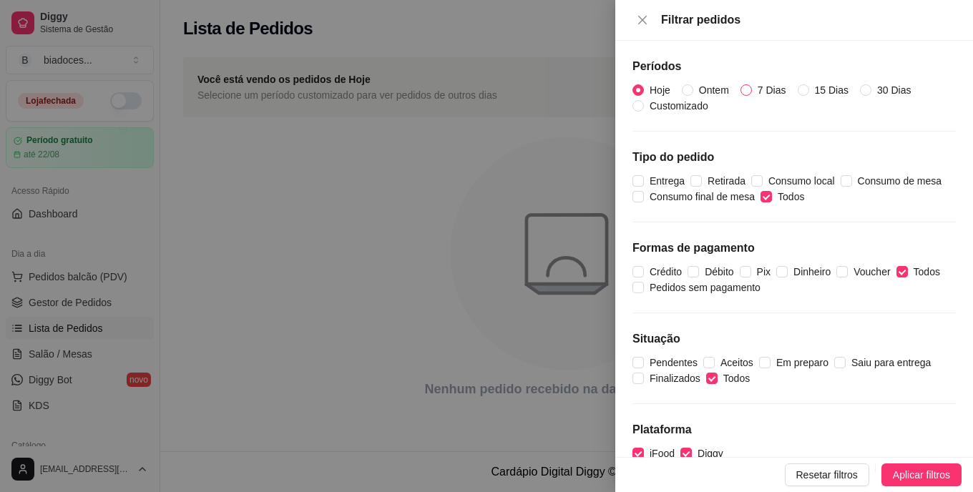
click at [741, 90] on input "7 Dias" at bounding box center [745, 89] width 11 height 11
radio input "true"
radio input "false"
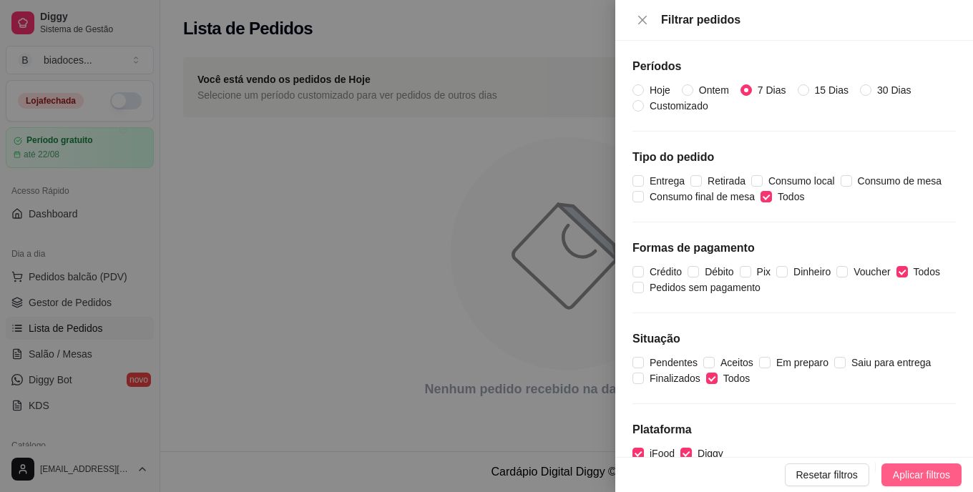
click at [924, 465] on button "Aplicar filtros" at bounding box center [921, 475] width 80 height 23
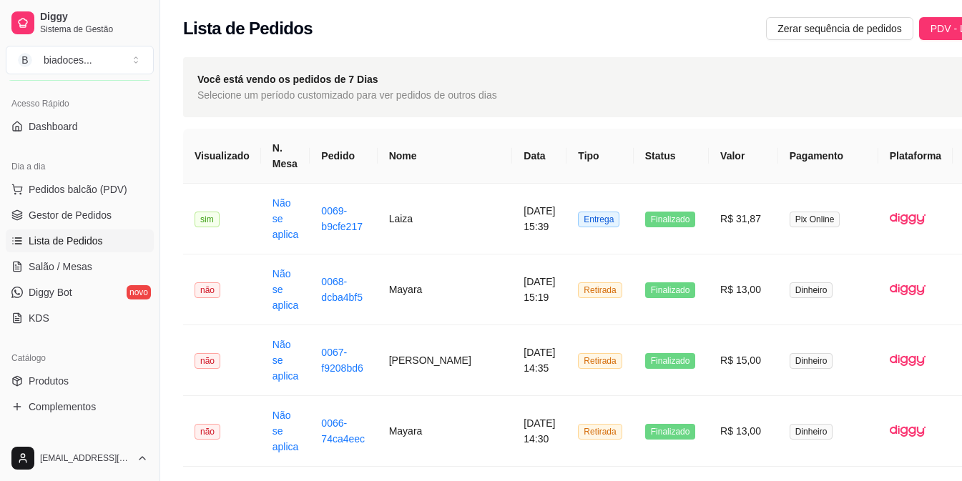
scroll to position [99, 0]
